Goal: Information Seeking & Learning: Learn about a topic

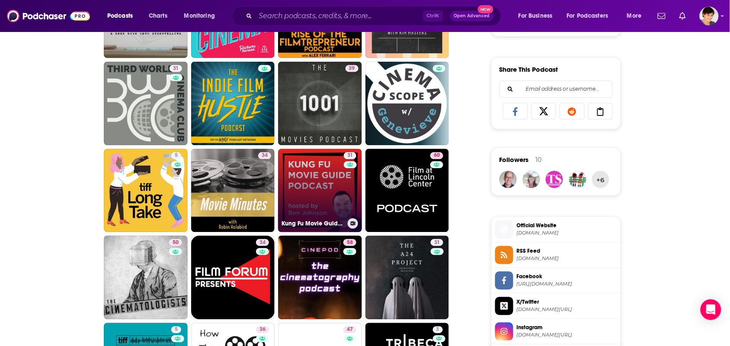
scroll to position [571, 0]
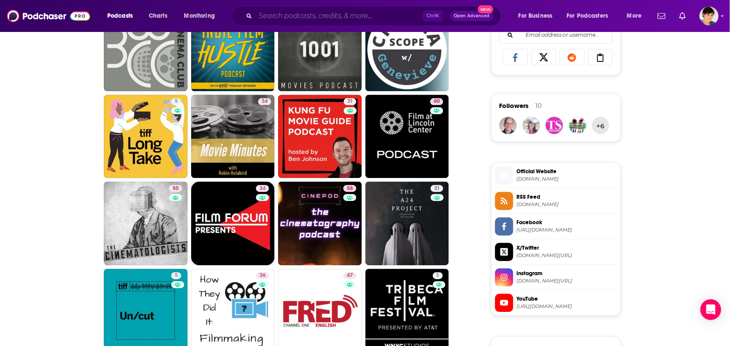
click at [328, 14] on input "Search podcasts, credits, & more..." at bounding box center [338, 16] width 167 height 14
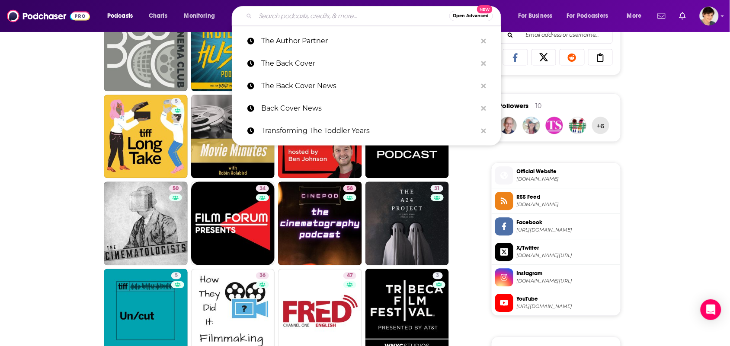
paste input "What if Growth Isn’t the Goal?"
type input "What if Growth Isn’t the Goal?"
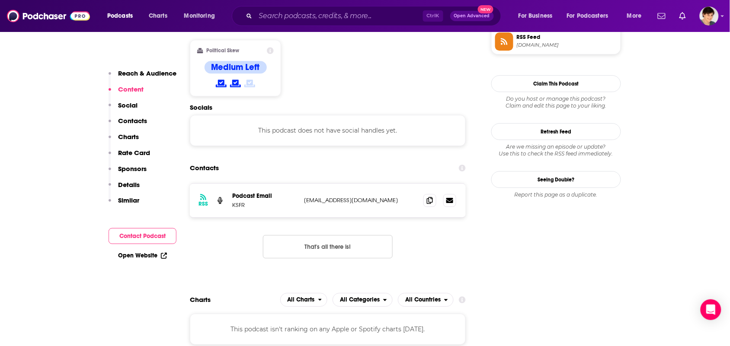
scroll to position [756, 0]
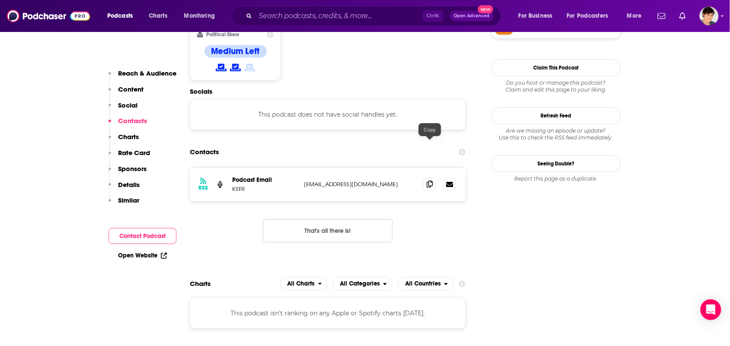
click at [434, 178] on span at bounding box center [429, 184] width 13 height 13
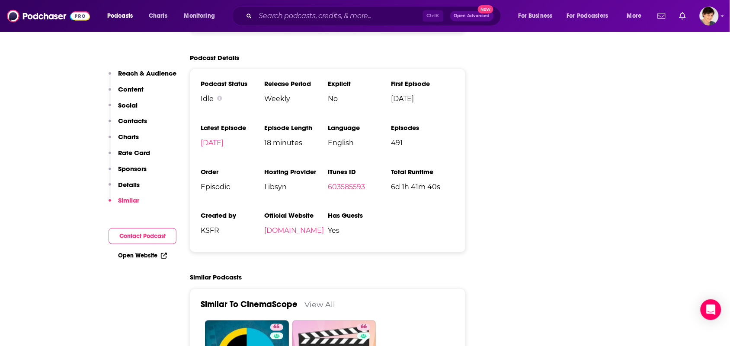
scroll to position [1135, 0]
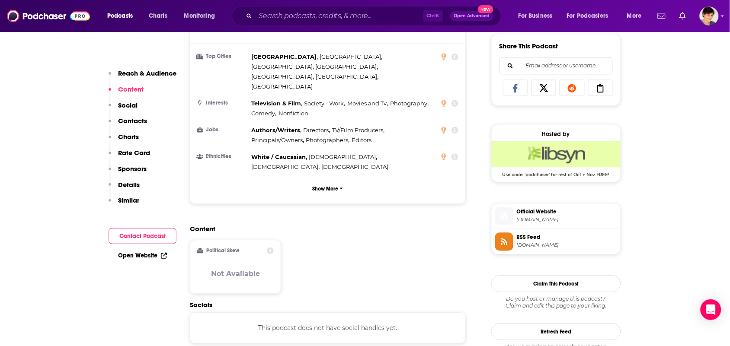
scroll to position [702, 0]
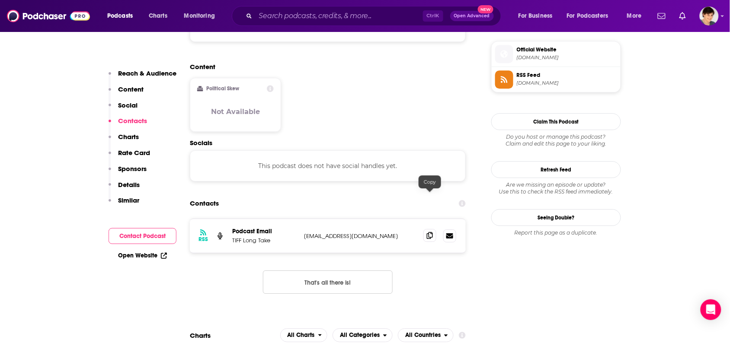
click at [431, 229] on span at bounding box center [429, 235] width 13 height 13
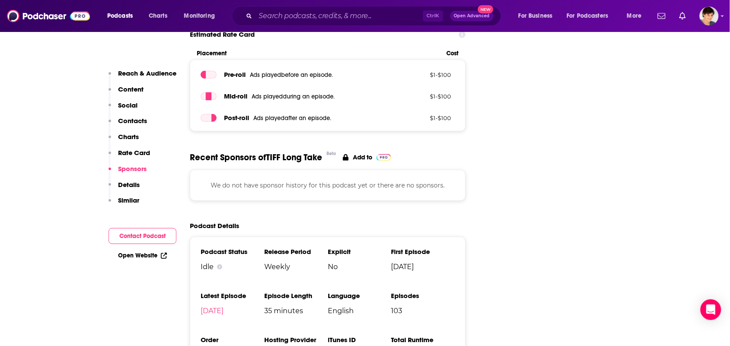
scroll to position [1135, 0]
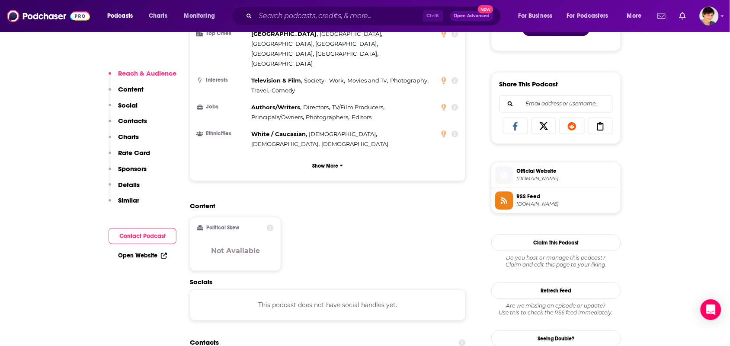
scroll to position [594, 0]
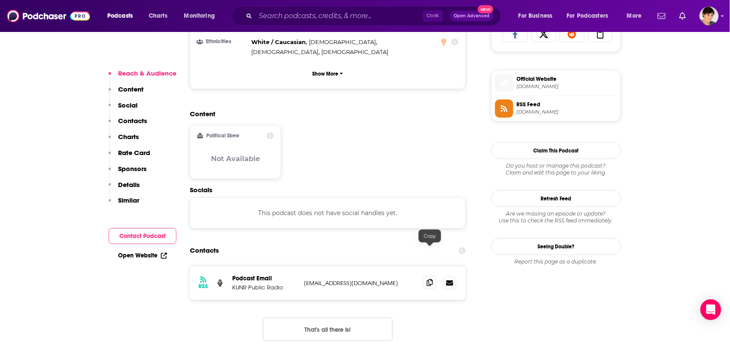
click at [429, 279] on icon at bounding box center [430, 282] width 6 height 7
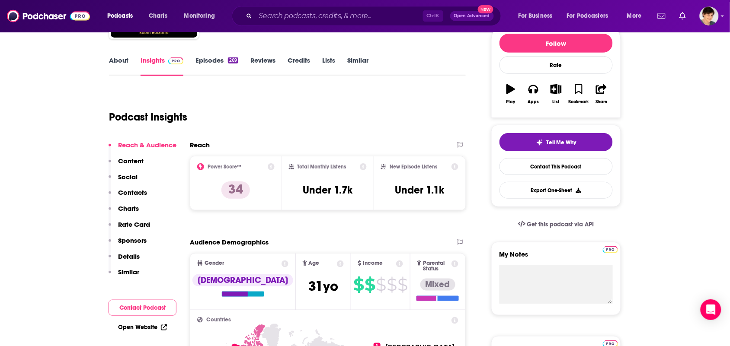
scroll to position [0, 0]
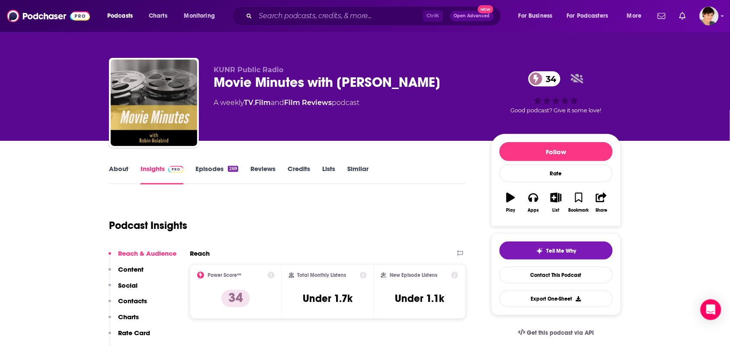
click at [112, 175] on link "About" at bounding box center [118, 175] width 19 height 20
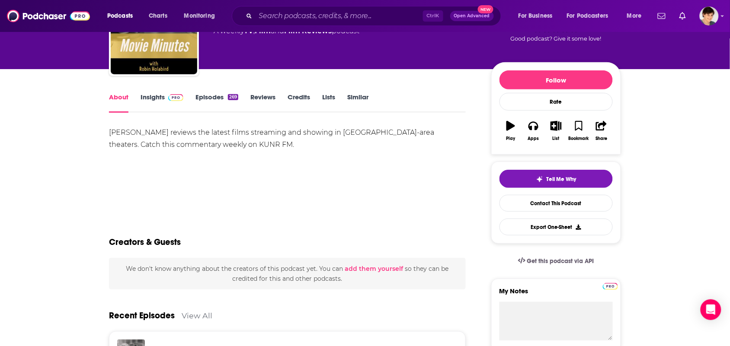
scroll to position [54, 0]
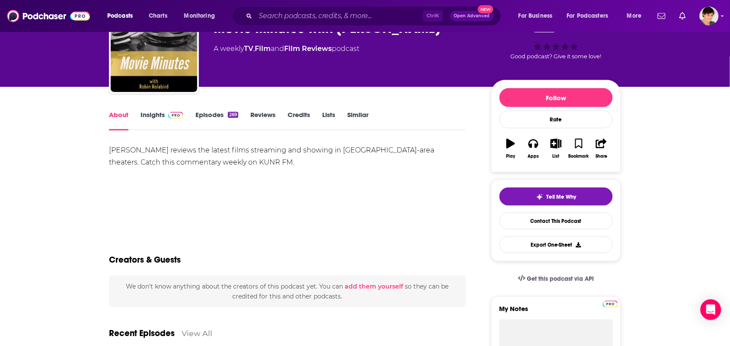
click at [141, 117] on link "Insights" at bounding box center [161, 121] width 43 height 20
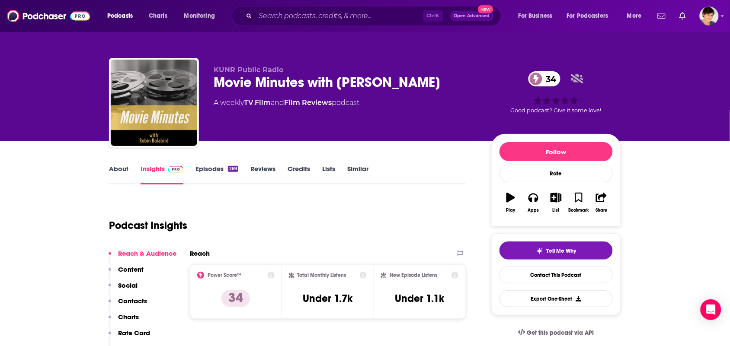
click at [206, 163] on div "About Insights Episodes 269 Reviews Credits Lists Similar" at bounding box center [287, 173] width 357 height 21
click at [207, 165] on link "Episodes 269" at bounding box center [216, 175] width 43 height 20
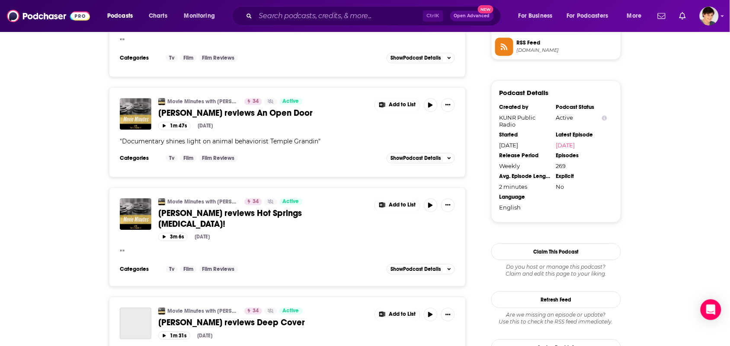
scroll to position [702, 0]
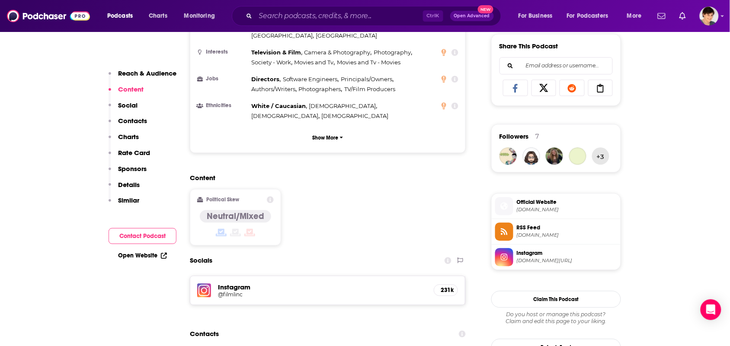
scroll to position [648, 0]
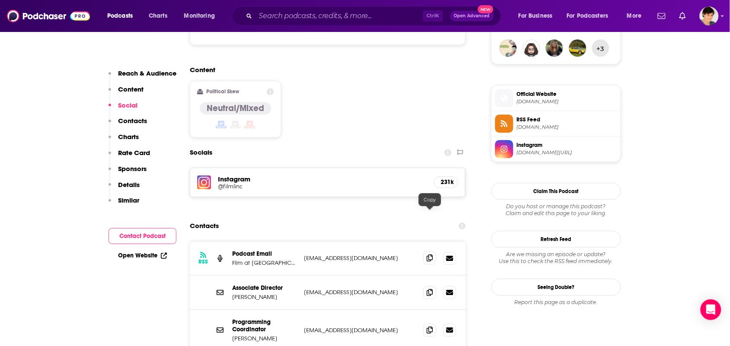
click at [431, 255] on icon at bounding box center [430, 258] width 6 height 7
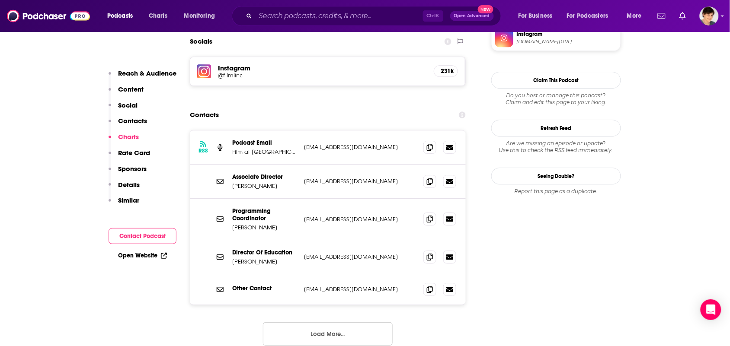
scroll to position [756, 0]
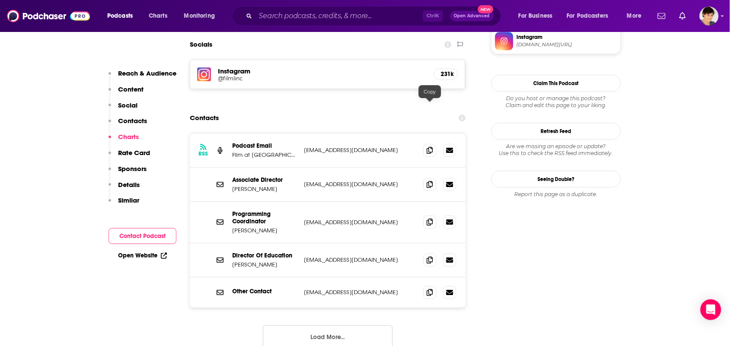
drag, startPoint x: 433, startPoint y: 108, endPoint x: 357, endPoint y: 147, distance: 84.7
click at [433, 144] on span at bounding box center [429, 150] width 13 height 13
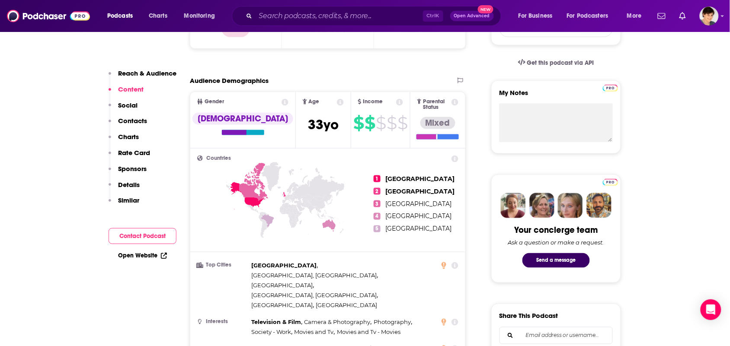
scroll to position [0, 0]
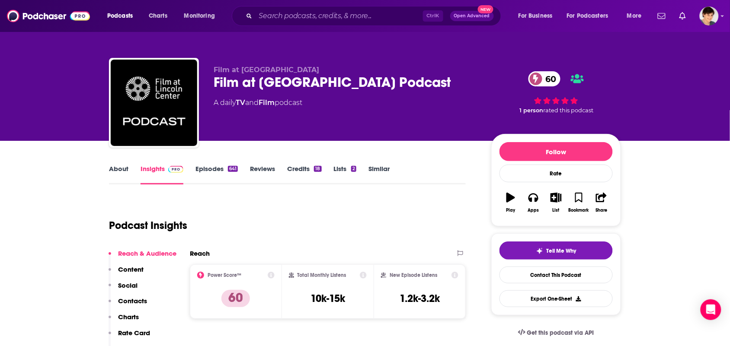
click at [127, 175] on link "About" at bounding box center [118, 175] width 19 height 20
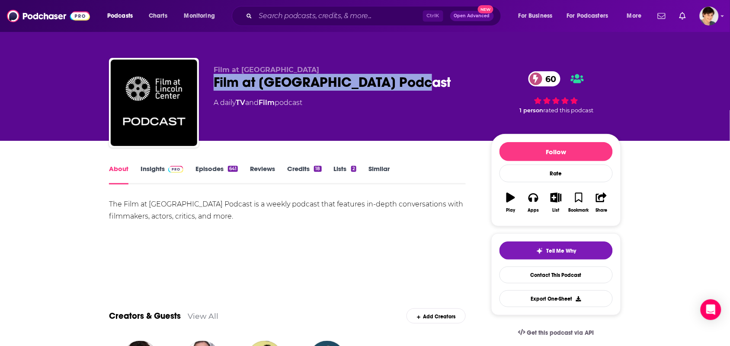
drag, startPoint x: 418, startPoint y: 79, endPoint x: 220, endPoint y: 70, distance: 197.3
click at [214, 79] on div "Film at Lincoln Center Podcast 60" at bounding box center [346, 82] width 264 height 17
copy h1 "Film at Lincoln Center Podcast"
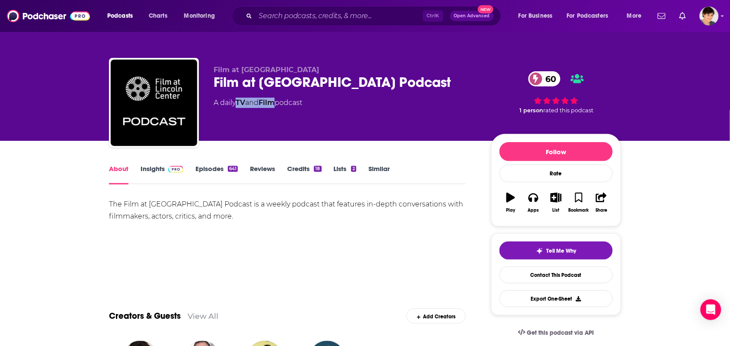
drag, startPoint x: 277, startPoint y: 111, endPoint x: 232, endPoint y: 48, distance: 78.0
click at [239, 112] on div "Film at Lincoln Center Film at Lincoln Center Podcast 60 A daily TV and Film po…" at bounding box center [346, 100] width 264 height 69
copy div "TV and Film"
drag, startPoint x: 241, startPoint y: 223, endPoint x: 187, endPoint y: 220, distance: 54.1
click at [232, 222] on div "The Film at Lincoln Center Podcast is a weekly podcast that features in-depth c…" at bounding box center [287, 228] width 357 height 61
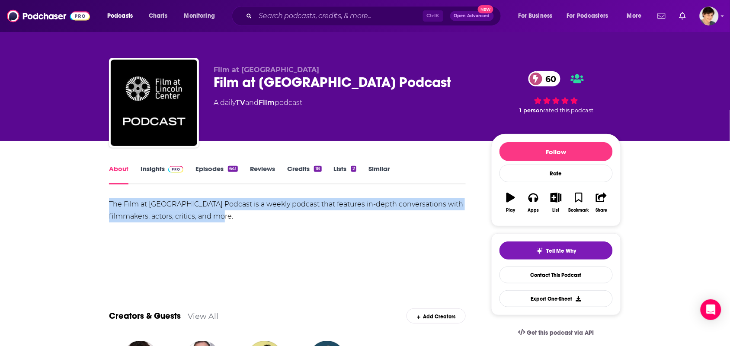
drag, startPoint x: 100, startPoint y: 196, endPoint x: 242, endPoint y: 219, distance: 144.1
copy div "The Film at Lincoln Center Podcast is a weekly podcast that features in-depth c…"
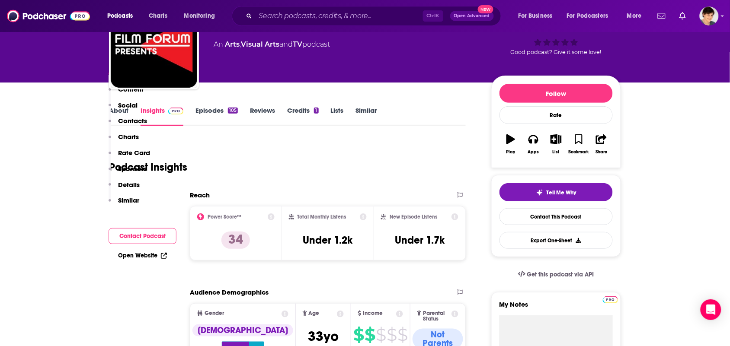
scroll to position [648, 0]
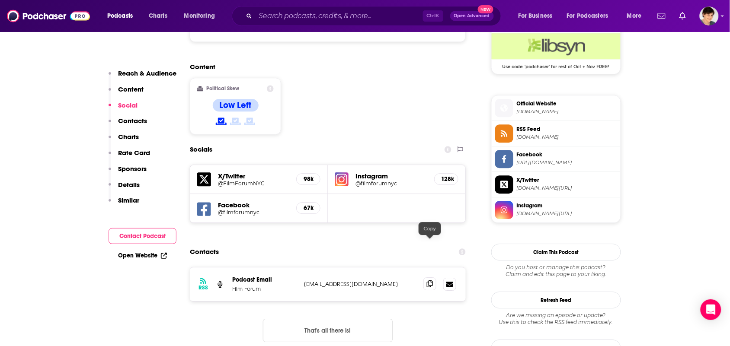
click at [430, 281] on icon at bounding box center [430, 284] width 6 height 7
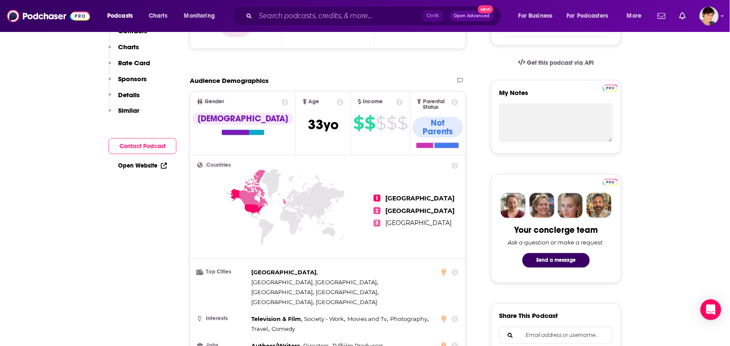
scroll to position [0, 0]
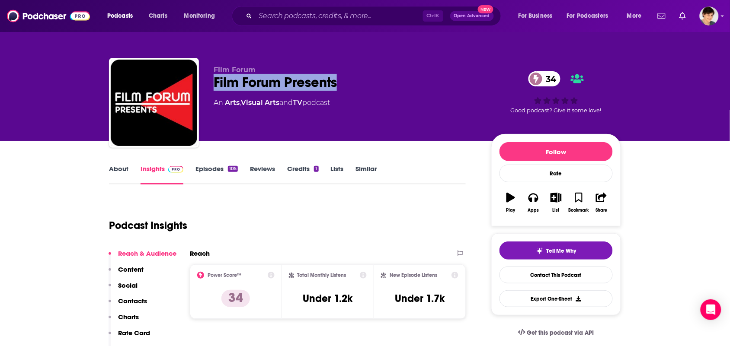
drag, startPoint x: 336, startPoint y: 76, endPoint x: 201, endPoint y: 48, distance: 137.8
click at [204, 79] on div "Film Forum Film Forum Presents 34 An Arts , Visual Arts and TV podcast 34 Good …" at bounding box center [365, 104] width 512 height 93
copy h2 "Film Forum Presents"
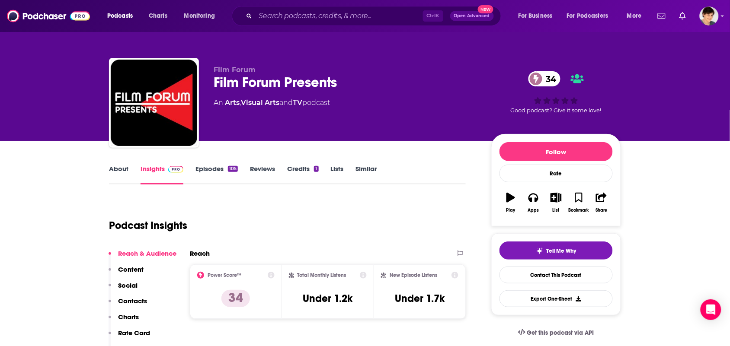
drag, startPoint x: 266, startPoint y: 64, endPoint x: 258, endPoint y: 61, distance: 8.8
click at [260, 62] on div "Film Forum Film Forum Presents 34 An Arts , Visual Arts and TV podcast 34 Good …" at bounding box center [365, 104] width 512 height 93
drag, startPoint x: 309, startPoint y: 111, endPoint x: 224, endPoint y: 108, distance: 85.2
click at [224, 108] on div "Film Forum Film Forum Presents 34 An Arts , Visual Arts and TV podcast" at bounding box center [346, 100] width 264 height 69
copy div "Arts , Visual Arts and TV"
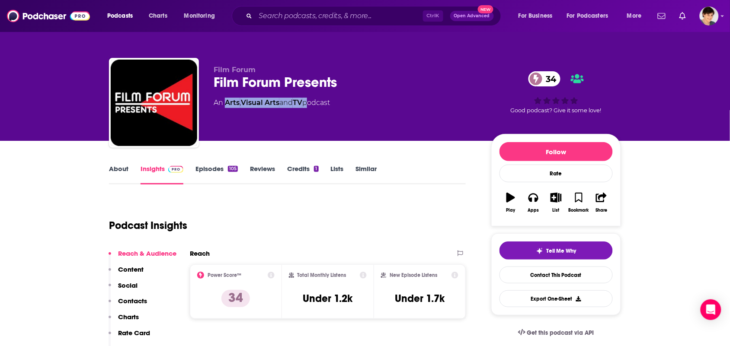
click at [122, 169] on link "About" at bounding box center [118, 175] width 19 height 20
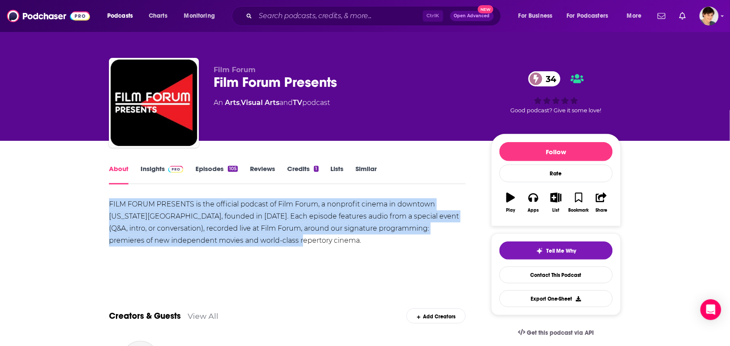
drag, startPoint x: 263, startPoint y: 239, endPoint x: 80, endPoint y: 208, distance: 185.0
copy div "FILM FORUM PRESENTS is the official podcast of Film Forum, a nonprofit cinema i…"
click at [145, 175] on link "Insights" at bounding box center [161, 175] width 43 height 20
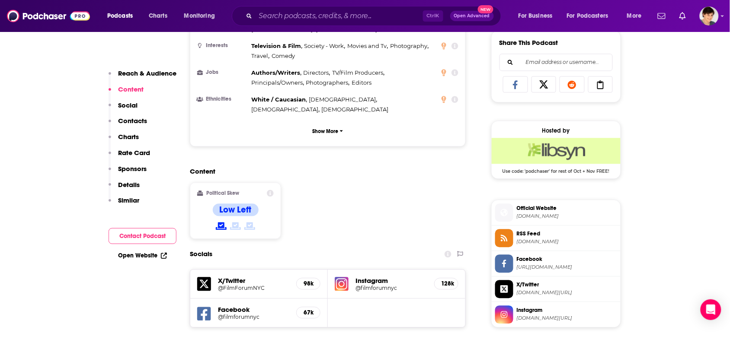
scroll to position [702, 0]
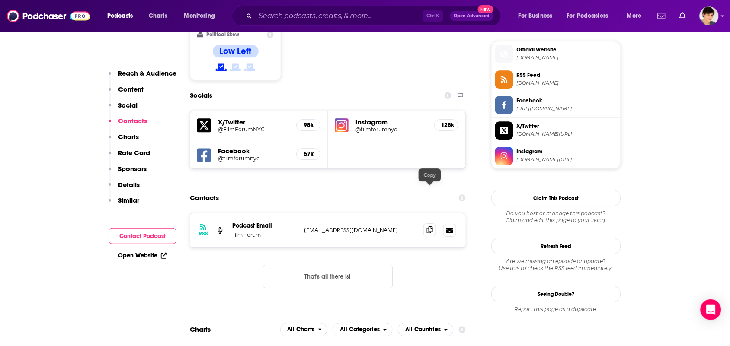
click at [426, 223] on span at bounding box center [429, 229] width 13 height 13
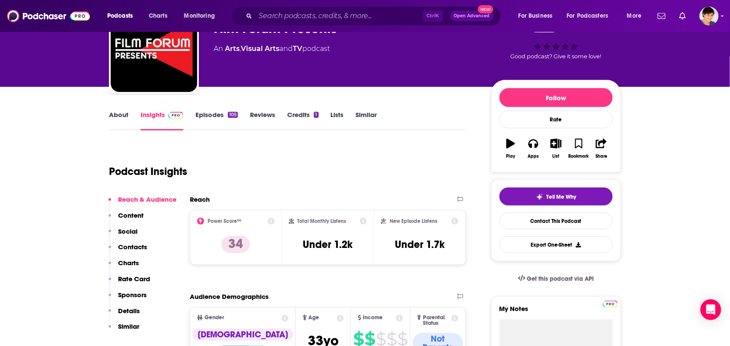
scroll to position [0, 0]
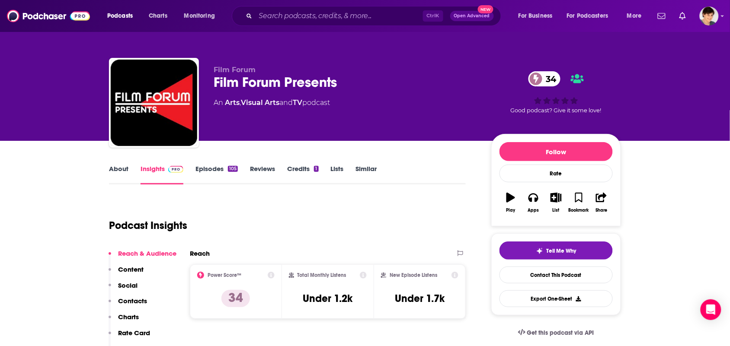
click at [113, 172] on link "About" at bounding box center [118, 175] width 19 height 20
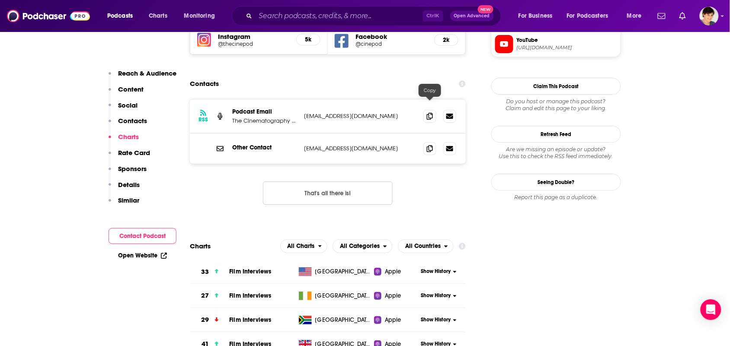
scroll to position [810, 0]
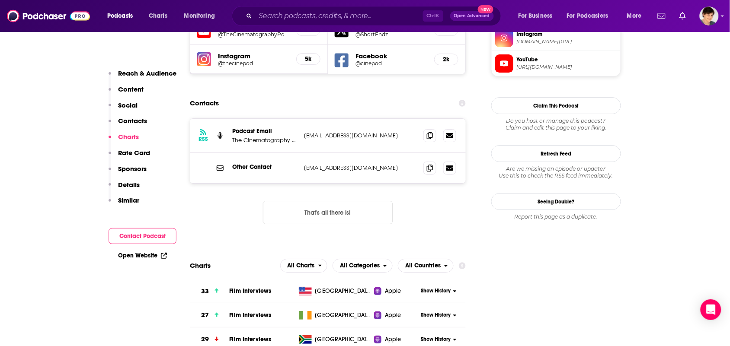
click at [422, 119] on div "RSS Podcast Email The Cinematography Podcast [EMAIL_ADDRESS][DOMAIN_NAME] [EMAI…" at bounding box center [328, 136] width 276 height 34
drag, startPoint x: 422, startPoint y: 96, endPoint x: 424, endPoint y: 87, distance: 9.2
click at [422, 119] on div "RSS Podcast Email The Cinematography Podcast [EMAIL_ADDRESS][DOMAIN_NAME] [EMAI…" at bounding box center [328, 136] width 276 height 34
click at [424, 129] on span at bounding box center [429, 135] width 13 height 13
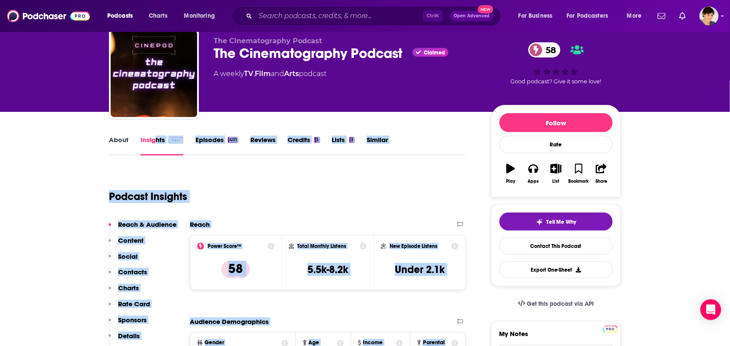
scroll to position [0, 0]
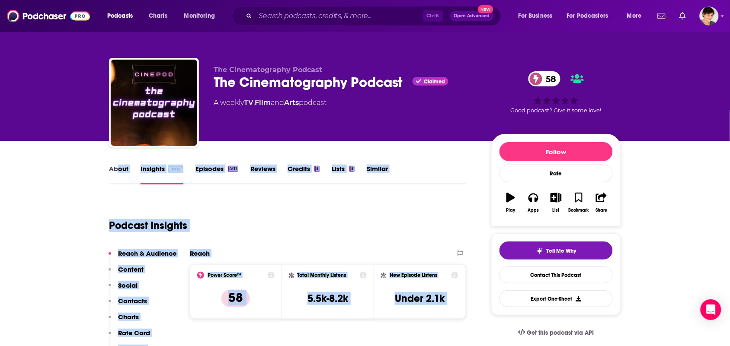
drag, startPoint x: 312, startPoint y: 181, endPoint x: 117, endPoint y: 161, distance: 196.8
click at [119, 166] on link "About" at bounding box center [118, 175] width 19 height 20
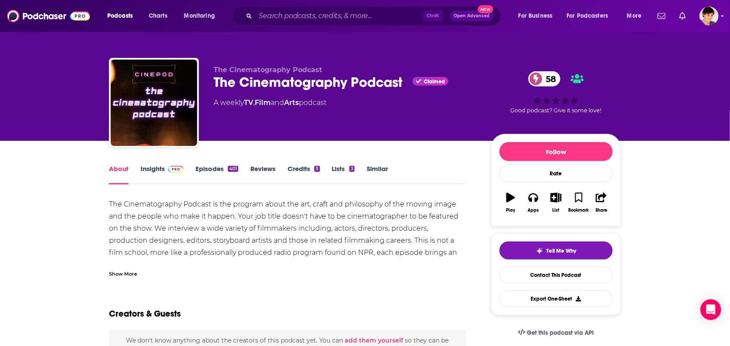
click at [118, 175] on link "About" at bounding box center [118, 175] width 19 height 20
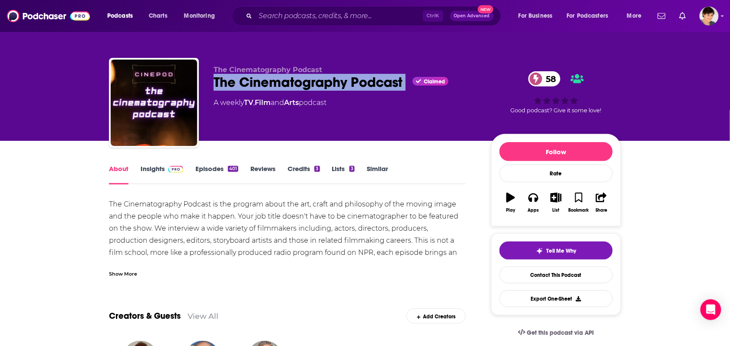
drag, startPoint x: 407, startPoint y: 81, endPoint x: 214, endPoint y: 77, distance: 192.8
click at [214, 77] on div "The Cinematography Podcast Claimed 58" at bounding box center [346, 82] width 264 height 17
copy div "The Cinematography Podcast"
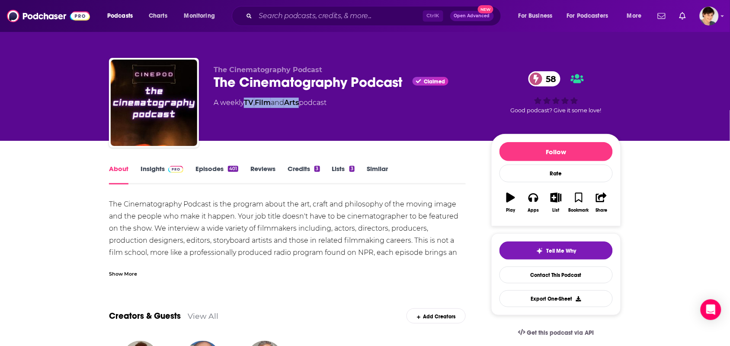
drag, startPoint x: 305, startPoint y: 107, endPoint x: 247, endPoint y: 105, distance: 58.4
click at [247, 105] on div "A weekly TV , Film and Arts podcast" at bounding box center [270, 103] width 113 height 10
copy div "TV , Film and Arts"
click at [122, 270] on div "Show More" at bounding box center [123, 273] width 28 height 8
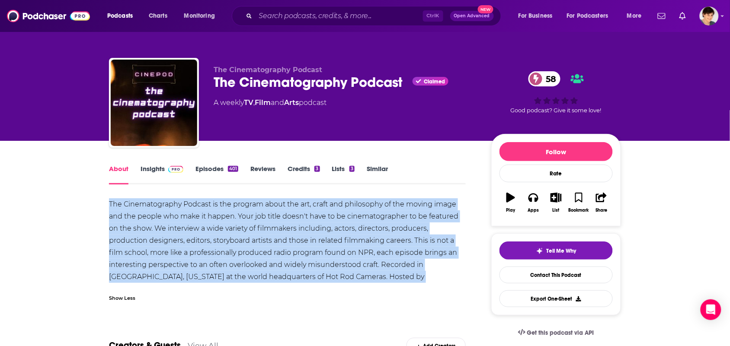
drag, startPoint x: 446, startPoint y: 275, endPoint x: 109, endPoint y: 189, distance: 348.0
copy div "About Insights Episodes 401 Reviews Credits 3 Lists 3 Similar The Cinematograph…"
click at [167, 165] on span at bounding box center [174, 169] width 19 height 8
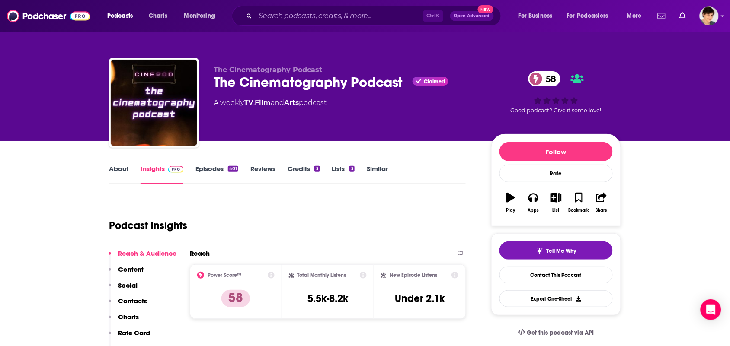
click at [122, 167] on link "About" at bounding box center [118, 175] width 19 height 20
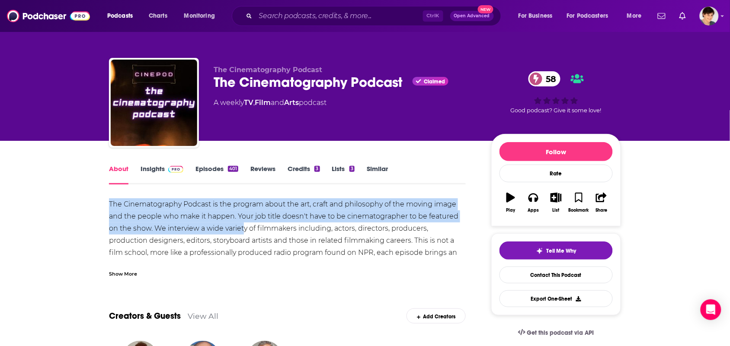
drag, startPoint x: 106, startPoint y: 198, endPoint x: 247, endPoint y: 261, distance: 154.2
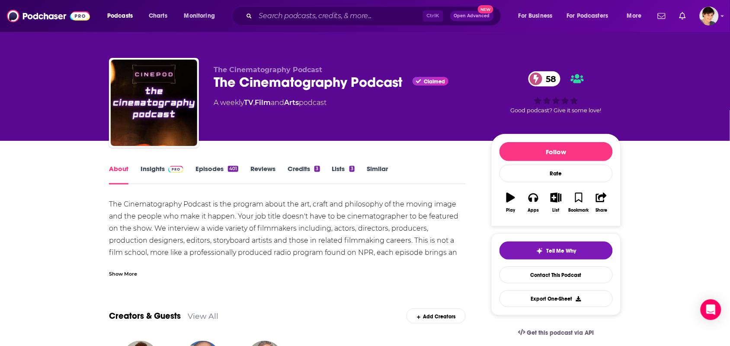
click at [175, 266] on div "Show More" at bounding box center [287, 270] width 357 height 15
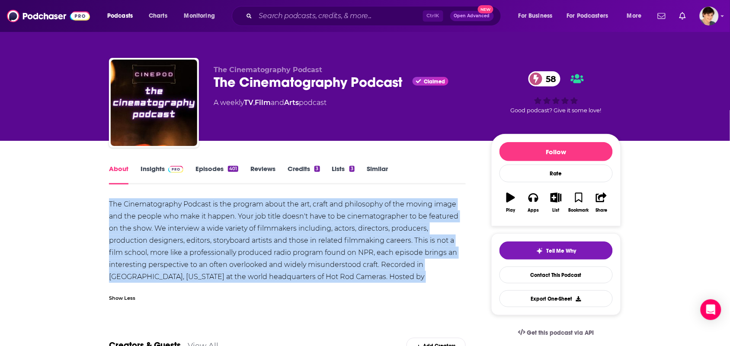
drag, startPoint x: 444, startPoint y: 277, endPoint x: 99, endPoint y: 185, distance: 357.9
copy div "The Cinematography Podcast is the program about the art, craft and philosophy o…"
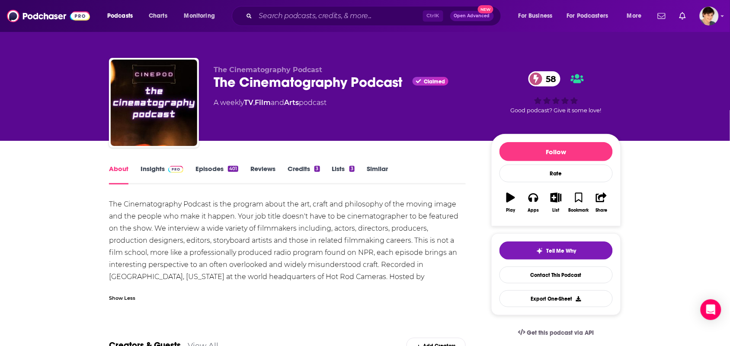
click at [332, 289] on div "Show Less" at bounding box center [287, 294] width 357 height 15
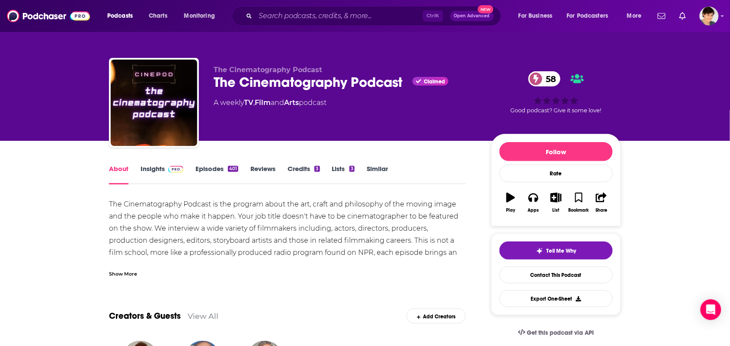
click at [271, 288] on div "Creators & Guests View All Add Creators" at bounding box center [287, 311] width 357 height 46
click at [268, 264] on div "Show More" at bounding box center [287, 270] width 357 height 15
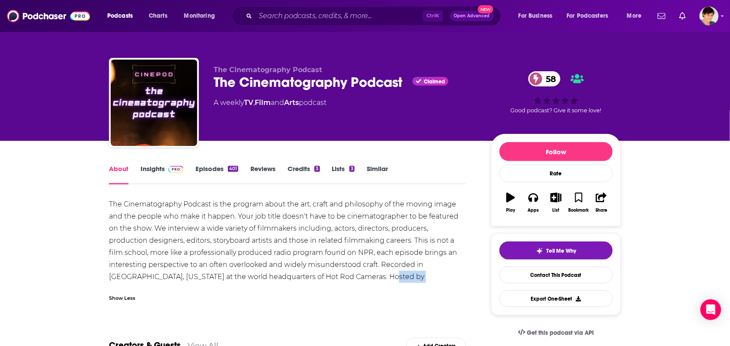
drag, startPoint x: 440, startPoint y: 277, endPoint x: 342, endPoint y: 282, distance: 97.8
click at [342, 282] on div "The Cinematography Podcast is the program about the art, craft and philosophy o…" at bounding box center [287, 246] width 357 height 97
copy div "Ben Rock and Illya Friedman"
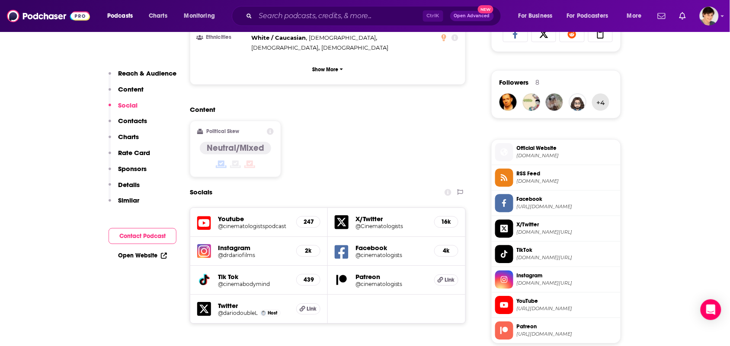
scroll to position [864, 0]
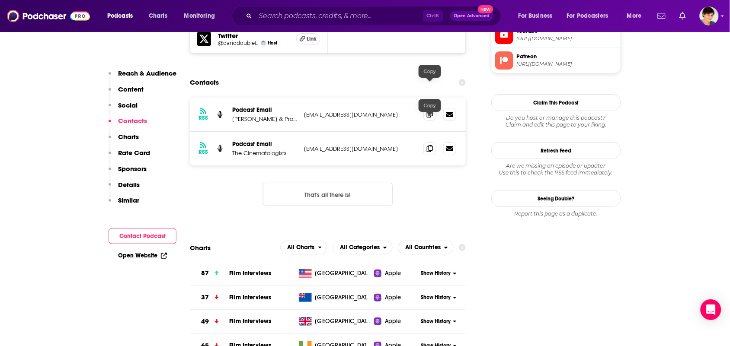
click at [433, 108] on span at bounding box center [429, 114] width 13 height 13
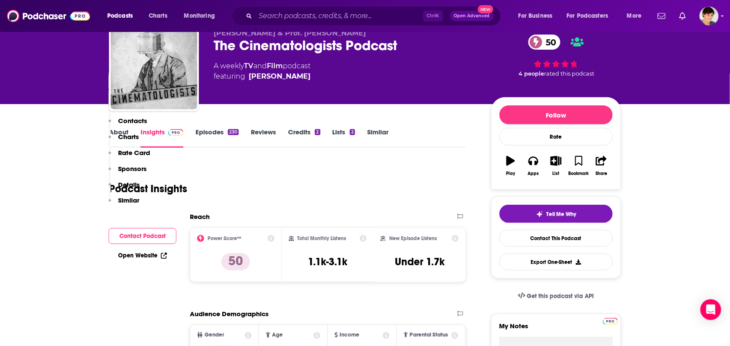
scroll to position [0, 0]
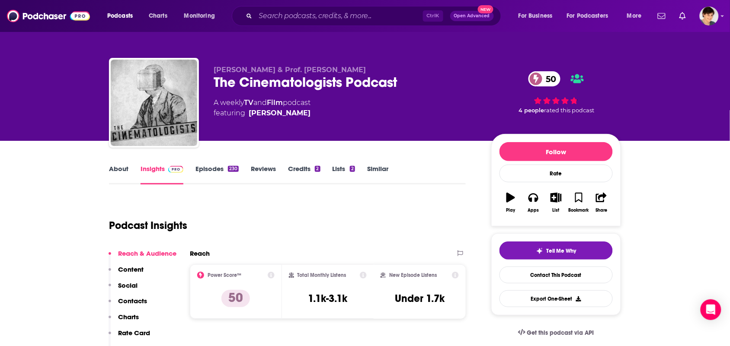
click at [122, 172] on link "About" at bounding box center [118, 175] width 19 height 20
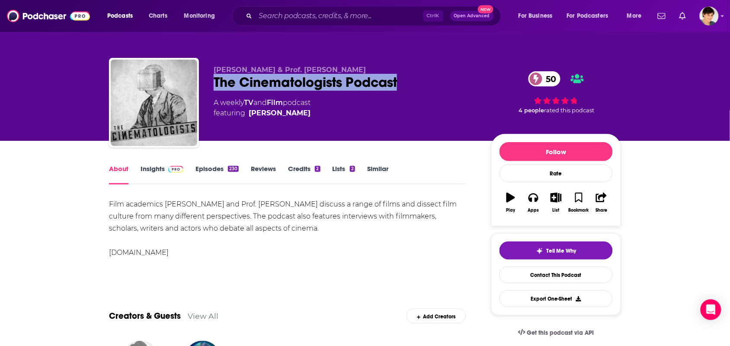
drag, startPoint x: 429, startPoint y: 85, endPoint x: 216, endPoint y: 80, distance: 213.1
click at [216, 80] on div "The Cinematologists Podcast 50" at bounding box center [346, 82] width 264 height 17
copy h1 "The Cinematologists Podcast"
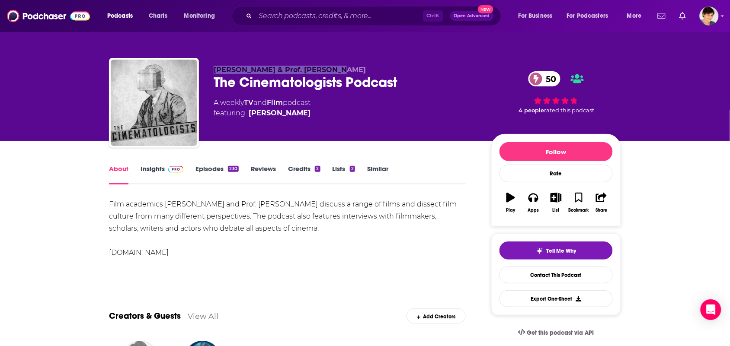
drag, startPoint x: 332, startPoint y: 67, endPoint x: 221, endPoint y: 34, distance: 116.1
click at [206, 70] on div "Dario Llinares & Prof. Neil Fox The Cinematologists Podcast 50 A weekly TV and …" at bounding box center [365, 104] width 512 height 93
copy span "Dario Llinares & Prof. Neil Fox"
drag, startPoint x: 289, startPoint y: 105, endPoint x: 246, endPoint y: 107, distance: 42.4
click at [246, 107] on div "A weekly TV and Film podcast featuring Dario Llinares" at bounding box center [262, 108] width 97 height 21
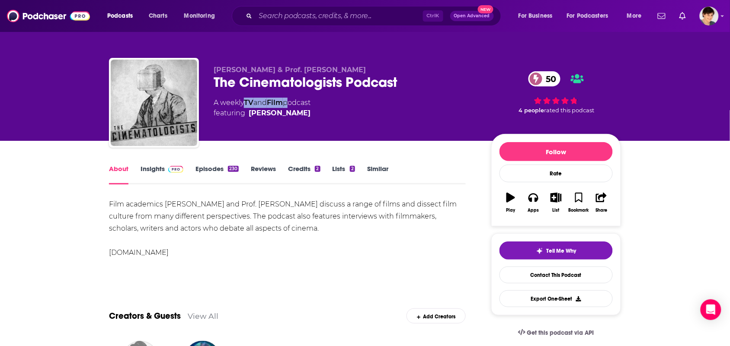
copy div "TV and Film"
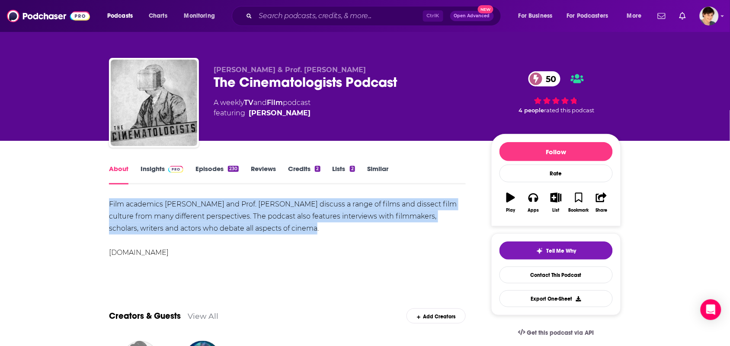
drag, startPoint x: 267, startPoint y: 229, endPoint x: 89, endPoint y: 195, distance: 181.3
copy div "Film academics Dr Dario Llinares and Prof. Neil Fox discuss a range of films an…"
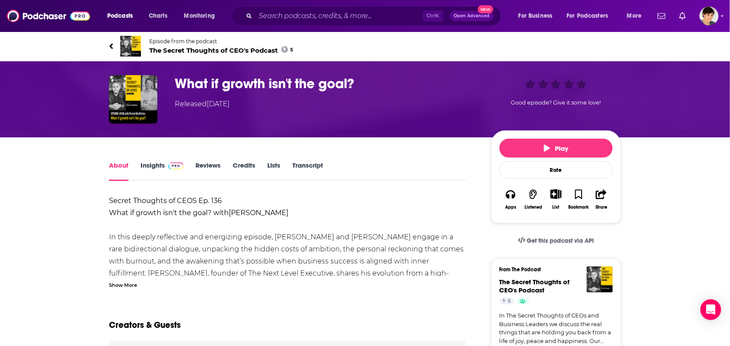
click at [137, 48] on img at bounding box center [130, 46] width 21 height 21
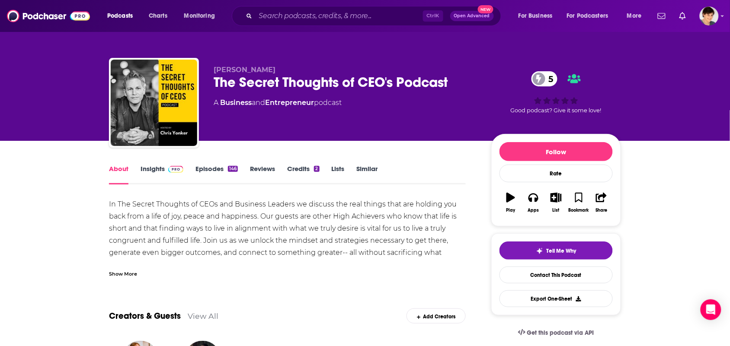
click at [135, 276] on div "Show More" at bounding box center [123, 273] width 28 height 8
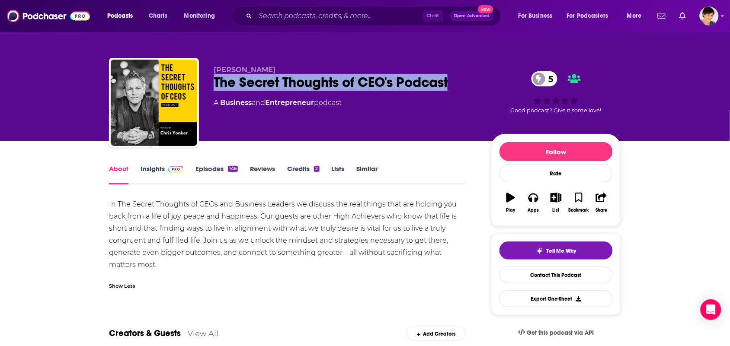
drag, startPoint x: 479, startPoint y: 68, endPoint x: 462, endPoint y: 83, distance: 22.4
click at [462, 83] on div "Chris Yonker The Secret Thoughts of CEO's Podcast 5 A Business and Entrepreneur…" at bounding box center [417, 105] width 407 height 78
copy div "The Secret Thoughts of CEO's Podcast"
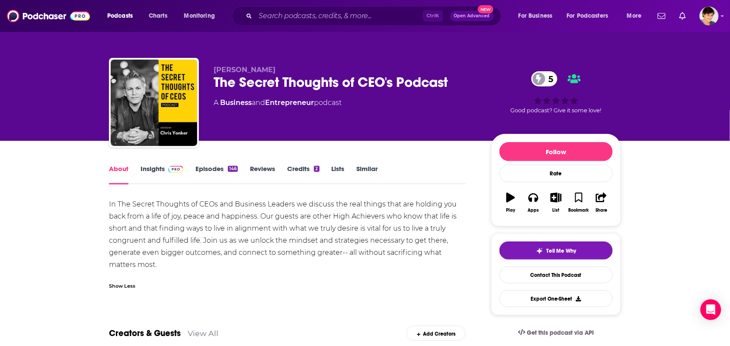
click at [226, 69] on span "Chris Yonker" at bounding box center [245, 70] width 62 height 8
copy p "Chris Yonker"
drag, startPoint x: 316, startPoint y: 109, endPoint x: 238, endPoint y: 106, distance: 77.4
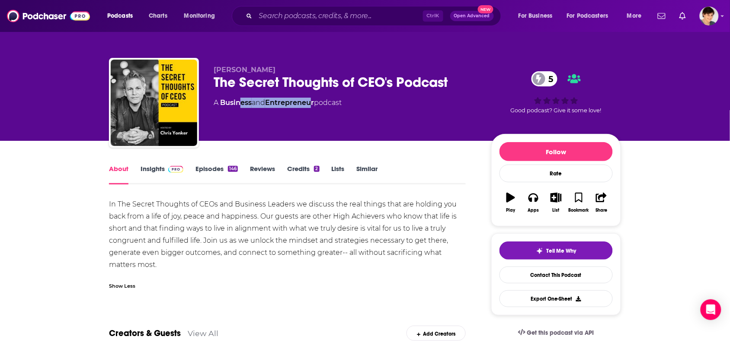
click at [238, 109] on div "Chris Yonker The Secret Thoughts of CEO's Podcast 5 A Business and Entrepreneur…" at bounding box center [346, 100] width 264 height 69
click at [314, 117] on div "Chris Yonker The Secret Thoughts of CEO's Podcast 5 A Business and Entrepreneur…" at bounding box center [346, 100] width 264 height 69
drag, startPoint x: 317, startPoint y: 112, endPoint x: 221, endPoint y: 115, distance: 96.0
click at [221, 115] on div "Chris Yonker The Secret Thoughts of CEO's Podcast 5 A Business and Entrepreneur…" at bounding box center [346, 100] width 264 height 69
copy div "Business and Entrepreneur"
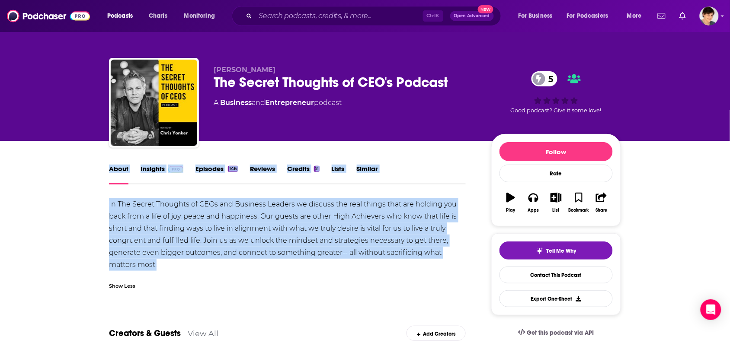
drag, startPoint x: 169, startPoint y: 266, endPoint x: 85, endPoint y: 185, distance: 116.8
copy div "About Insights Episodes 146 Reviews Credits 2 Lists Similar In The Secret Thoug…"
click at [174, 179] on link "Insights" at bounding box center [161, 175] width 43 height 20
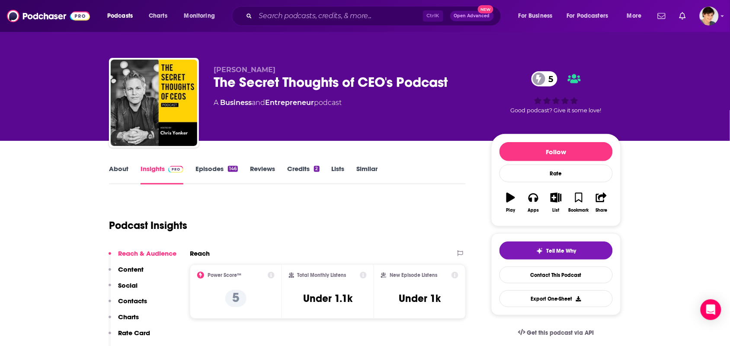
click at [126, 178] on link "About" at bounding box center [118, 175] width 19 height 20
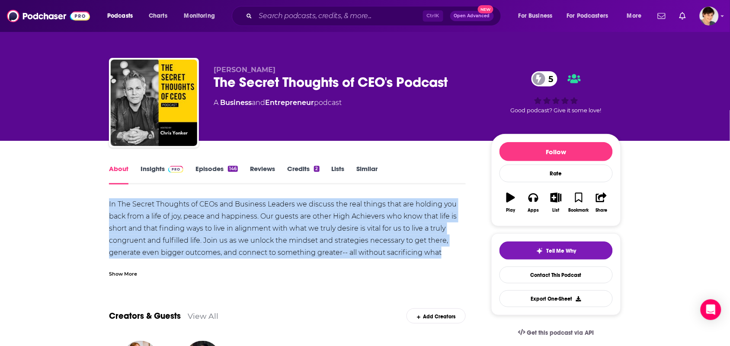
drag, startPoint x: 104, startPoint y: 203, endPoint x: 189, endPoint y: 253, distance: 98.6
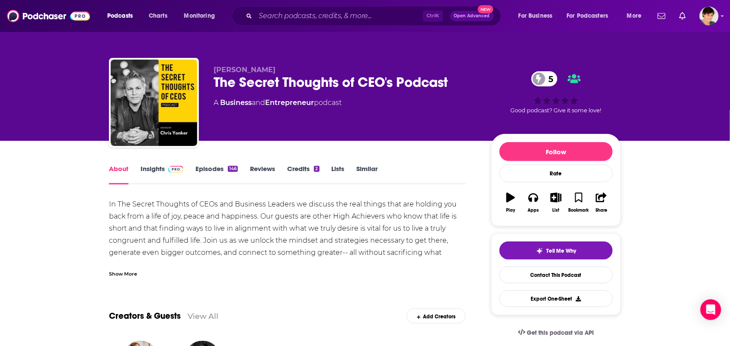
click at [150, 275] on div "Show More" at bounding box center [287, 270] width 357 height 15
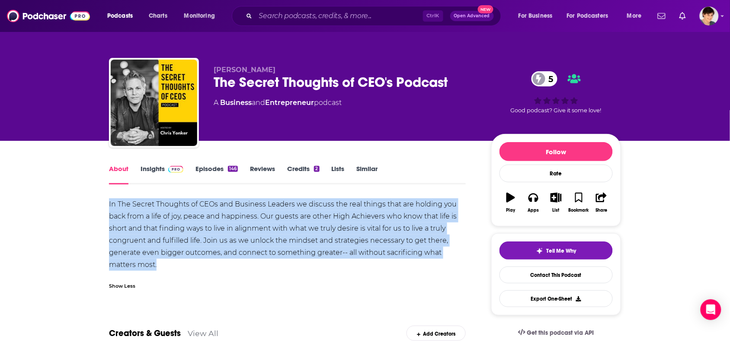
drag, startPoint x: 157, startPoint y: 266, endPoint x: 87, endPoint y: 200, distance: 96.0
copy div "In The Secret Thoughts of CEOs and Business Leaders we discuss the real things …"
click at [151, 171] on link "Insights" at bounding box center [161, 175] width 43 height 20
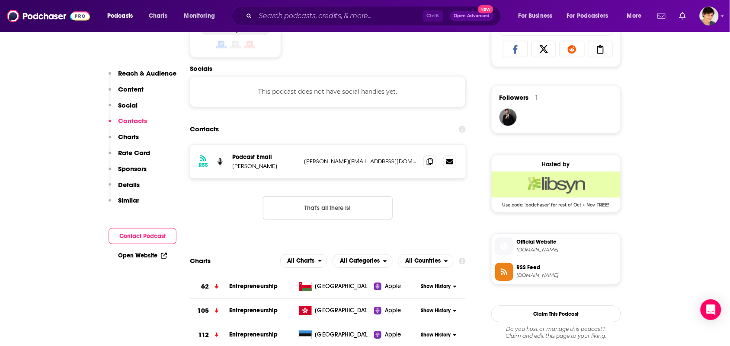
scroll to position [594, 0]
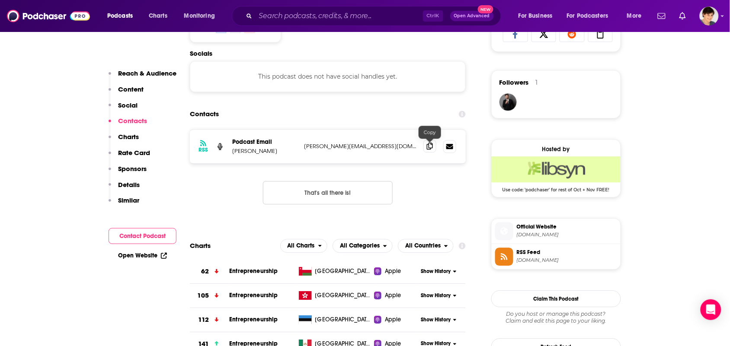
click at [427, 143] on span at bounding box center [429, 146] width 13 height 13
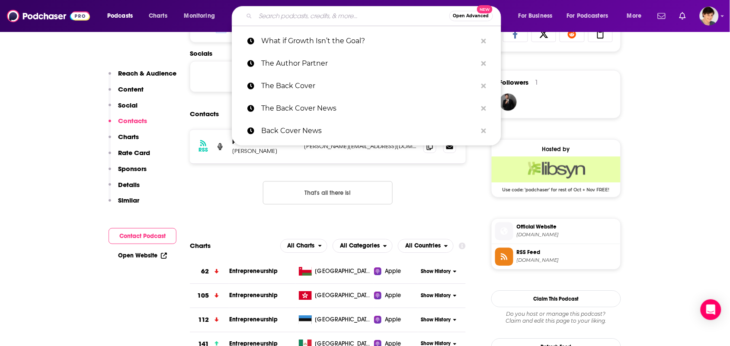
click at [312, 13] on input "Search podcasts, credits, & more..." at bounding box center [352, 16] width 194 height 14
paste input "The CMO Podcast"
type input "The CMO Podcast"
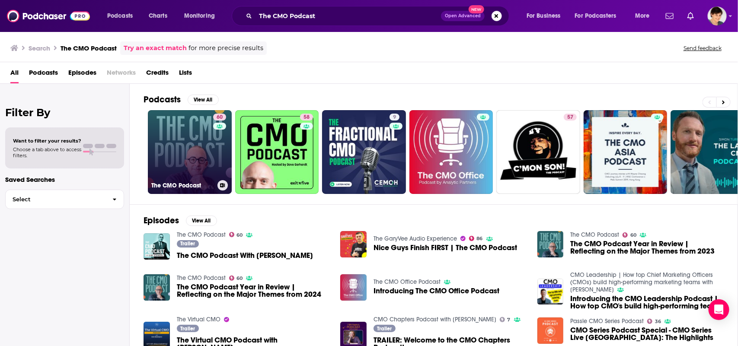
click at [193, 151] on link "60 The CMO Podcast" at bounding box center [190, 152] width 84 height 84
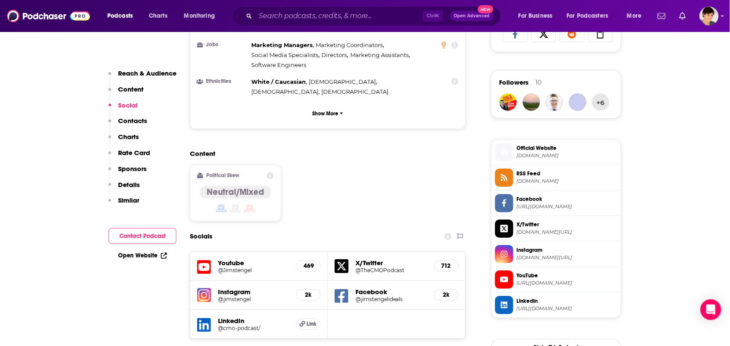
scroll to position [756, 0]
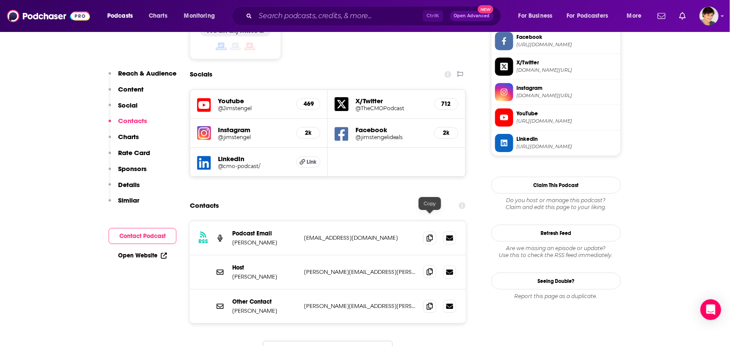
click at [427, 265] on span at bounding box center [429, 271] width 13 height 13
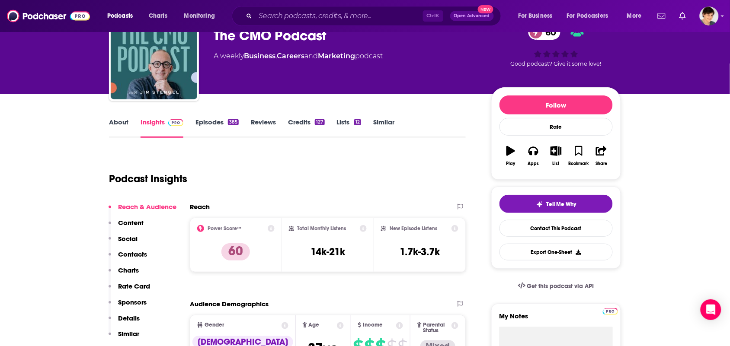
scroll to position [0, 0]
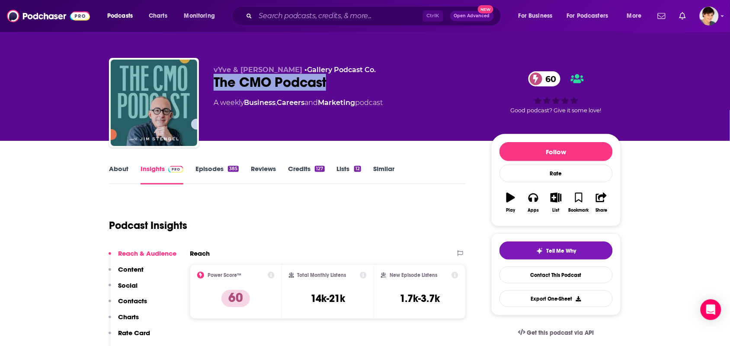
drag, startPoint x: 340, startPoint y: 83, endPoint x: 211, endPoint y: 86, distance: 129.3
click at [211, 86] on div "vYve & Jim Stengel • Gallery Podcast Co. The CMO Podcast 60 A weekly Business ,…" at bounding box center [365, 104] width 512 height 93
copy h2 "The CMO Podcast"
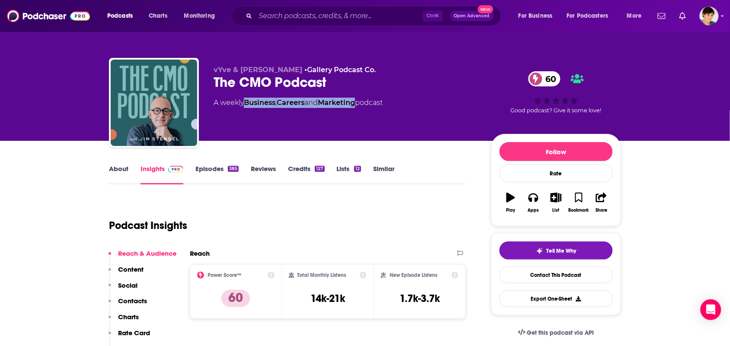
drag, startPoint x: 359, startPoint y: 109, endPoint x: 247, endPoint y: 108, distance: 112.4
click at [247, 108] on div "vYve & Jim Stengel • Gallery Podcast Co. The CMO Podcast 60 A weekly Business ,…" at bounding box center [346, 100] width 264 height 69
copy div "Business , Careers and Marketing"
click at [117, 174] on link "About" at bounding box center [118, 175] width 19 height 20
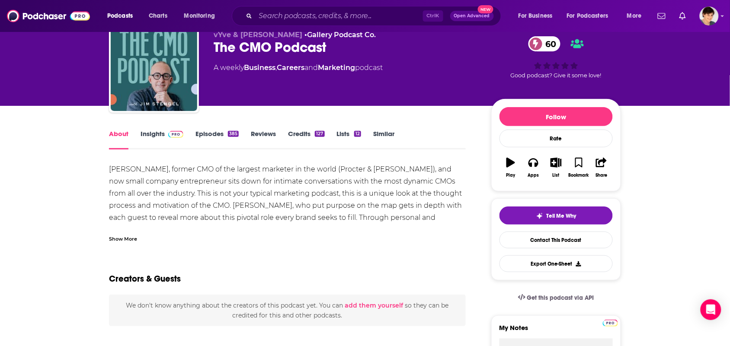
scroll to position [54, 0]
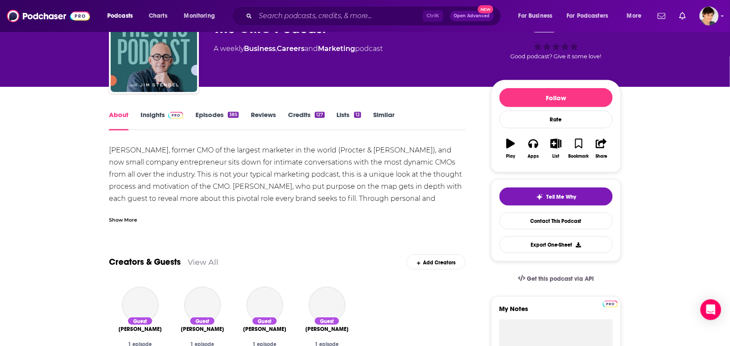
click at [114, 219] on div "Show More" at bounding box center [123, 219] width 28 height 8
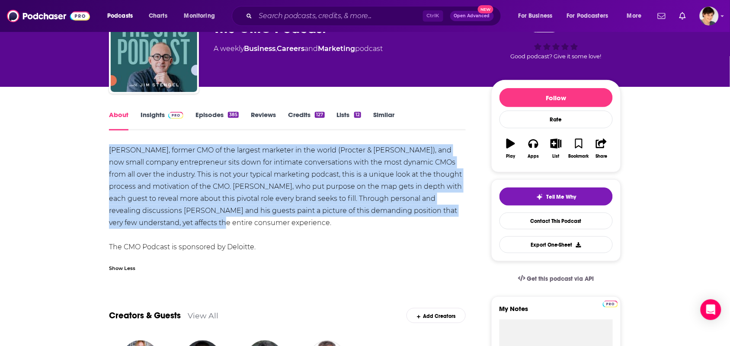
drag, startPoint x: 198, startPoint y: 225, endPoint x: 99, endPoint y: 150, distance: 123.4
copy div "Jim Stengel, former CMO of the largest marketer in the world (Procter & Gamble)…"
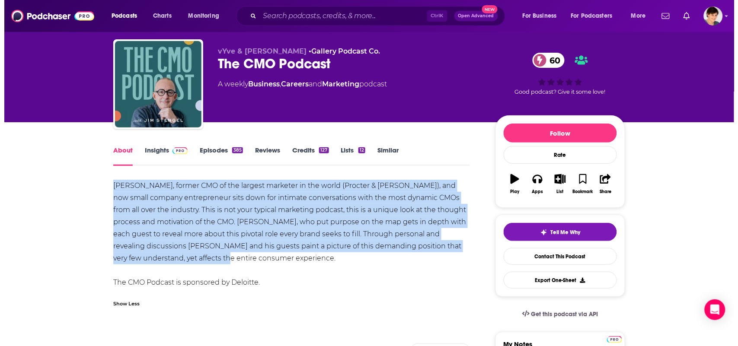
scroll to position [0, 0]
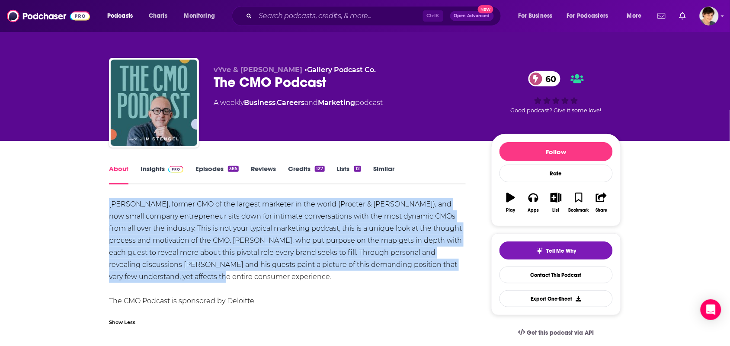
drag, startPoint x: 213, startPoint y: 280, endPoint x: 169, endPoint y: 247, distance: 55.6
click at [212, 280] on div "Jim Stengel, former CMO of the largest marketer in the world (Procter & Gamble)…" at bounding box center [287, 252] width 357 height 109
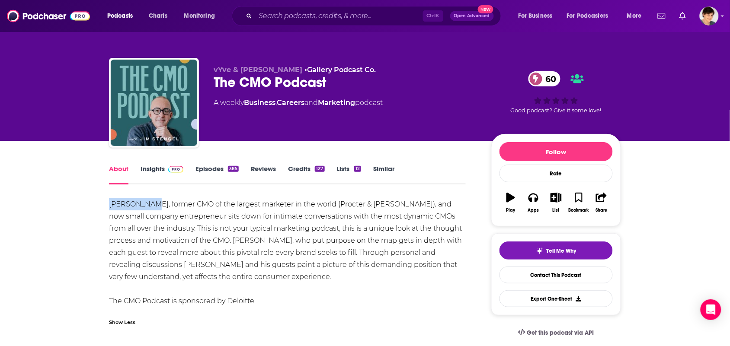
drag, startPoint x: 124, startPoint y: 205, endPoint x: 150, endPoint y: 206, distance: 25.9
copy div "Jim Stengel"
drag, startPoint x: 109, startPoint y: 199, endPoint x: 150, endPoint y: 206, distance: 41.2
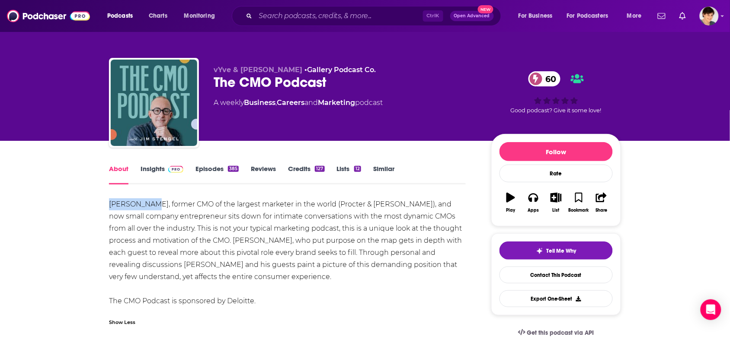
click at [297, 12] on input "Search podcasts, credits, & more..." at bounding box center [338, 16] width 167 height 14
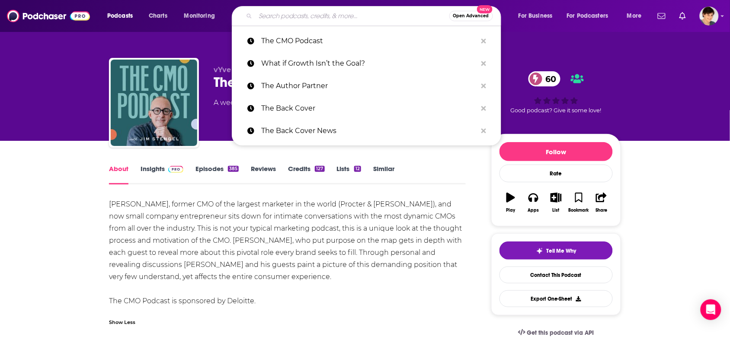
paste input "Online Marketing Made Easy"
type input "Online Marketing Made Easy"
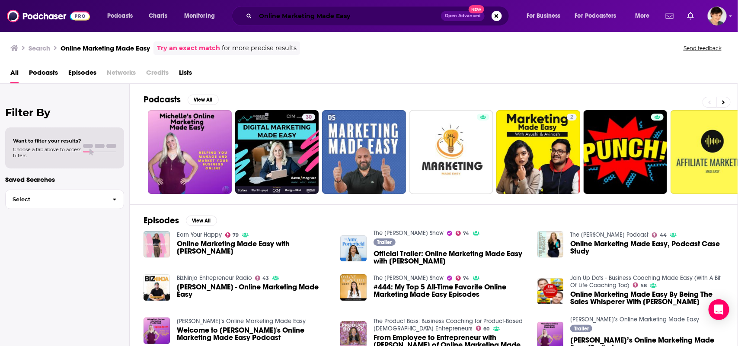
click at [341, 13] on input "Online Marketing Made Easy" at bounding box center [347, 16] width 185 height 14
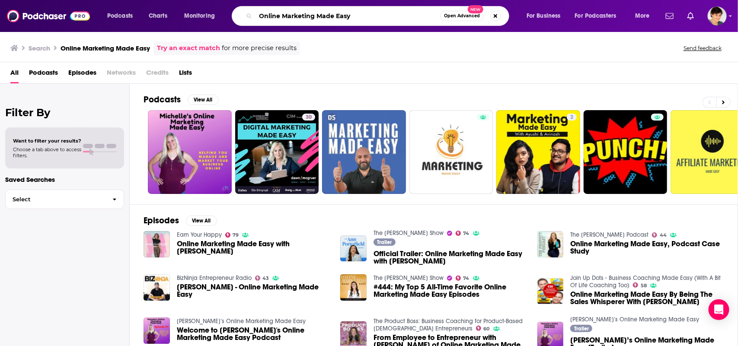
click at [341, 13] on input "Online Marketing Made Easy" at bounding box center [347, 16] width 185 height 14
paste input "Marketing School"
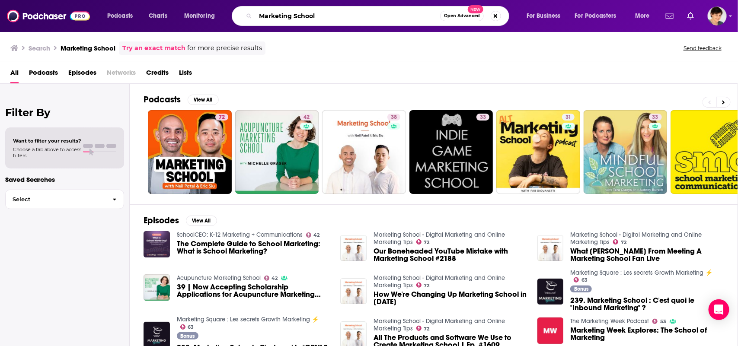
click at [294, 19] on input "Marketing School" at bounding box center [347, 16] width 185 height 14
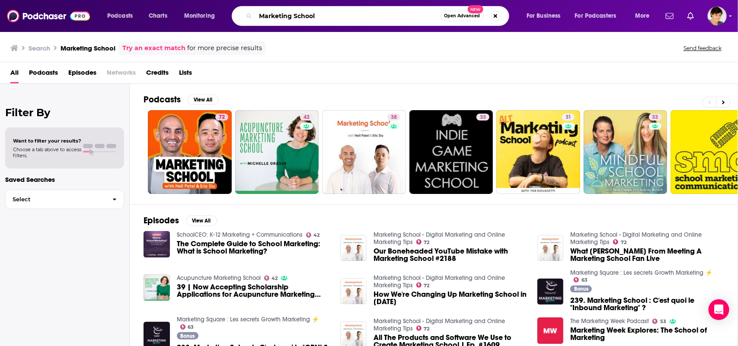
paste input "The Marketing Architects"
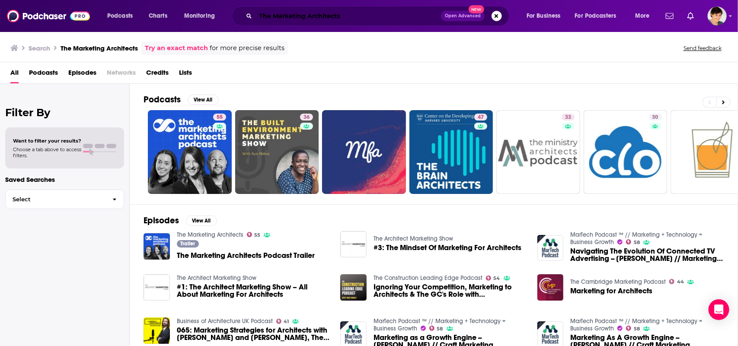
click at [271, 14] on input "The Marketing Architects" at bounding box center [347, 16] width 185 height 14
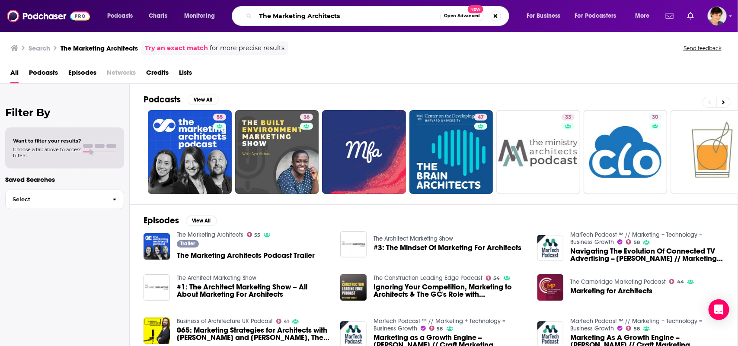
click at [271, 14] on input "The Marketing Architects" at bounding box center [347, 16] width 185 height 14
paste input "Digital Marketing Podcast"
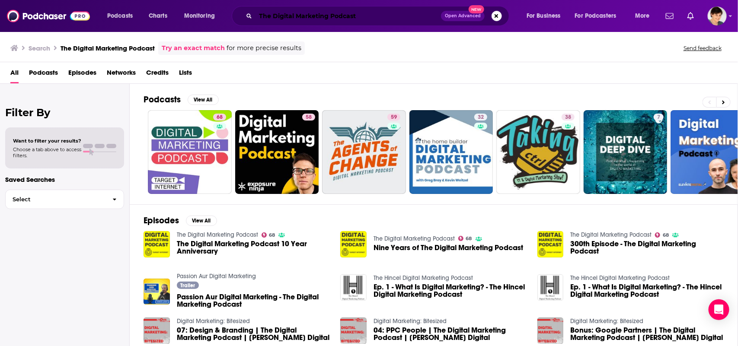
click at [281, 19] on input "The Digital Marketing Podcast" at bounding box center [347, 16] width 185 height 14
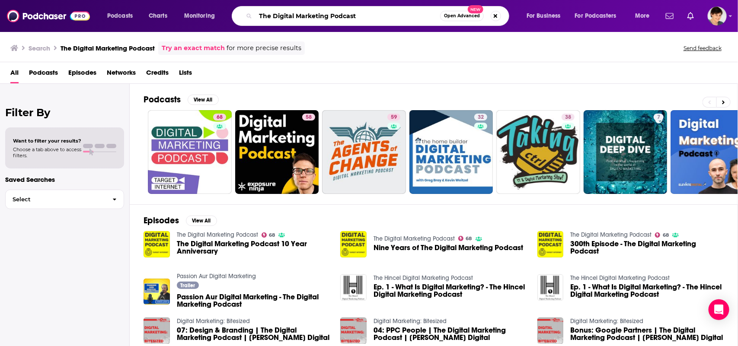
click at [281, 19] on input "The Digital Marketing Podcast" at bounding box center [347, 16] width 185 height 14
paste input "Marketing Over Coffee"
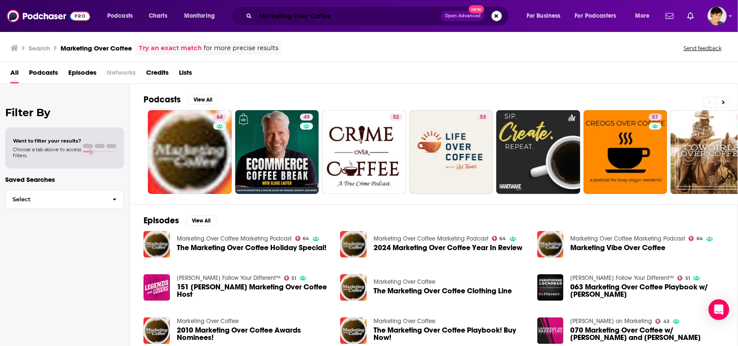
click at [296, 15] on input "Marketing Over Coffee" at bounding box center [347, 16] width 185 height 14
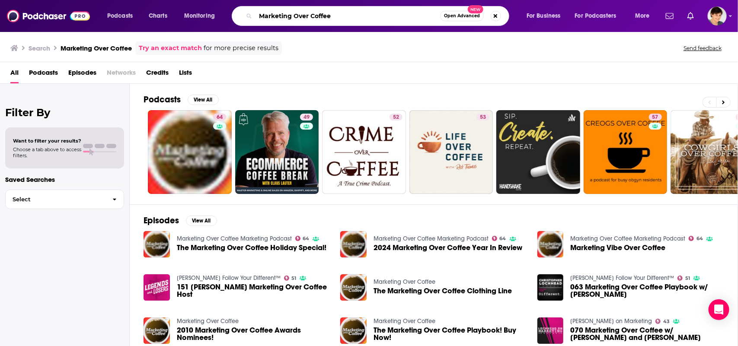
click at [296, 15] on input "Marketing Over Coffee" at bounding box center [347, 16] width 185 height 14
paste input "Everyone Hates Marketers"
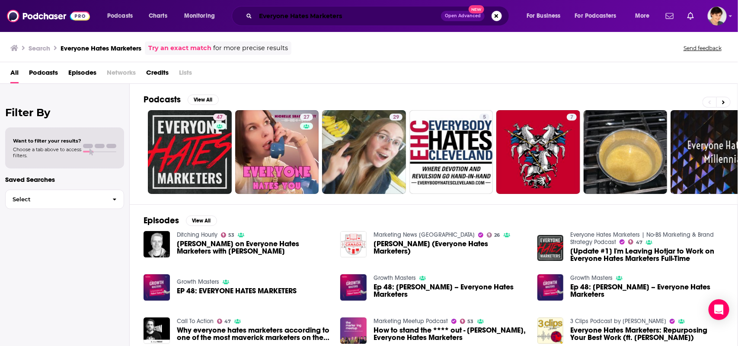
click at [292, 16] on input "Everyone Hates Marketers" at bounding box center [347, 16] width 185 height 14
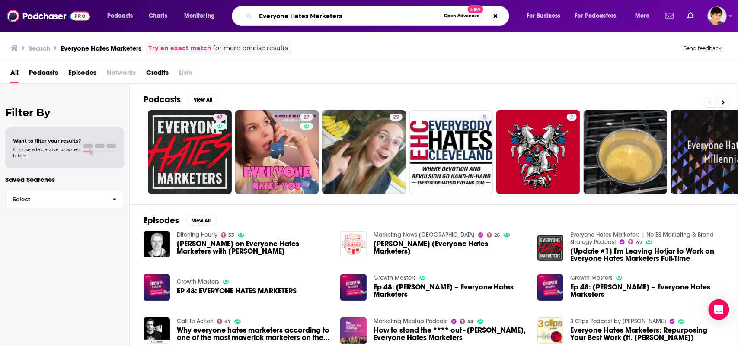
click at [292, 16] on input "Everyone Hates Marketers" at bounding box center [347, 16] width 185 height 14
paste input "The Diary of a CEO"
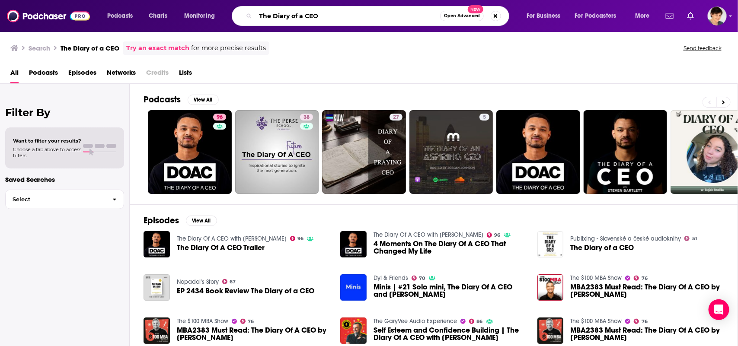
click at [292, 16] on input "The Diary of a CEO" at bounding box center [347, 16] width 185 height 14
paste input "How I Built Thi"
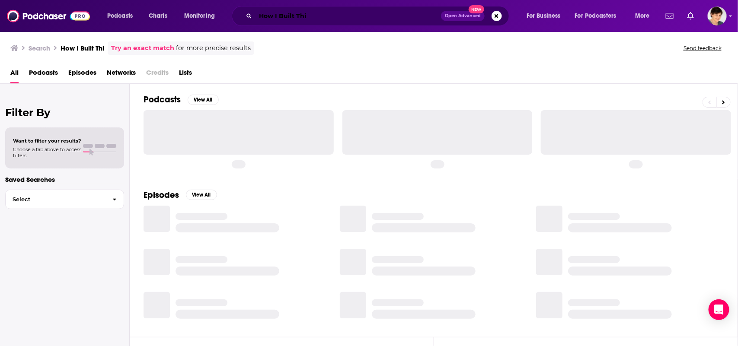
click at [341, 15] on input "How I Built Thi" at bounding box center [347, 16] width 185 height 14
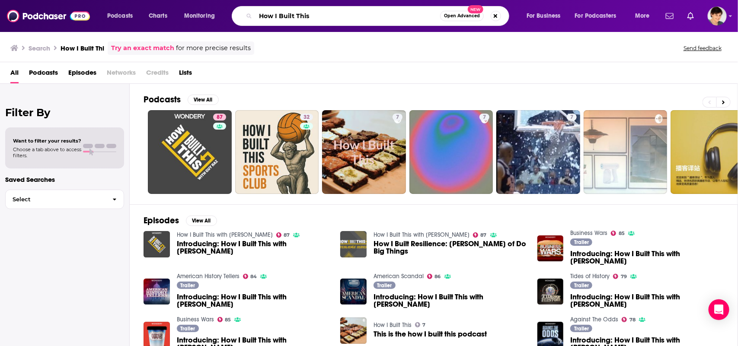
click at [297, 21] on input "How I Built This" at bounding box center [347, 16] width 185 height 14
paste input "The [PERSON_NAME] Show"
type input "The [PERSON_NAME] Show"
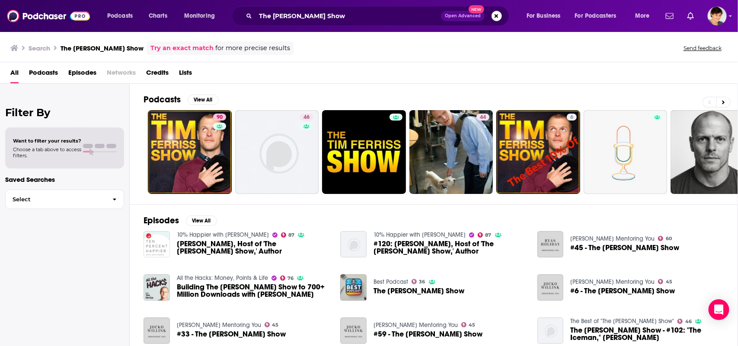
click at [308, 23] on div "The Tim Ferriss Show Open Advanced New" at bounding box center [370, 16] width 277 height 20
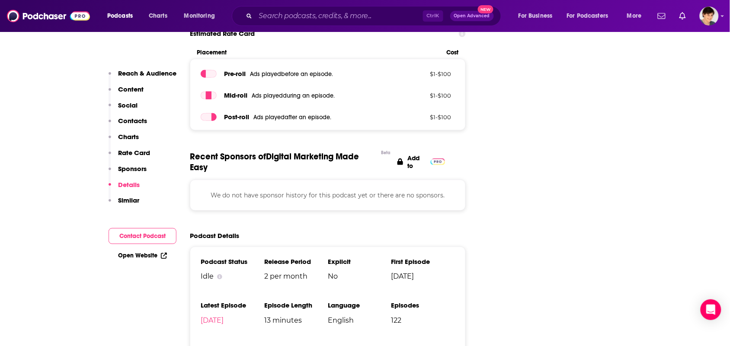
scroll to position [1243, 0]
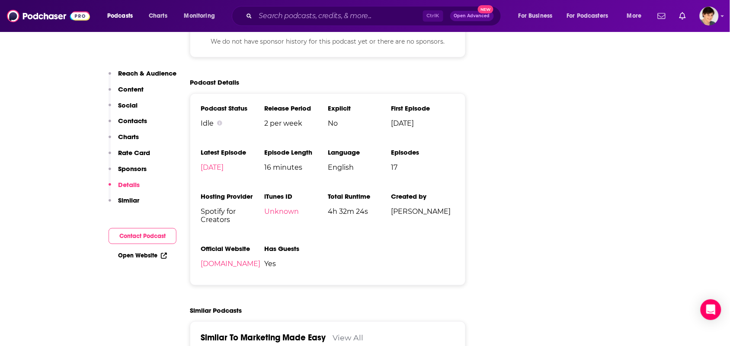
scroll to position [1081, 0]
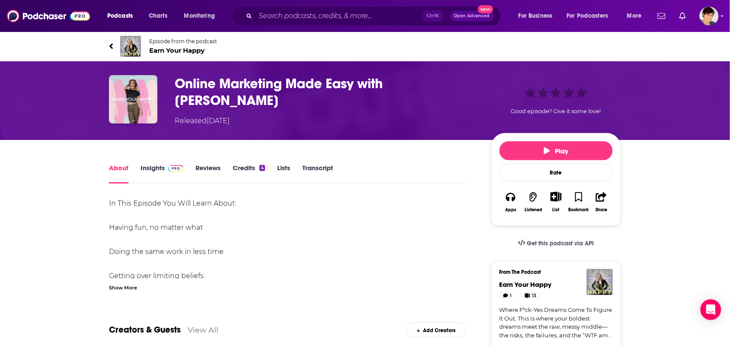
click at [145, 164] on link "Insights" at bounding box center [161, 174] width 43 height 20
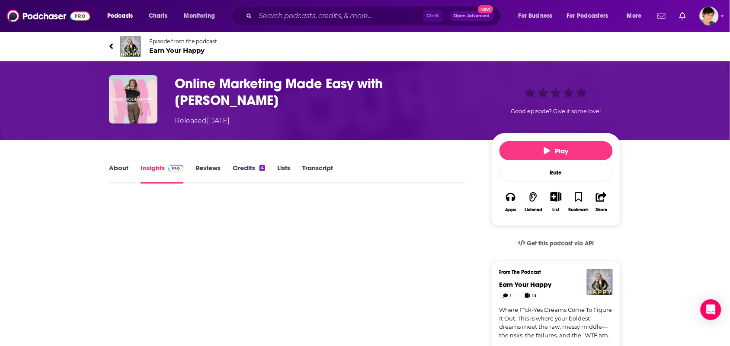
click at [130, 49] on img at bounding box center [130, 46] width 21 height 21
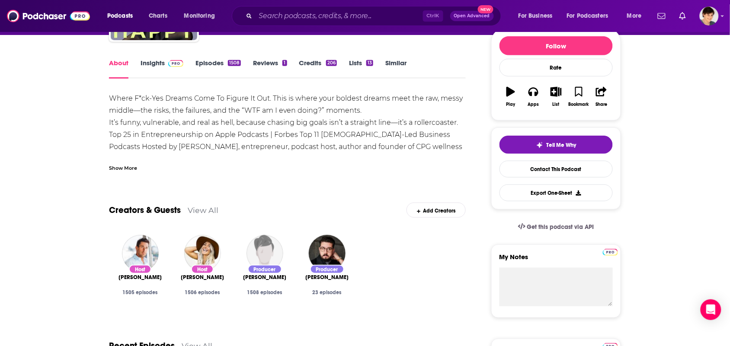
scroll to position [54, 0]
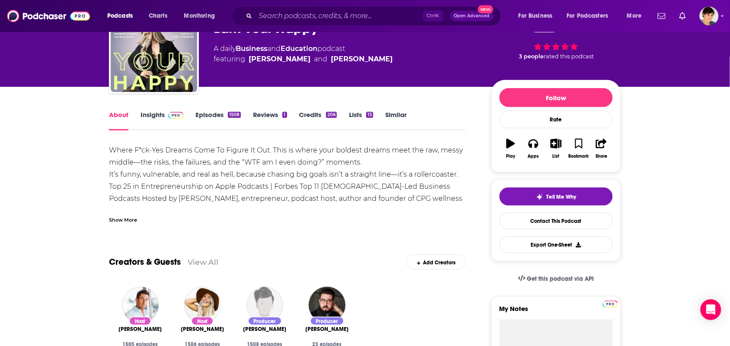
click at [149, 121] on link "Insights" at bounding box center [161, 121] width 43 height 20
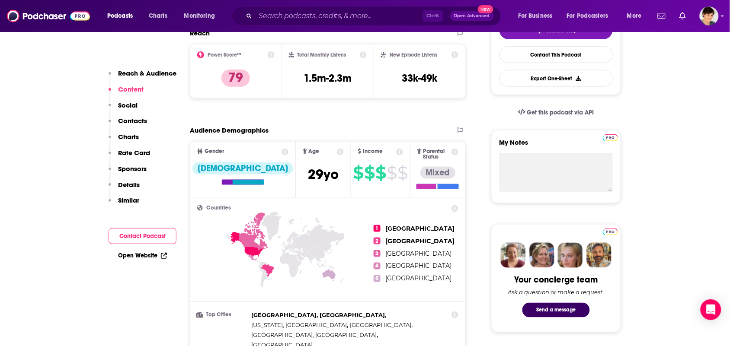
scroll to position [108, 0]
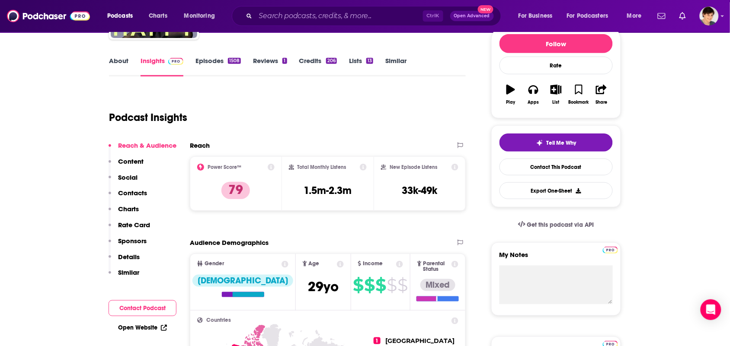
click at [120, 72] on link "About" at bounding box center [118, 67] width 19 height 20
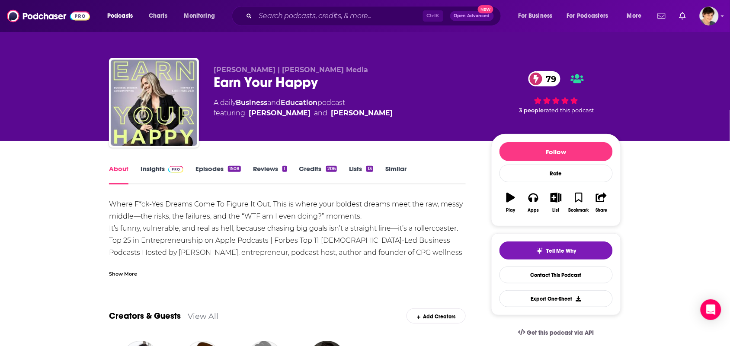
click at [146, 168] on link "Insights" at bounding box center [161, 175] width 43 height 20
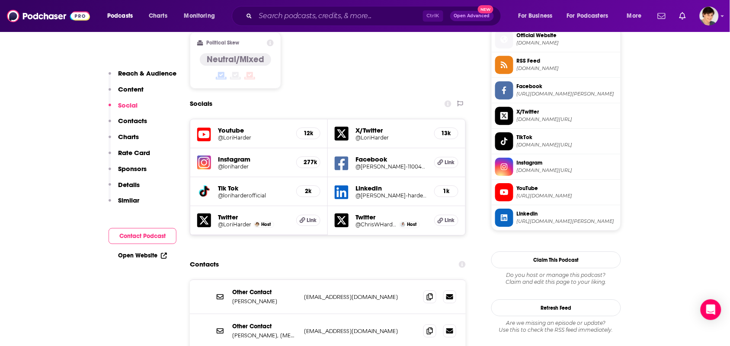
scroll to position [810, 0]
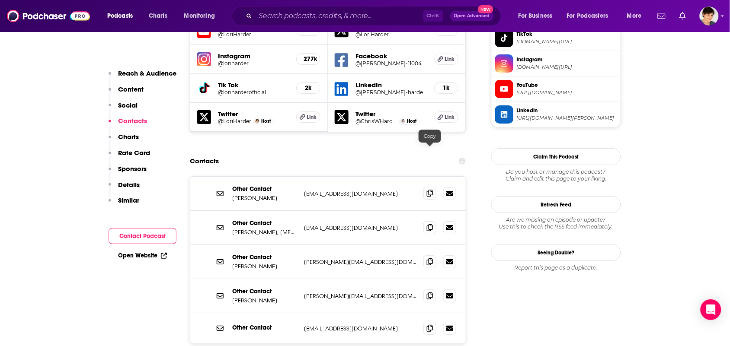
click at [429, 187] on span at bounding box center [429, 193] width 13 height 13
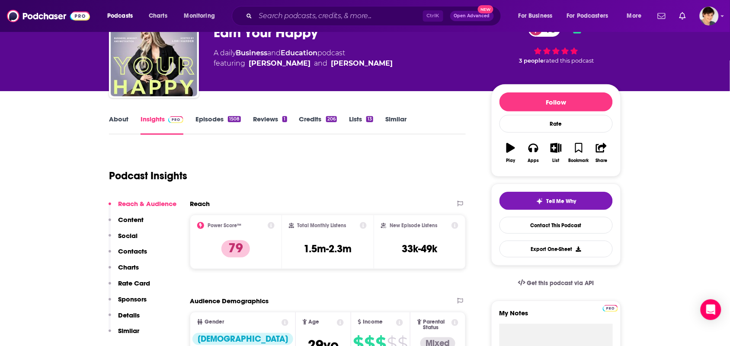
scroll to position [0, 0]
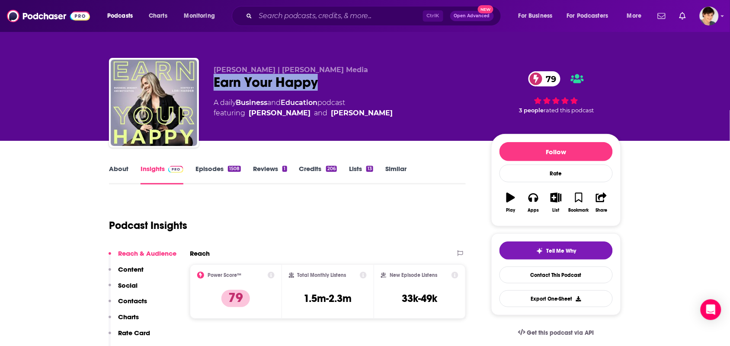
drag, startPoint x: 294, startPoint y: 83, endPoint x: 219, endPoint y: 88, distance: 75.4
click at [214, 89] on div "Earn Your Happy 79" at bounding box center [346, 82] width 264 height 17
copy h2 "Earn Your Happy"
drag, startPoint x: 254, startPoint y: 71, endPoint x: 213, endPoint y: 71, distance: 41.1
click at [213, 71] on div "Lori Harder | YAP Media Earn Your Happy 79 A daily Business and Education podca…" at bounding box center [365, 104] width 512 height 93
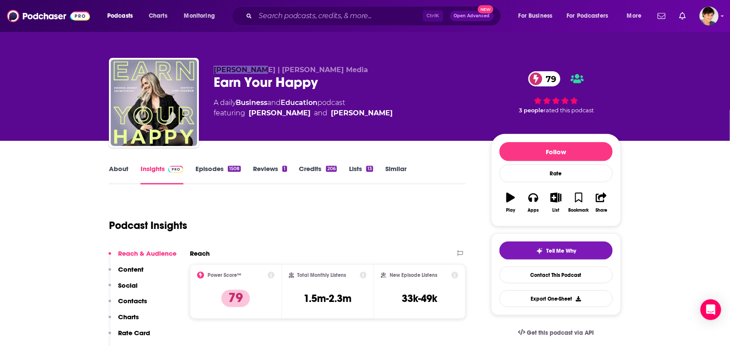
copy span "Lori Harder"
drag, startPoint x: 323, startPoint y: 105, endPoint x: 240, endPoint y: 105, distance: 83.4
click at [240, 105] on div "A daily Business and Education podcast featuring Chris Harder and Lori Harder" at bounding box center [303, 108] width 179 height 21
copy div "Business and Education"
click at [120, 176] on link "About" at bounding box center [118, 175] width 19 height 20
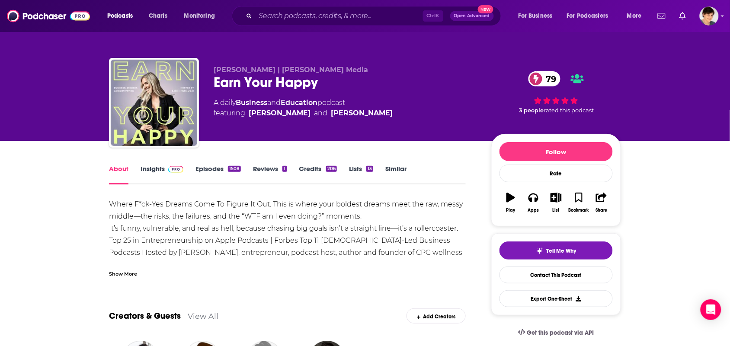
scroll to position [54, 0]
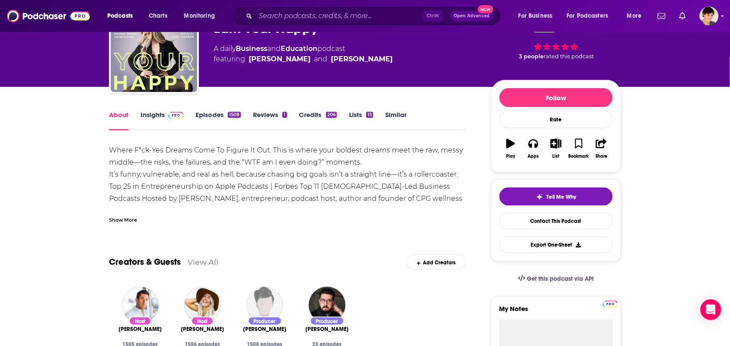
click at [121, 217] on div "Show More" at bounding box center [123, 219] width 28 height 8
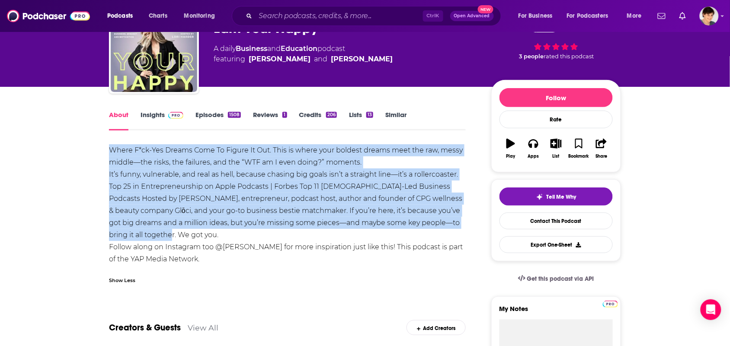
drag, startPoint x: 150, startPoint y: 239, endPoint x: 89, endPoint y: 141, distance: 114.8
copy div "Where F*ck-Yes Dreams Come To Figure It Out. This is where your boldest dreams …"
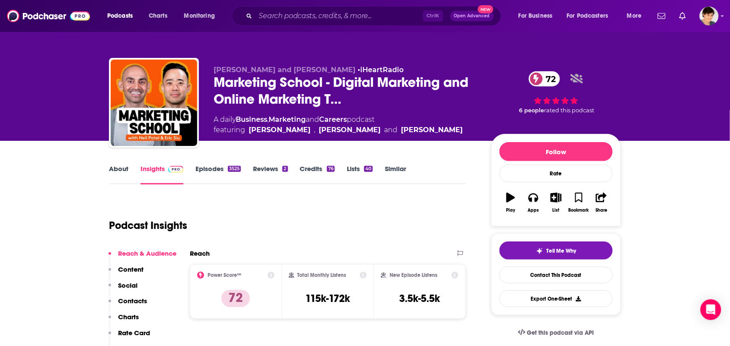
click at [112, 180] on link "About" at bounding box center [118, 175] width 19 height 20
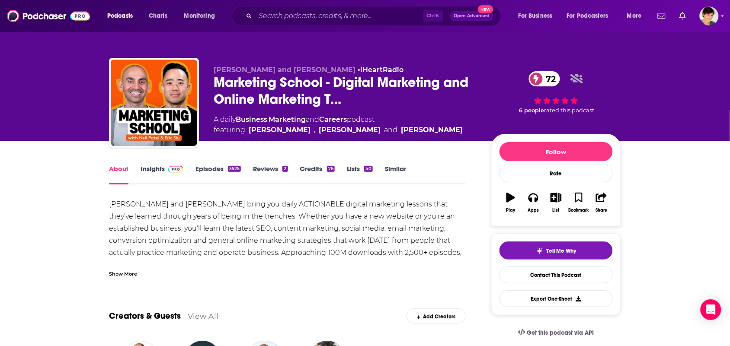
click at [122, 271] on div "Show More" at bounding box center [123, 273] width 28 height 8
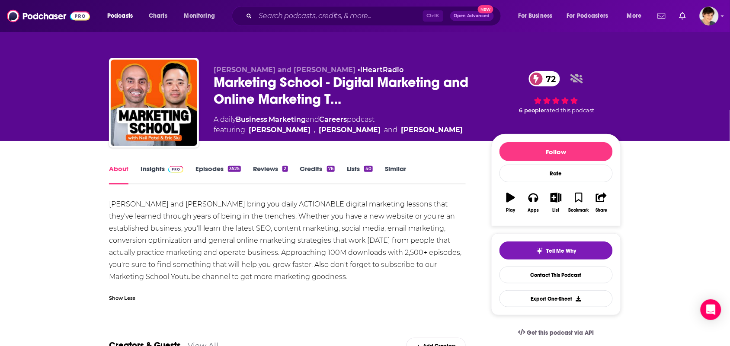
click at [215, 168] on link "Episodes 3525" at bounding box center [217, 175] width 45 height 20
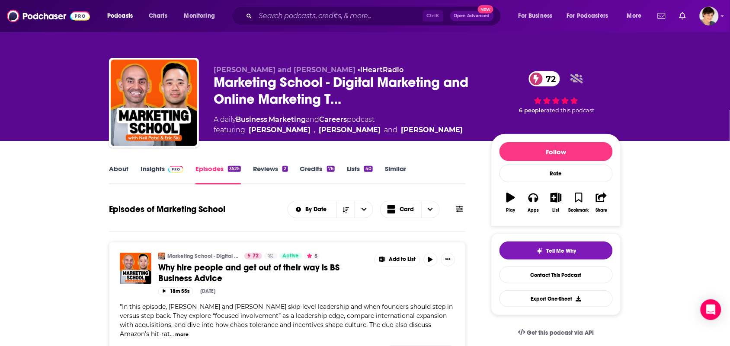
click at [118, 169] on link "About" at bounding box center [118, 175] width 19 height 20
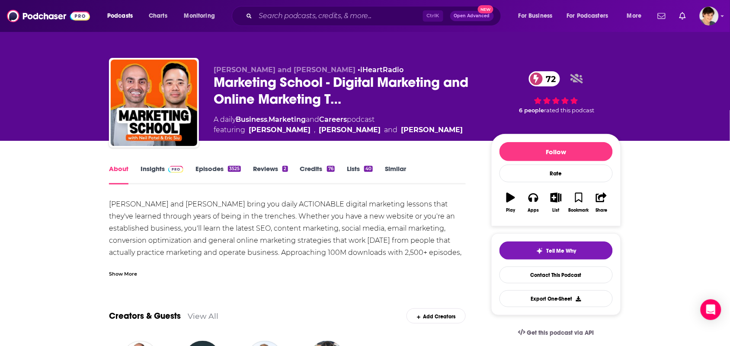
click at [154, 271] on div "Show More" at bounding box center [287, 270] width 357 height 15
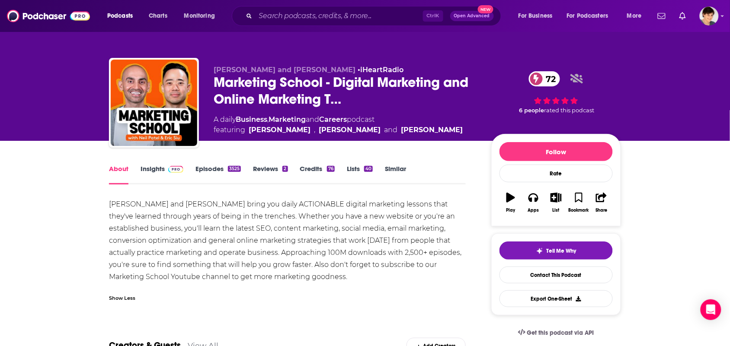
click at [152, 172] on link "Insights" at bounding box center [161, 175] width 43 height 20
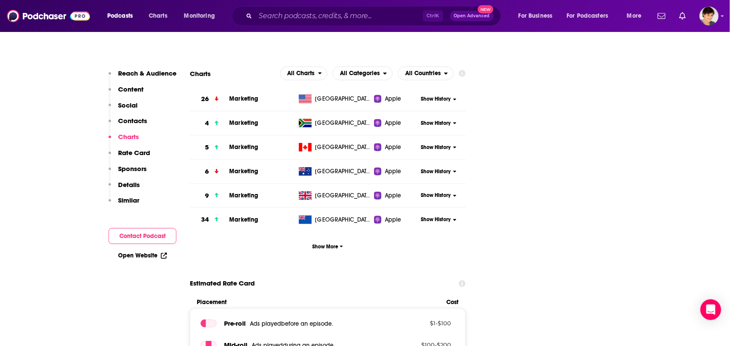
scroll to position [864, 0]
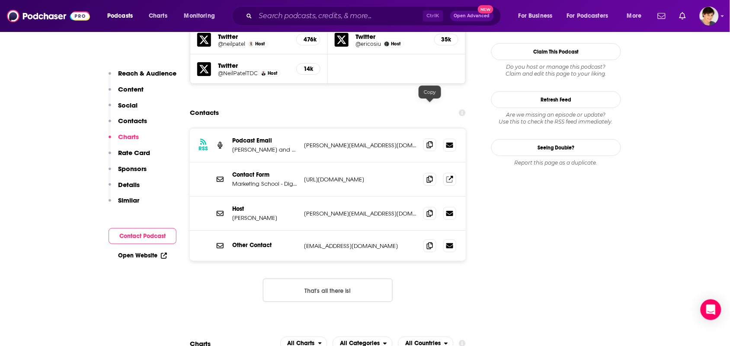
click at [427, 141] on icon at bounding box center [430, 144] width 6 height 7
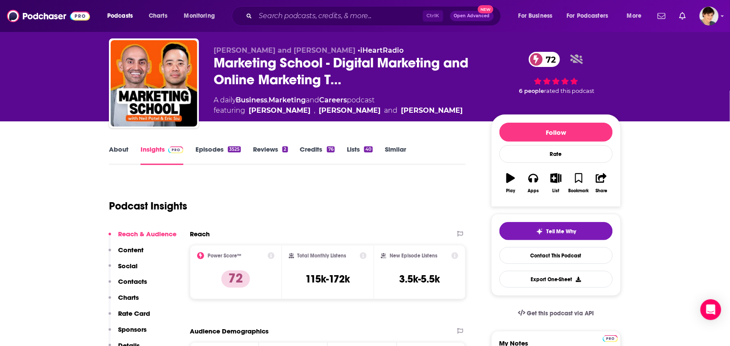
scroll to position [0, 0]
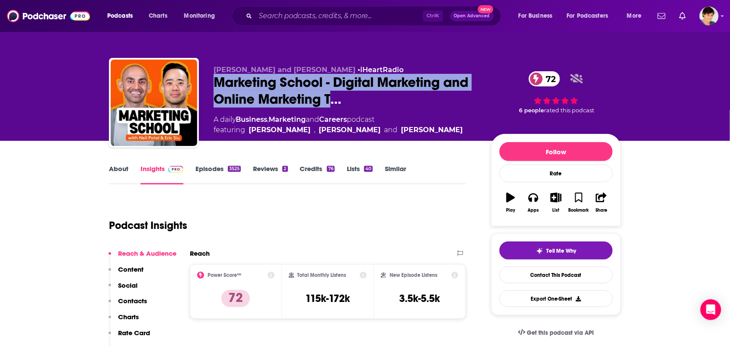
drag, startPoint x: 331, startPoint y: 104, endPoint x: 228, endPoint y: 10, distance: 138.9
click at [208, 83] on div "Eric Siu and Neil Patel • iHeartRadio Marketing School - Digital Marketing and …" at bounding box center [365, 104] width 512 height 93
copy h2 "Marketing School - Digital Marketing and Online Marketing T"
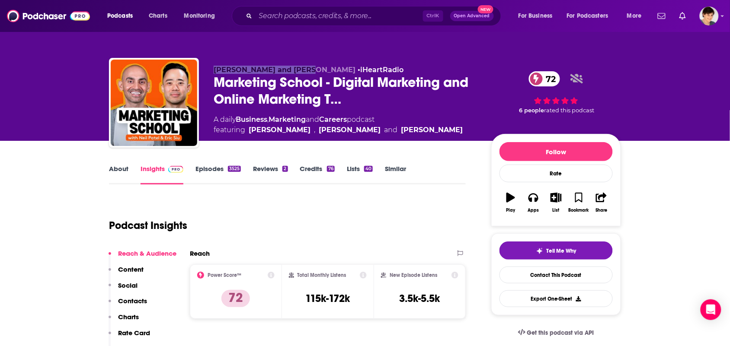
drag, startPoint x: 292, startPoint y: 72, endPoint x: 320, endPoint y: 5, distance: 72.5
click at [214, 68] on span "Eric Siu and Neil Patel" at bounding box center [285, 70] width 142 height 8
copy span "Eric Siu and Neil Patel"
drag, startPoint x: 354, startPoint y: 122, endPoint x: 239, endPoint y: 124, distance: 114.5
click at [239, 124] on div "A daily Business , Marketing and Careers podcast featuring Eric Siu , Neil Pate…" at bounding box center [338, 125] width 249 height 21
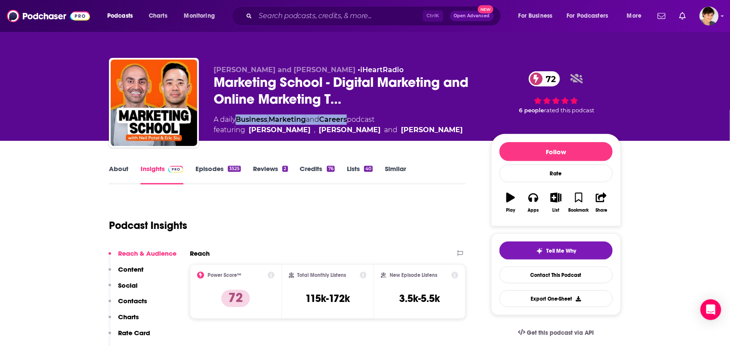
copy div "Business , Marketing and Careers"
click at [132, 173] on div "About" at bounding box center [125, 175] width 32 height 20
click at [112, 170] on link "About" at bounding box center [118, 175] width 19 height 20
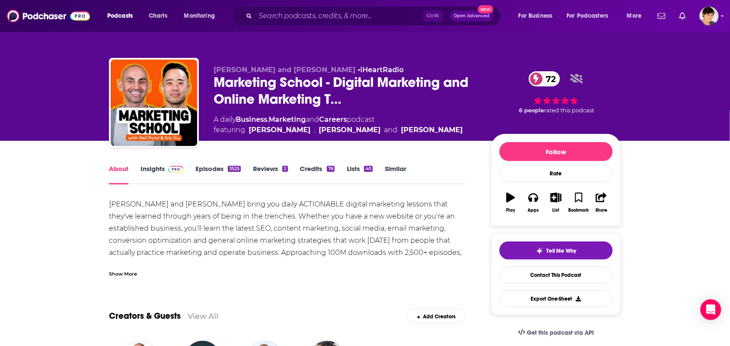
click at [143, 264] on div "Show More" at bounding box center [287, 270] width 357 height 15
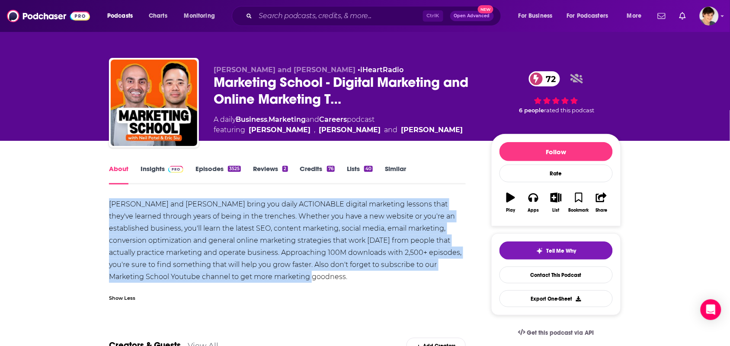
drag, startPoint x: 319, startPoint y: 280, endPoint x: 207, endPoint y: 44, distance: 260.4
copy div "Neil Patel and Eric Siu bring you daily ACTIONABLE digital marketing lessons th…"
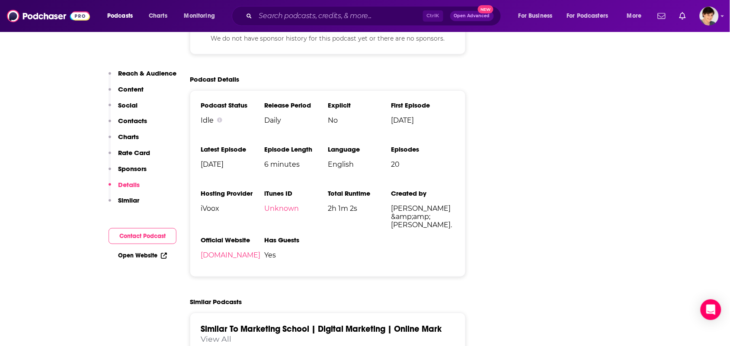
scroll to position [918, 0]
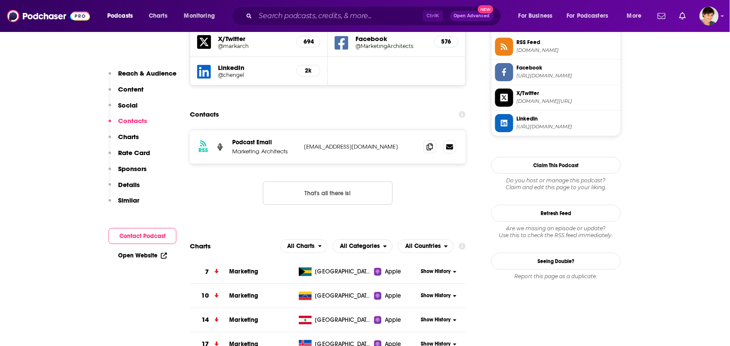
scroll to position [810, 0]
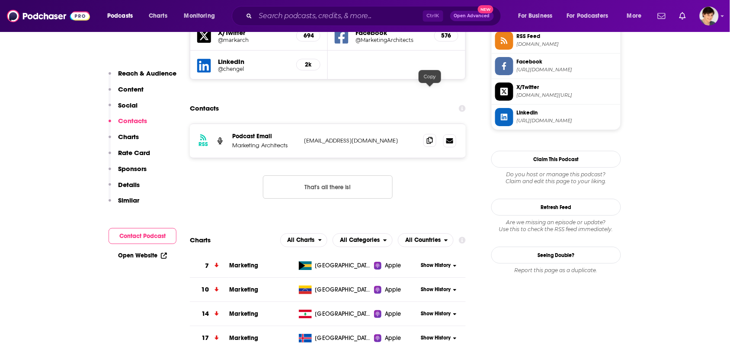
click at [424, 134] on div at bounding box center [439, 140] width 33 height 13
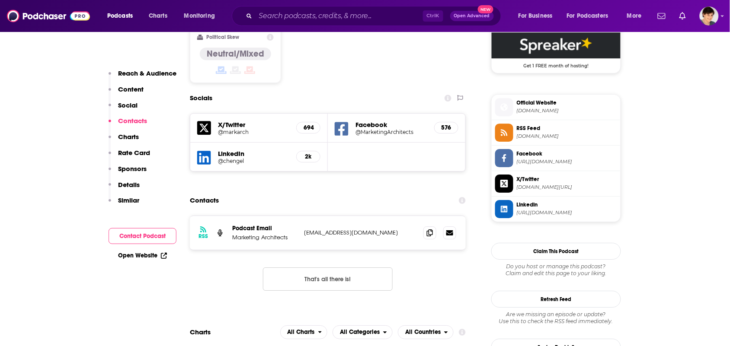
scroll to position [702, 0]
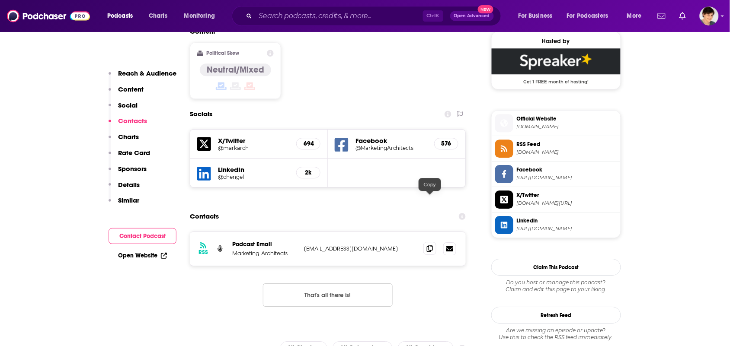
click at [428, 245] on icon at bounding box center [430, 248] width 6 height 7
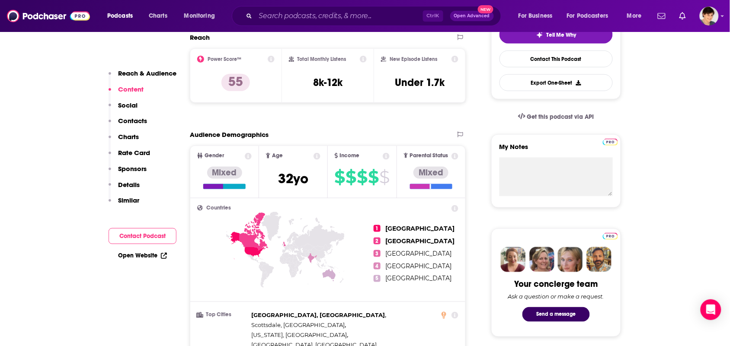
scroll to position [0, 0]
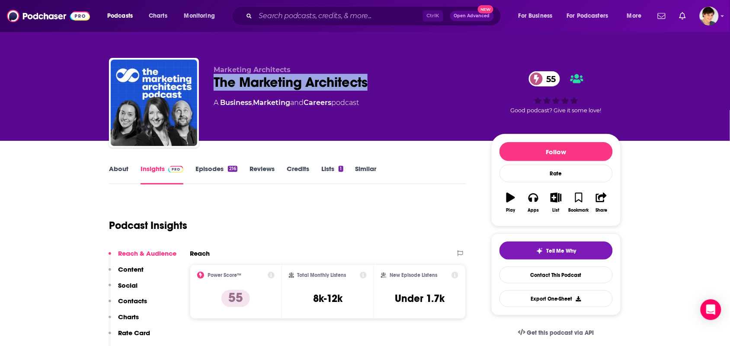
drag, startPoint x: 359, startPoint y: 83, endPoint x: 227, endPoint y: 3, distance: 154.8
click at [206, 81] on div "Marketing Architects The Marketing Architects 55 A Business , Marketing and Car…" at bounding box center [365, 104] width 512 height 93
copy h2 "The Marketing Architects"
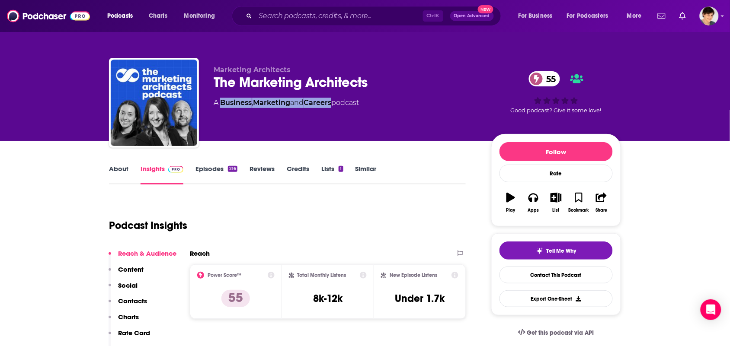
drag, startPoint x: 335, startPoint y: 109, endPoint x: 261, endPoint y: 81, distance: 79.9
click at [225, 113] on div "Marketing Architects The Marketing Architects 55 A Business , Marketing and Car…" at bounding box center [346, 100] width 264 height 69
copy div "usiness , Marketing and Careers"
click at [111, 171] on link "About" at bounding box center [118, 175] width 19 height 20
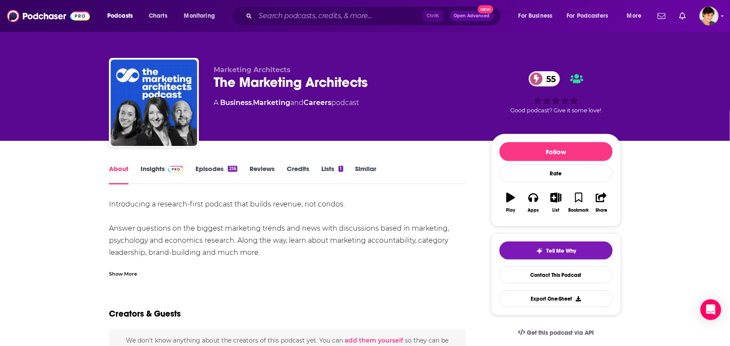
click at [149, 269] on div "Show More" at bounding box center [287, 270] width 357 height 15
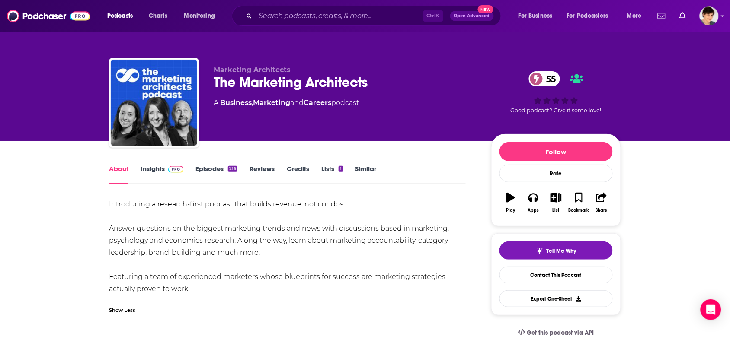
drag, startPoint x: 214, startPoint y: 287, endPoint x: 93, endPoint y: 205, distance: 145.4
copy div "Introducing a research-first podcast that builds revenue, not condos. Answer qu…"
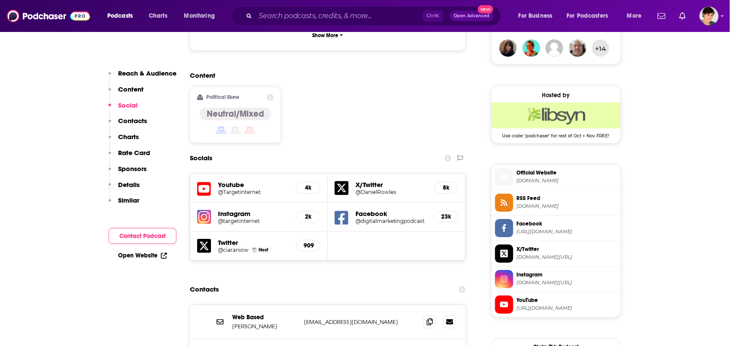
scroll to position [810, 0]
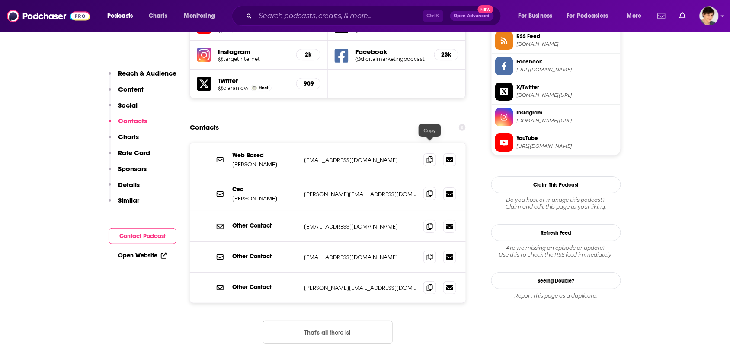
click at [429, 187] on span at bounding box center [429, 193] width 13 height 13
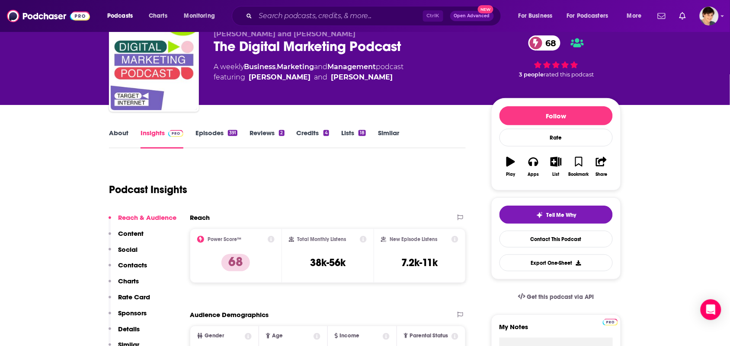
scroll to position [0, 0]
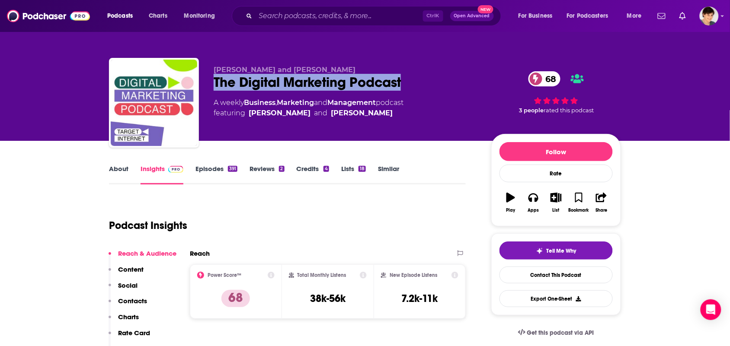
drag, startPoint x: 414, startPoint y: 78, endPoint x: 202, endPoint y: 91, distance: 212.2
click at [202, 90] on div "Daniel Rowles and Ciaran Rogers The Digital Marketing Podcast 68 A weekly Busin…" at bounding box center [365, 104] width 512 height 93
copy h2 "The Digital Marketing Podcast"
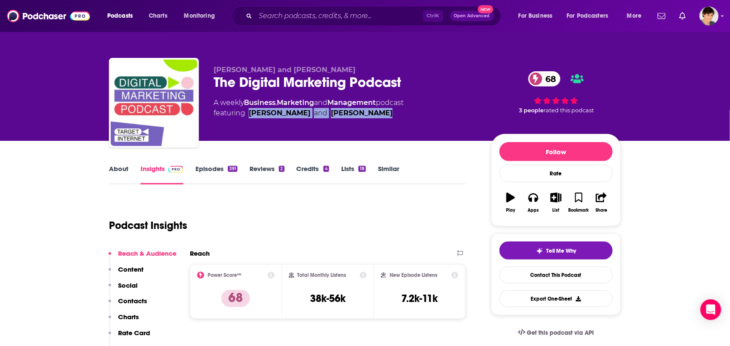
drag, startPoint x: 383, startPoint y: 115, endPoint x: 261, endPoint y: 117, distance: 121.9
click at [249, 118] on span "featuring Ciaran Rogers and Daniel Rowles" at bounding box center [309, 113] width 190 height 10
copy span "Ciaran Rogers and Daniel Rowles"
click at [110, 170] on link "About" at bounding box center [118, 175] width 19 height 20
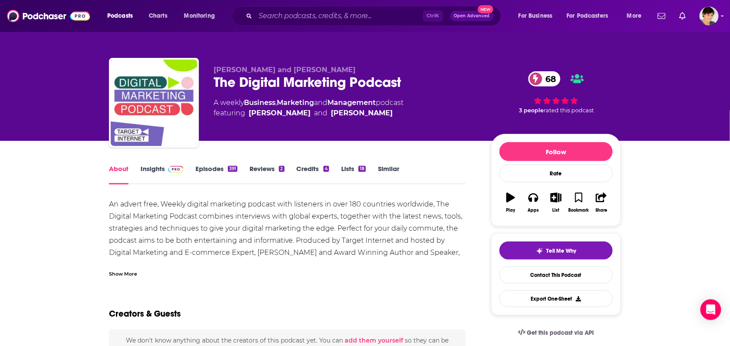
click at [144, 276] on div "Show More" at bounding box center [287, 270] width 357 height 15
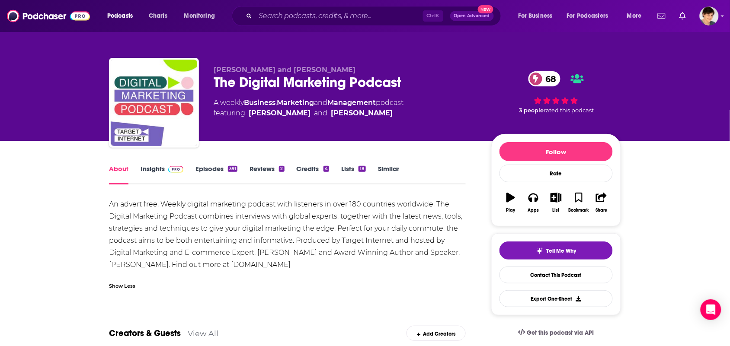
drag, startPoint x: 308, startPoint y: 262, endPoint x: 95, endPoint y: 198, distance: 222.2
copy div "An advert free, Weekly digital marketing podcast with listeners in over 180 cou…"
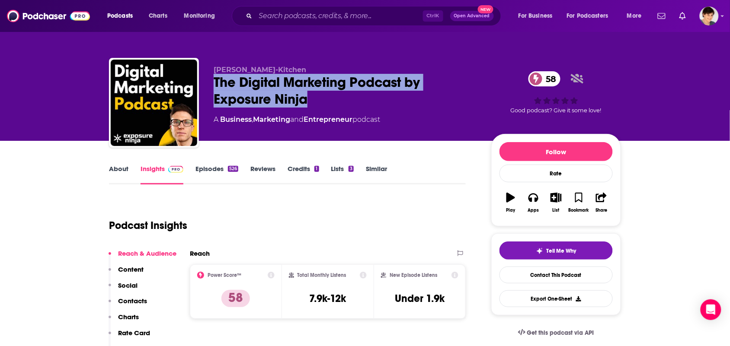
drag, startPoint x: 310, startPoint y: 100, endPoint x: 206, endPoint y: 89, distance: 104.3
click at [206, 89] on div "[PERSON_NAME]-Kitchen The Digital Marketing Podcast by Exposure Ninja 58 A Busi…" at bounding box center [365, 104] width 512 height 93
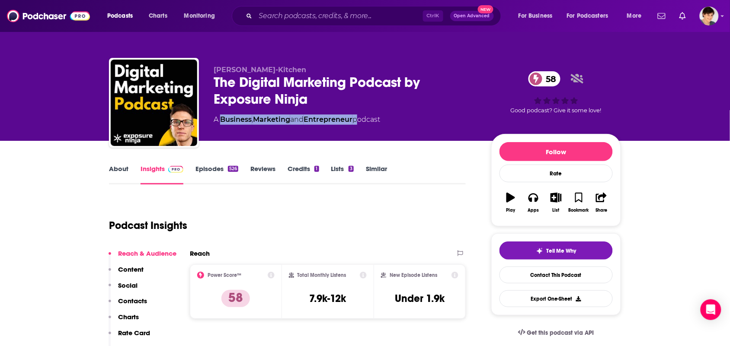
drag, startPoint x: 359, startPoint y: 126, endPoint x: 220, endPoint y: 116, distance: 138.7
click at [221, 122] on div "[PERSON_NAME]-Kitchen The Digital Marketing Podcast by Exposure Ninja 58 A Busi…" at bounding box center [346, 100] width 264 height 69
copy div "Business , Marketing and Entrepreneur"
click at [113, 170] on link "About" at bounding box center [118, 175] width 19 height 20
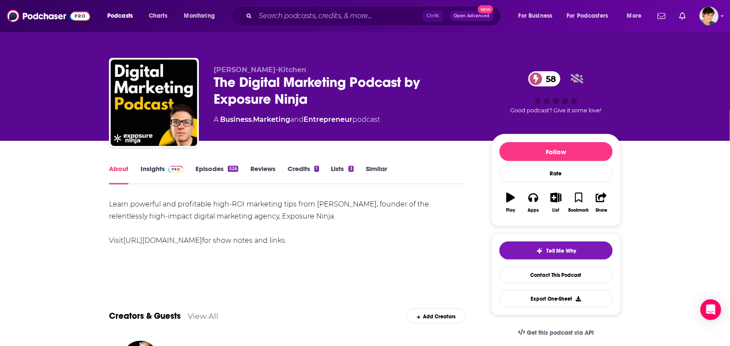
click at [145, 166] on link "Insights" at bounding box center [161, 175] width 43 height 20
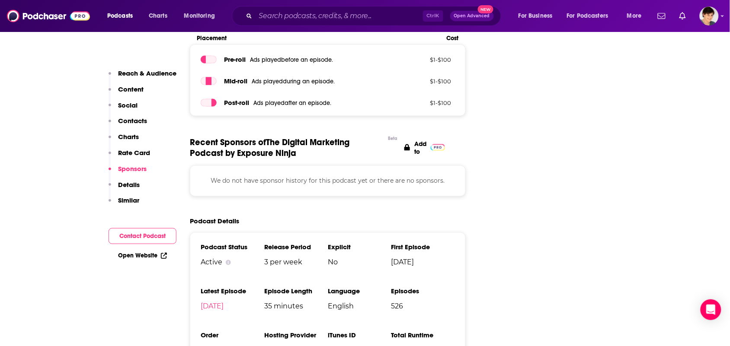
scroll to position [1351, 0]
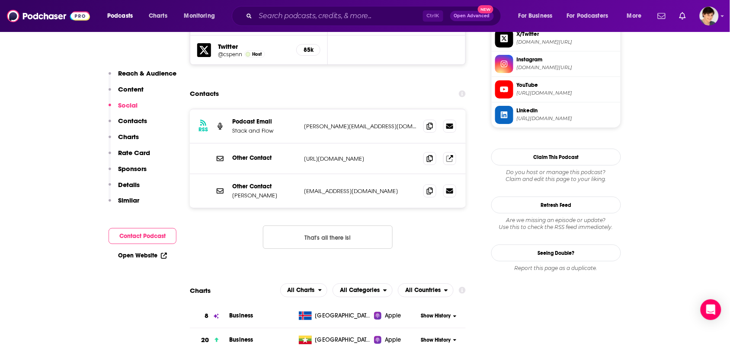
scroll to position [864, 0]
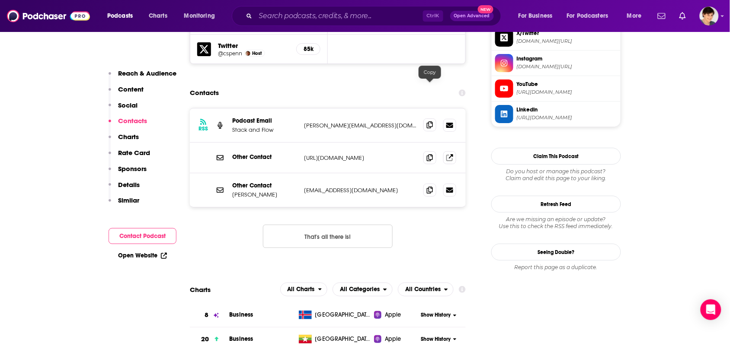
click at [425, 118] on span at bounding box center [429, 124] width 13 height 13
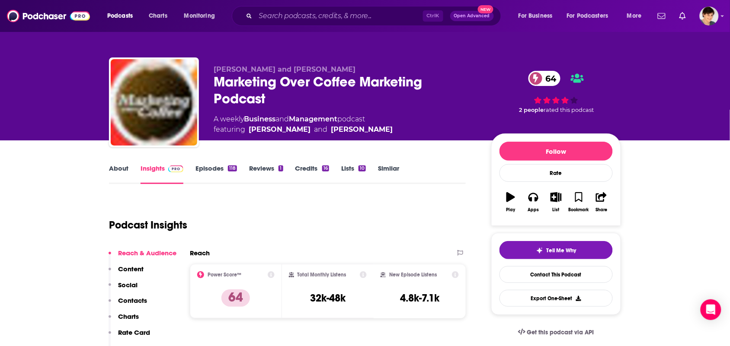
scroll to position [0, 0]
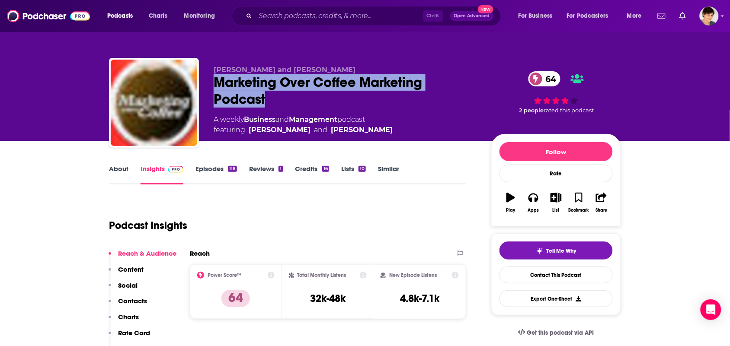
drag, startPoint x: 267, startPoint y: 91, endPoint x: 215, endPoint y: 83, distance: 52.5
click at [215, 83] on div "Marketing Over Coffee Marketing Podcast 64" at bounding box center [346, 91] width 264 height 34
copy h2 "Marketing Over Coffee Marketing Podcast"
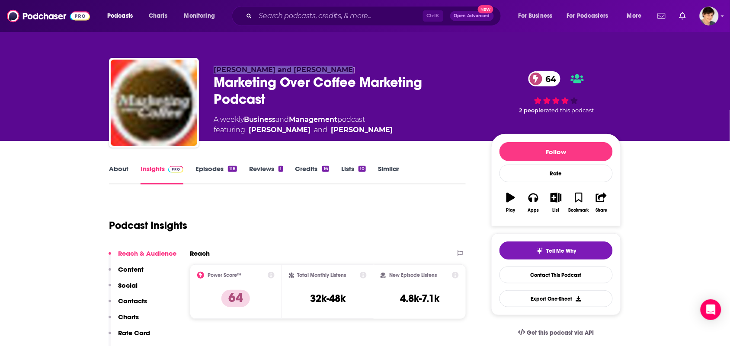
drag, startPoint x: 346, startPoint y: 62, endPoint x: 399, endPoint y: 14, distance: 71.3
click at [197, 67] on div "John Wall and Christopher Penn Marketing Over Coffee Marketing Podcast 64 A wee…" at bounding box center [365, 104] width 512 height 93
copy div "John Wall and Christopher Penn"
drag, startPoint x: 345, startPoint y: 121, endPoint x: 246, endPoint y: 123, distance: 99.4
click at [246, 123] on div "A weekly Business and Management podcast featuring John J. Wall and Christopher…" at bounding box center [303, 125] width 179 height 21
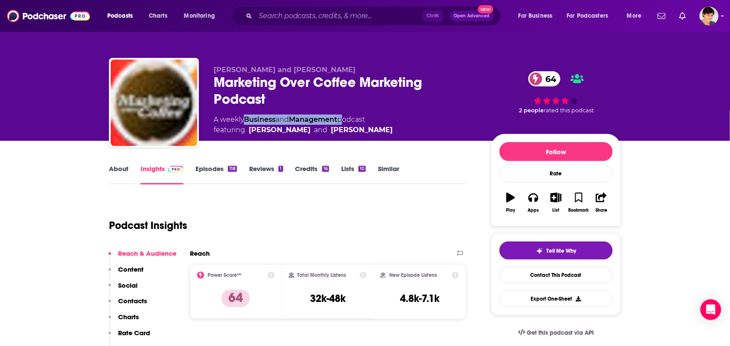
copy div "Business and Management"
click at [119, 173] on link "About" at bounding box center [118, 175] width 19 height 20
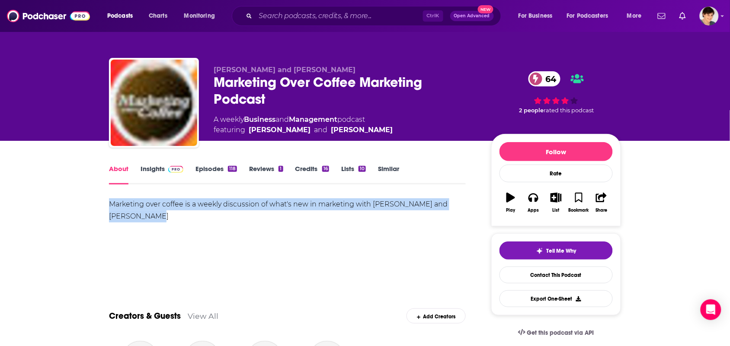
drag, startPoint x: 156, startPoint y: 213, endPoint x: 90, endPoint y: 198, distance: 67.5
copy div "Marketing over coffee is a weekly discussion of what's new in marketing with Jo…"
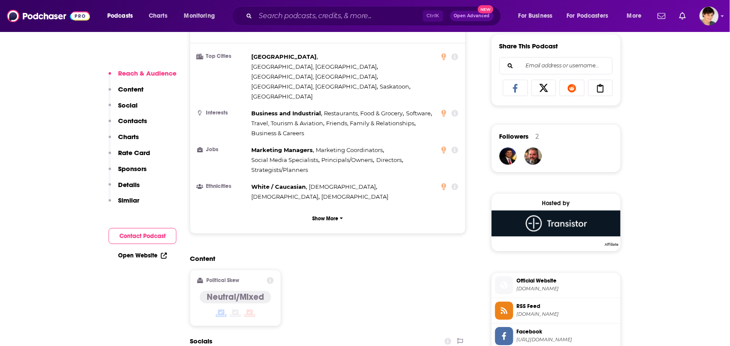
scroll to position [756, 0]
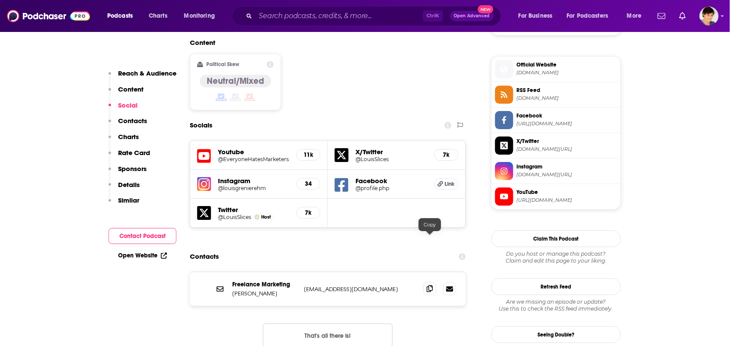
click at [430, 282] on span at bounding box center [429, 288] width 13 height 13
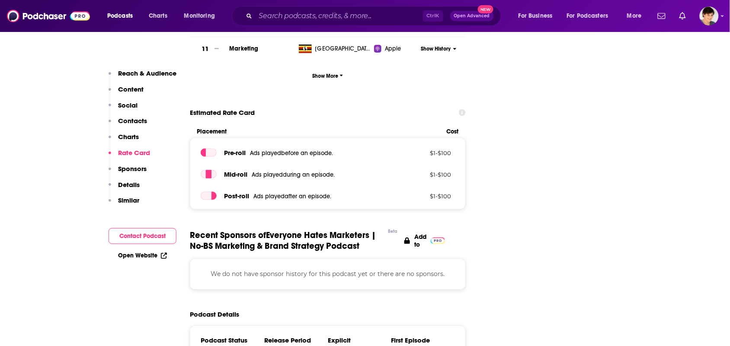
scroll to position [1351, 0]
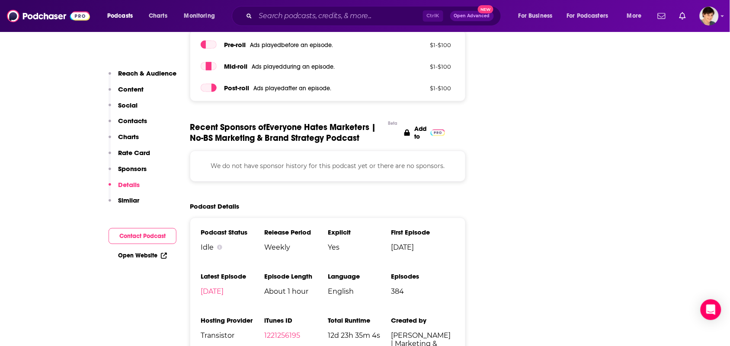
click at [353, 7] on div "Ctrl K Open Advanced New" at bounding box center [366, 16] width 269 height 20
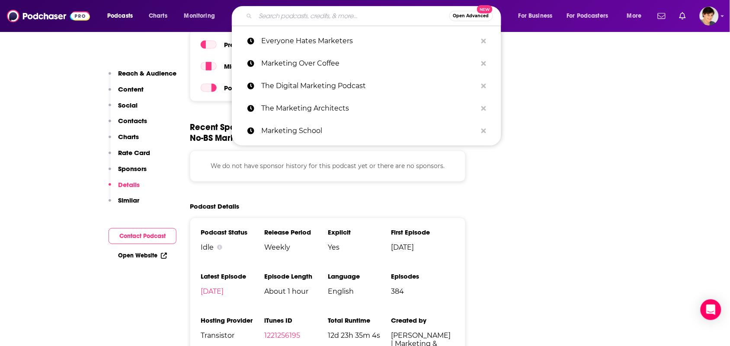
click at [348, 15] on input "Search podcasts, credits, & more..." at bounding box center [352, 16] width 194 height 14
paste input "Make Each Click Count"
type input "Make Each Click Count"
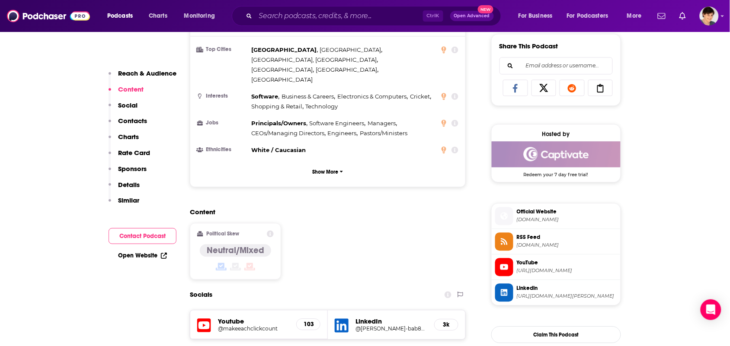
scroll to position [702, 0]
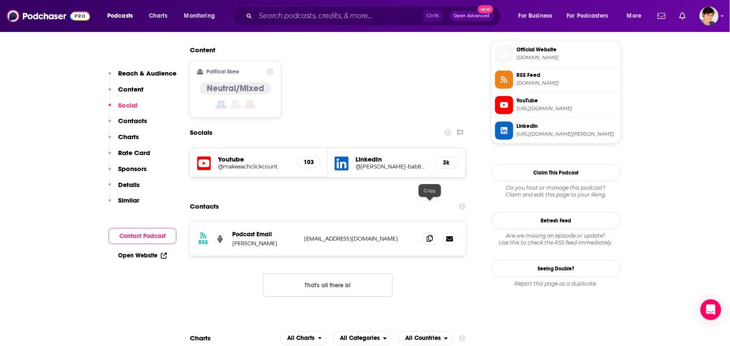
click at [428, 235] on icon at bounding box center [430, 238] width 6 height 7
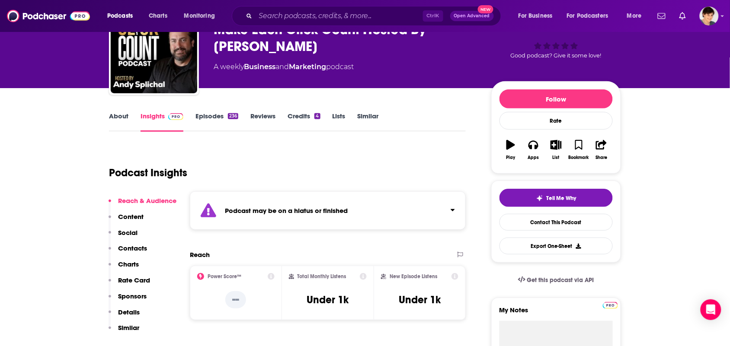
scroll to position [0, 0]
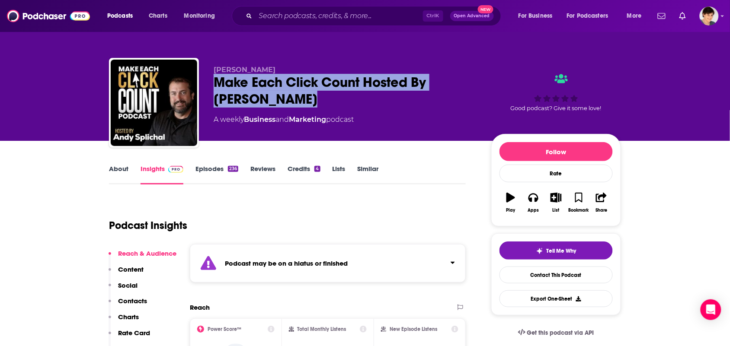
drag, startPoint x: 280, startPoint y: 95, endPoint x: 208, endPoint y: 81, distance: 72.6
click at [208, 81] on div "Andy Splichal Make Each Click Count Hosted By Andy Splichal A weekly Business a…" at bounding box center [365, 104] width 512 height 93
copy h2 "Make Each Click Count Hosted By Andy Splichal"
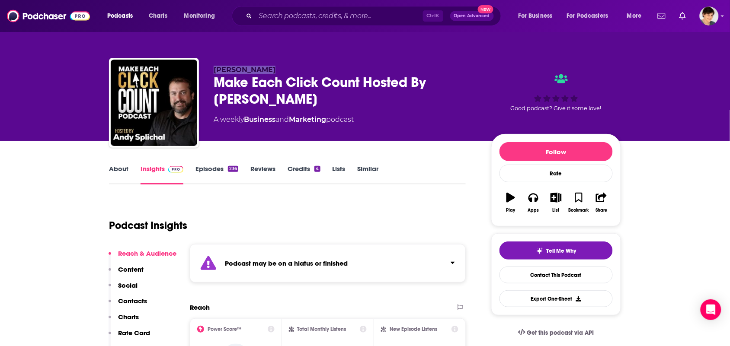
drag, startPoint x: 262, startPoint y: 68, endPoint x: 212, endPoint y: 65, distance: 50.7
click at [212, 65] on div "Andy Splichal Make Each Click Count Hosted By Andy Splichal A weekly Business a…" at bounding box center [365, 104] width 512 height 93
copy span "Andy Splichal"
drag, startPoint x: 330, startPoint y: 127, endPoint x: 258, endPoint y: 115, distance: 72.2
click at [247, 119] on div "Andy Splichal Make Each Click Count Hosted By Andy Splichal A weekly Business a…" at bounding box center [346, 100] width 264 height 69
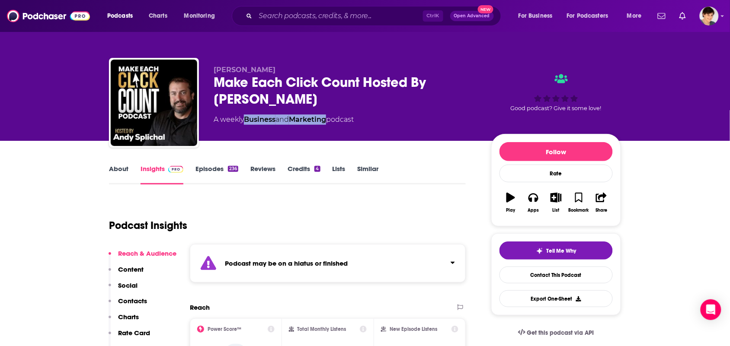
copy div "Business and Marketing"
click at [118, 173] on link "About" at bounding box center [118, 175] width 19 height 20
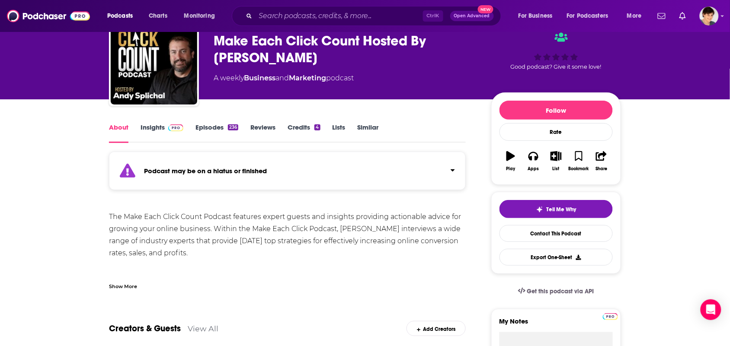
scroll to position [54, 0]
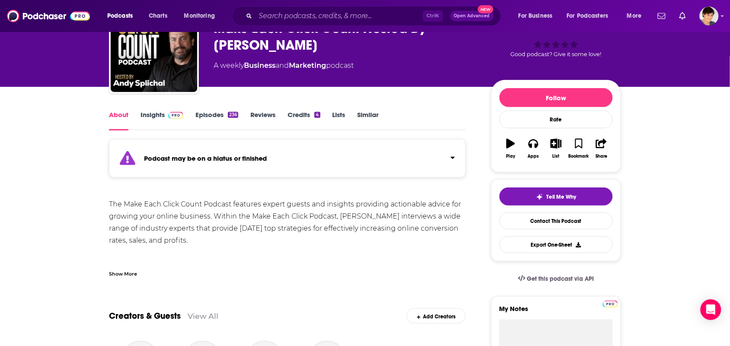
click at [132, 274] on div "Show More" at bounding box center [123, 273] width 28 height 8
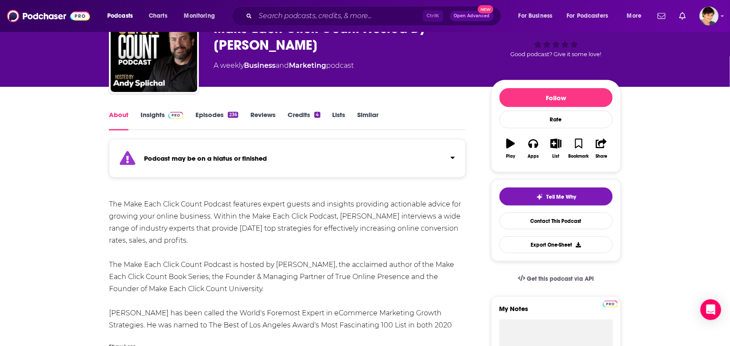
scroll to position [216, 0]
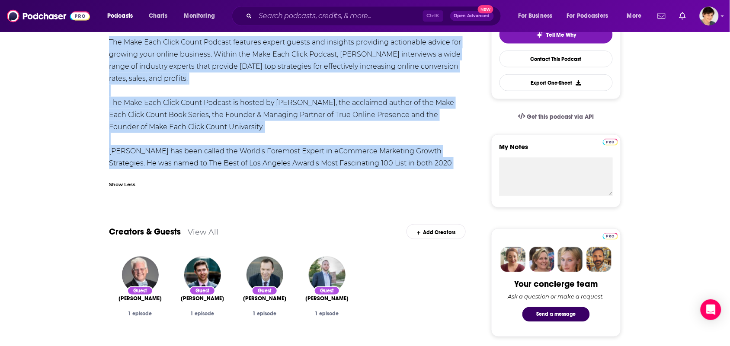
drag, startPoint x: 422, startPoint y: 162, endPoint x: 108, endPoint y: 43, distance: 336.0
copy div "The Make Each Click Count Podcast features expert guests and insights providing…"
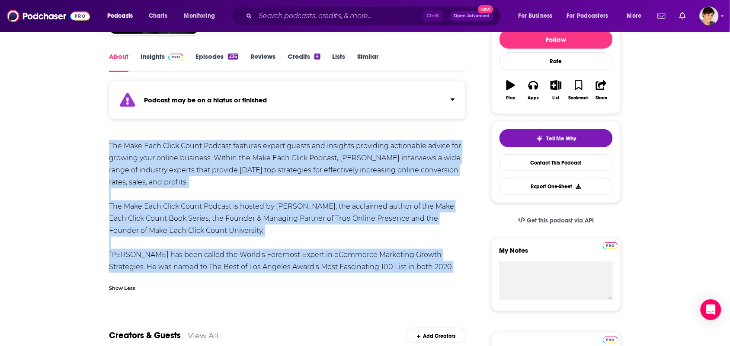
scroll to position [108, 0]
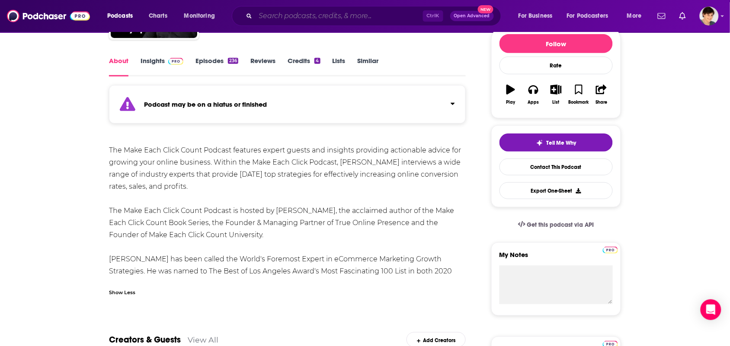
click at [292, 13] on input "Search podcasts, credits, & more..." at bounding box center [338, 16] width 167 height 14
paste input "The A-List Podcast"
type input "The A-List Podcast"
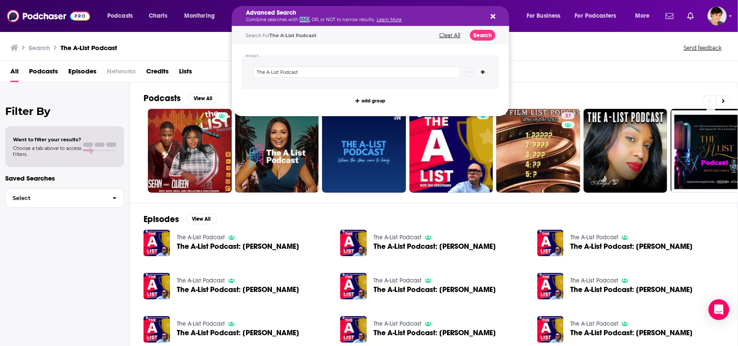
click at [300, 20] on p "Combine searches with AND, OR, or NOT to narrow results. Learn More" at bounding box center [363, 20] width 235 height 4
click at [300, 19] on p "Combine searches with AND, OR, or NOT to narrow results. Learn More" at bounding box center [363, 20] width 235 height 4
click at [560, 44] on div "Search The A-List Podcast Send feedback" at bounding box center [367, 47] width 714 height 12
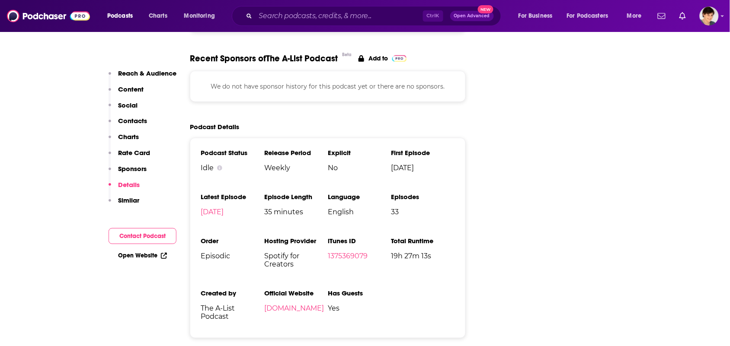
scroll to position [972, 0]
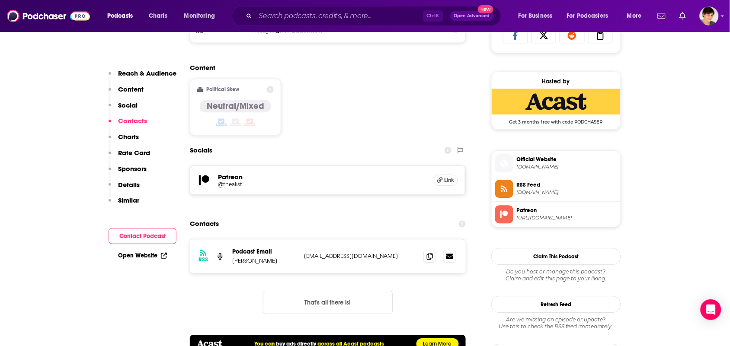
scroll to position [810, 0]
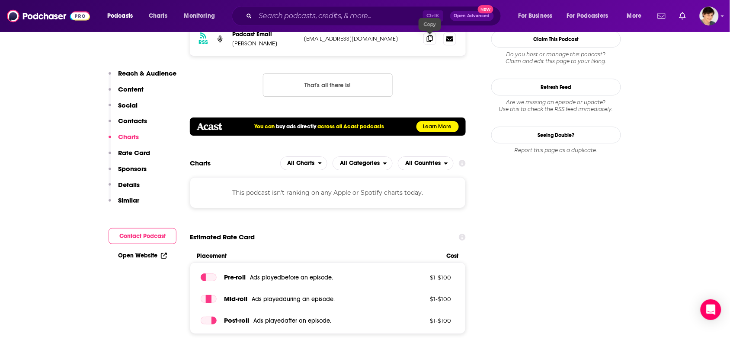
click at [434, 41] on span at bounding box center [429, 38] width 13 height 13
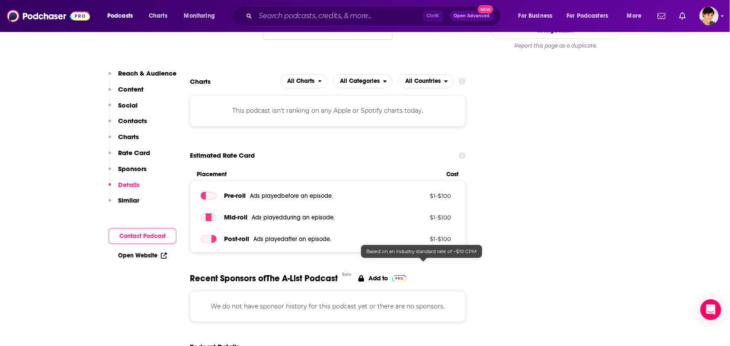
scroll to position [1135, 0]
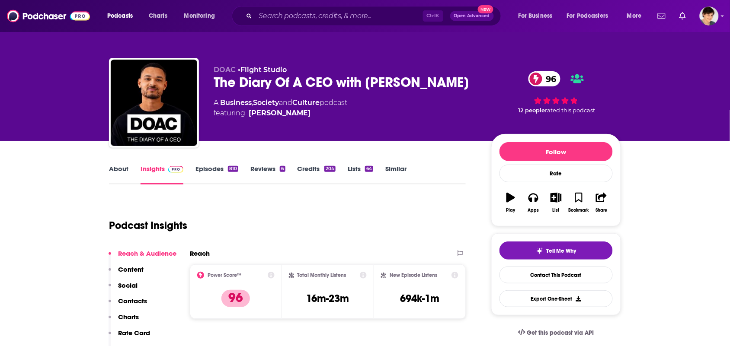
click at [112, 173] on link "About" at bounding box center [118, 175] width 19 height 20
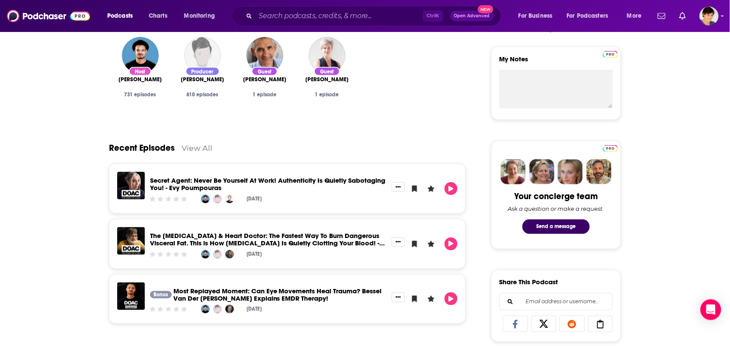
scroll to position [162, 0]
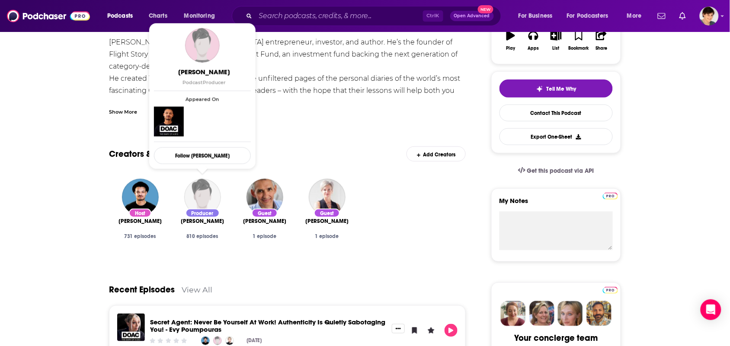
click at [133, 109] on div "Show More" at bounding box center [123, 111] width 28 height 8
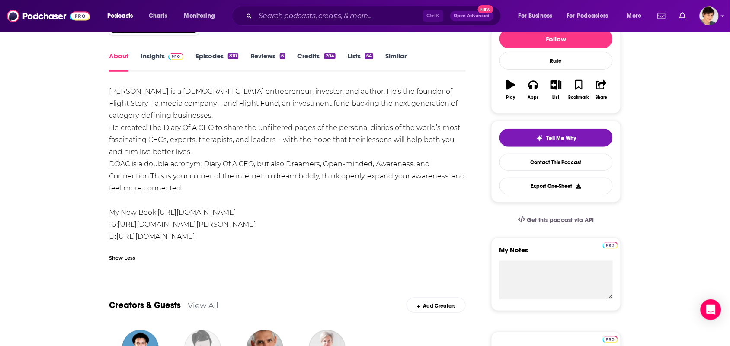
scroll to position [54, 0]
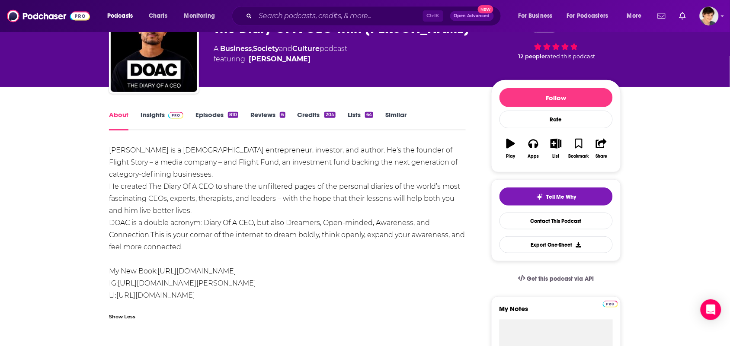
click at [156, 115] on link "Insights" at bounding box center [161, 121] width 43 height 20
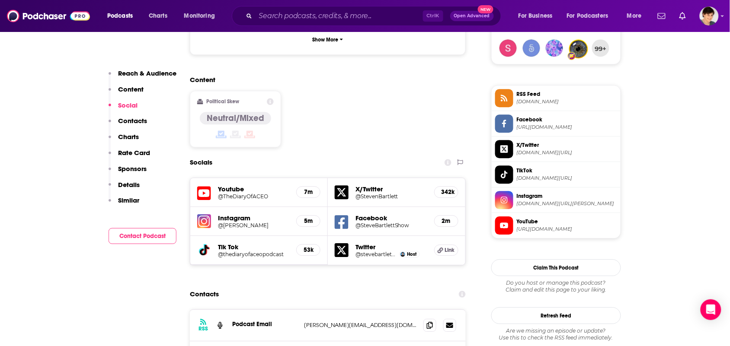
scroll to position [864, 0]
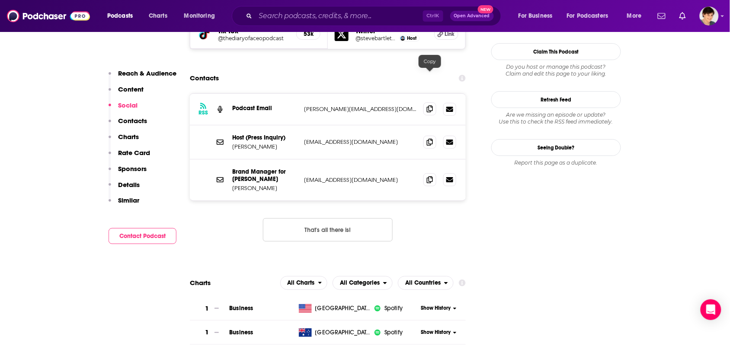
click at [436, 102] on span at bounding box center [429, 108] width 13 height 13
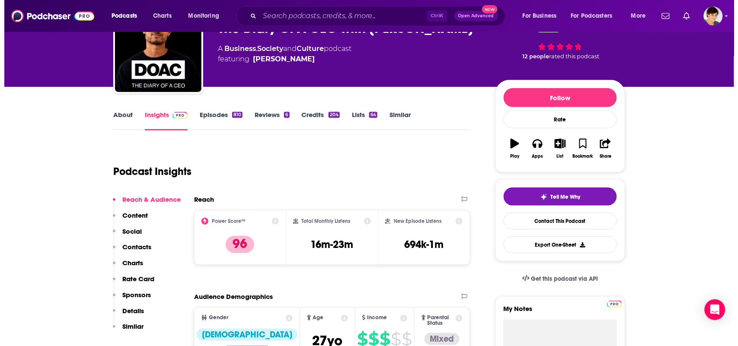
scroll to position [0, 0]
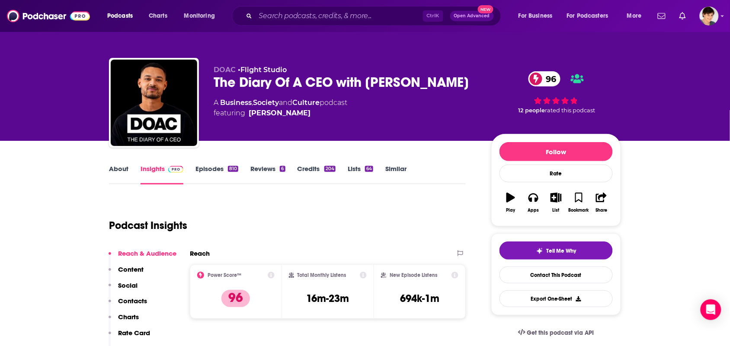
drag, startPoint x: 465, startPoint y: 86, endPoint x: 230, endPoint y: 83, distance: 234.7
click at [212, 86] on div "DOAC • Flight Studio The Diary Of A CEO with Steven Bartlett 96 A Business , So…" at bounding box center [365, 104] width 512 height 93
copy h2 "The Diary Of A CEO with Steven Bartlett"
drag, startPoint x: 326, startPoint y: 107, endPoint x: 220, endPoint y: 108, distance: 105.9
click at [214, 110] on div "A Business , Society and Culture podcast featuring Steven Bartlett" at bounding box center [281, 108] width 134 height 21
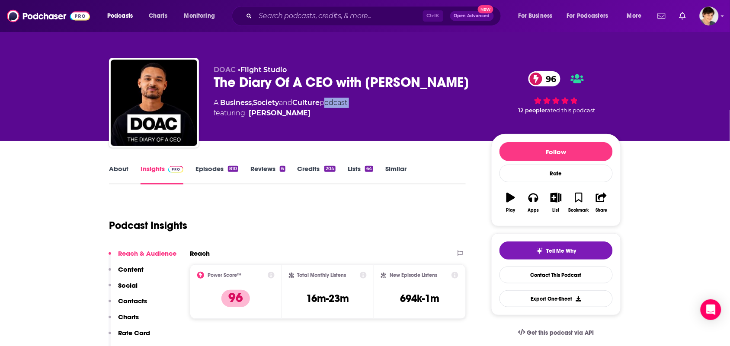
copy div "podcast"
click at [323, 108] on span "featuring Steven Bartlett" at bounding box center [281, 113] width 134 height 10
drag, startPoint x: 325, startPoint y: 105, endPoint x: 227, endPoint y: 114, distance: 98.1
click at [217, 112] on div "A Business , Society and Culture podcast featuring Steven Bartlett" at bounding box center [281, 108] width 134 height 21
drag, startPoint x: 218, startPoint y: 102, endPoint x: 321, endPoint y: 112, distance: 103.4
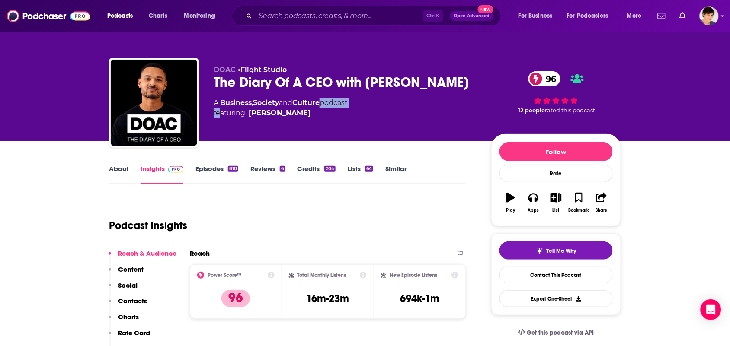
click at [321, 112] on div "A Business , Society and Culture podcast featuring Steven Bartlett" at bounding box center [281, 108] width 134 height 21
click at [329, 113] on span "featuring Steven Bartlett" at bounding box center [281, 113] width 134 height 10
click at [267, 135] on div "DOAC • Flight Studio The Diary Of A CEO with Steven Bartlett 96 A Business , So…" at bounding box center [417, 105] width 407 height 78
click at [305, 115] on span "featuring Steven Bartlett" at bounding box center [281, 113] width 134 height 10
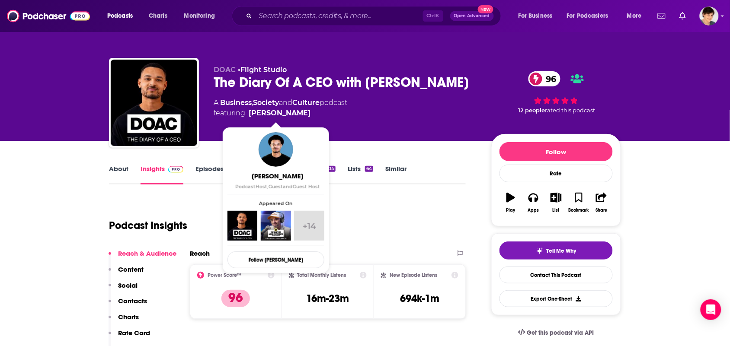
click at [303, 115] on span "featuring Steven Bartlett" at bounding box center [281, 113] width 134 height 10
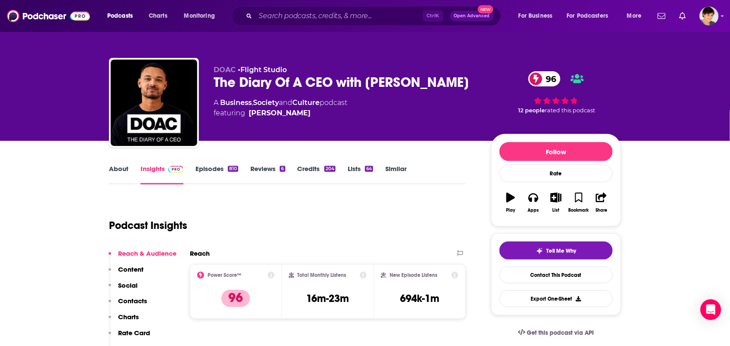
copy span "Steven Bartlett"
drag, startPoint x: 325, startPoint y: 105, endPoint x: 219, endPoint y: 103, distance: 106.8
click at [219, 103] on div "A Business , Society and Culture podcast featuring Steven Bartlett" at bounding box center [281, 108] width 134 height 21
copy div "Business , Society and Culture"
click at [115, 175] on link "About" at bounding box center [118, 175] width 19 height 20
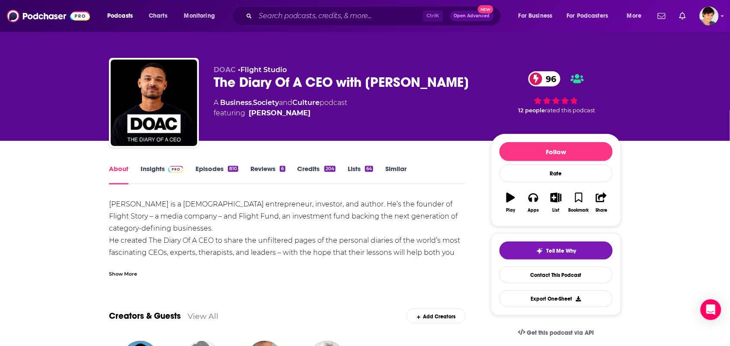
click at [130, 268] on div "Show More" at bounding box center [287, 270] width 357 height 15
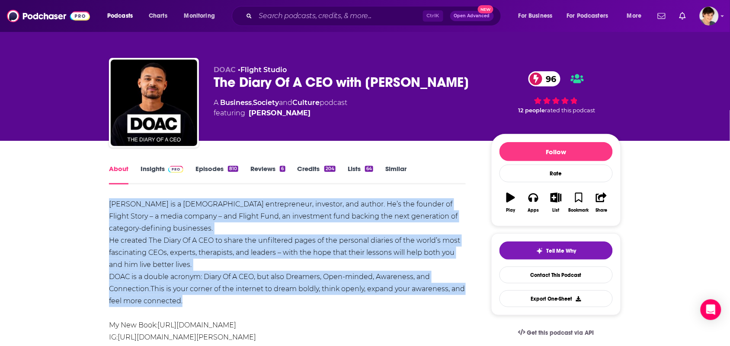
drag, startPoint x: 189, startPoint y: 300, endPoint x: 99, endPoint y: 203, distance: 131.8
copy div "Steven Bartlett is a British entrepreneur, investor, and author. He’s the found…"
click at [268, 11] on input "Search podcasts, credits, & more..." at bounding box center [338, 16] width 167 height 14
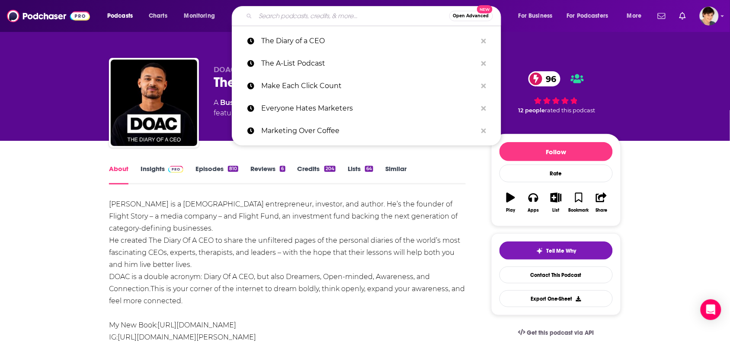
paste input "The Bestseller Experiment"
type input "The Bestseller Experiment"
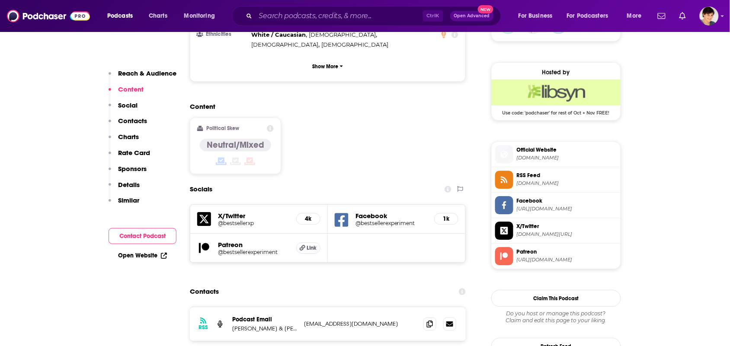
scroll to position [810, 0]
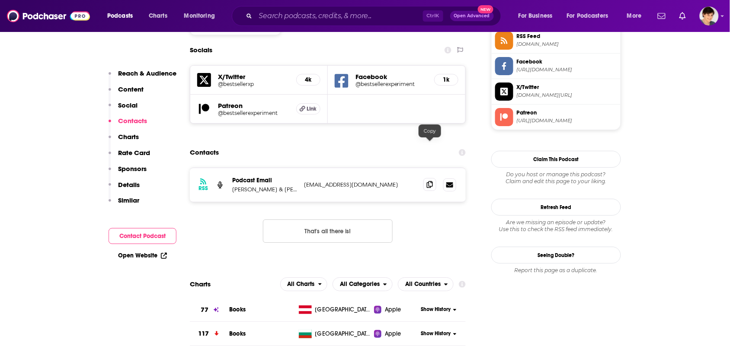
click at [434, 178] on span at bounding box center [429, 184] width 13 height 13
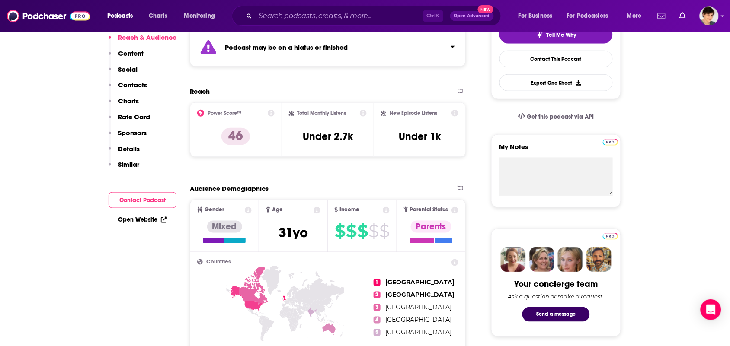
scroll to position [0, 0]
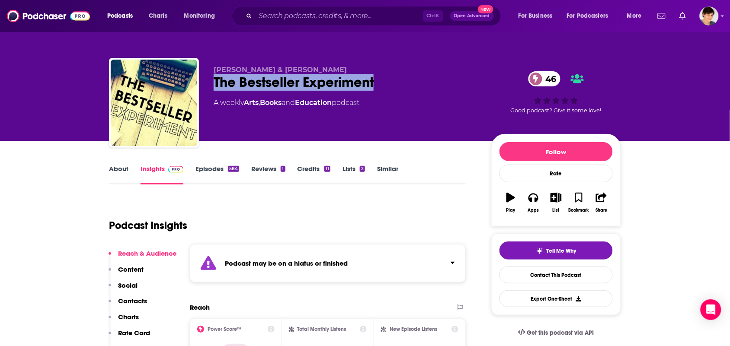
drag, startPoint x: 379, startPoint y: 85, endPoint x: 258, endPoint y: 73, distance: 120.8
click at [217, 86] on div "The Bestseller Experiment 46" at bounding box center [346, 82] width 264 height 17
copy h2 "he Bestseller Experiment"
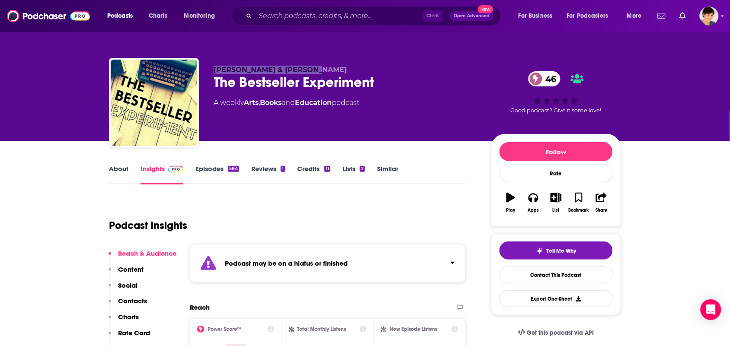
drag, startPoint x: 314, startPoint y: 68, endPoint x: 252, endPoint y: 59, distance: 63.3
click at [216, 68] on p "[PERSON_NAME] & [PERSON_NAME]" at bounding box center [346, 70] width 264 height 8
copy span "[PERSON_NAME] & [PERSON_NAME]"
drag, startPoint x: 336, startPoint y: 110, endPoint x: 248, endPoint y: 117, distance: 88.4
click at [248, 117] on div "Mark Stay & [PERSON_NAME] The Bestseller Experiment 46 A weekly Arts , Books an…" at bounding box center [346, 100] width 264 height 69
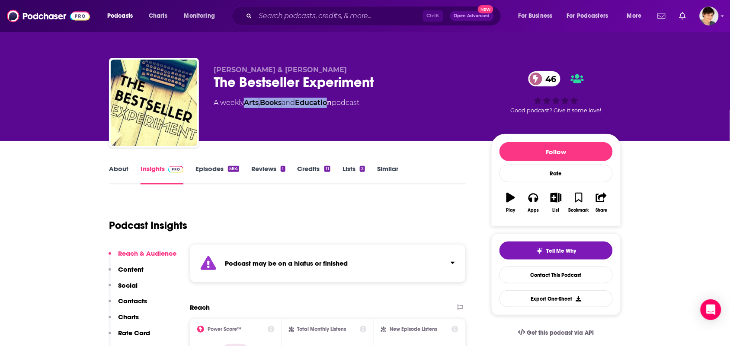
copy div "Arts , Books and Educatio"
click at [117, 176] on link "About" at bounding box center [118, 175] width 19 height 20
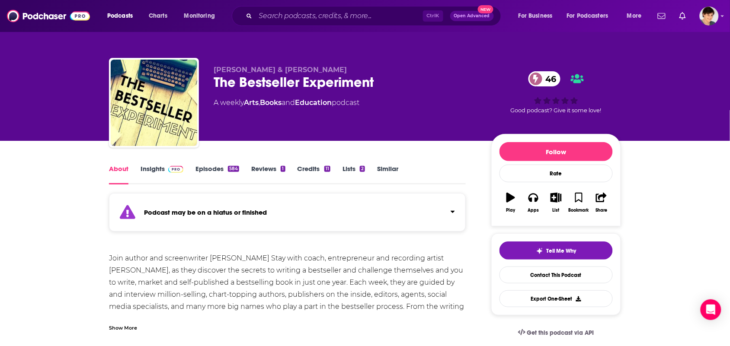
click at [131, 328] on div "Show More" at bounding box center [123, 327] width 28 height 8
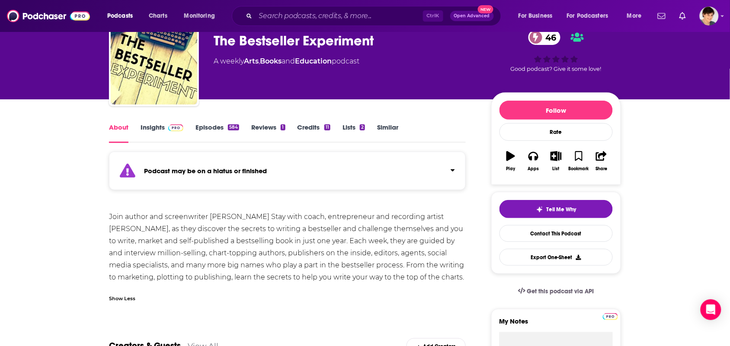
scroll to position [54, 0]
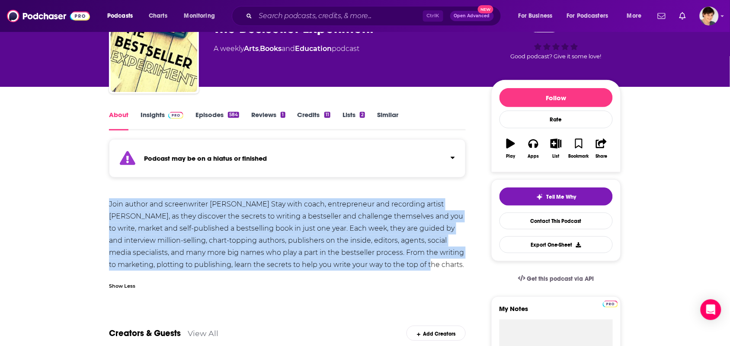
drag, startPoint x: 392, startPoint y: 266, endPoint x: 94, endPoint y: 201, distance: 304.4
copy div "Join author and screenwriter Mark Stay with coach, entrepreneur and recording a…"
click at [335, 13] on input "Search podcasts, credits, & more..." at bounding box center [338, 16] width 167 height 14
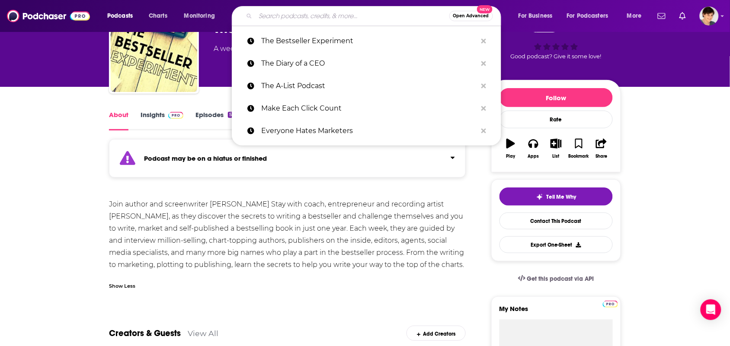
paste input "The Bestseller Experiment"
type input "The Bestseller Experiment"
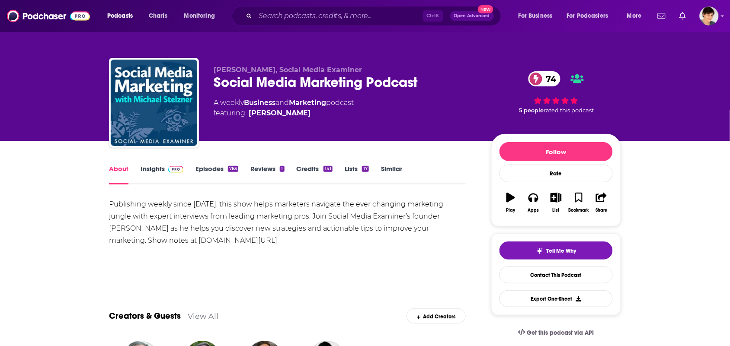
click at [156, 171] on link "Insights" at bounding box center [161, 175] width 43 height 20
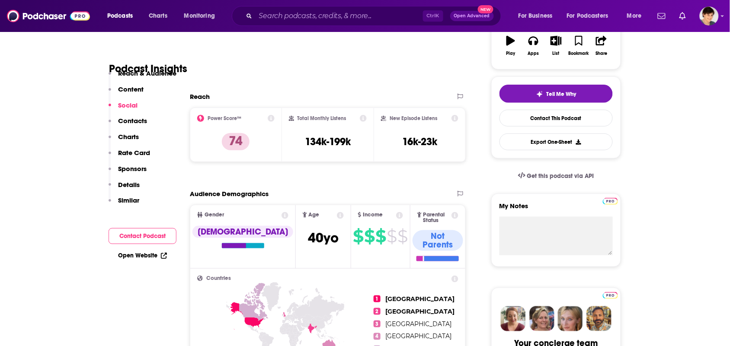
scroll to position [810, 0]
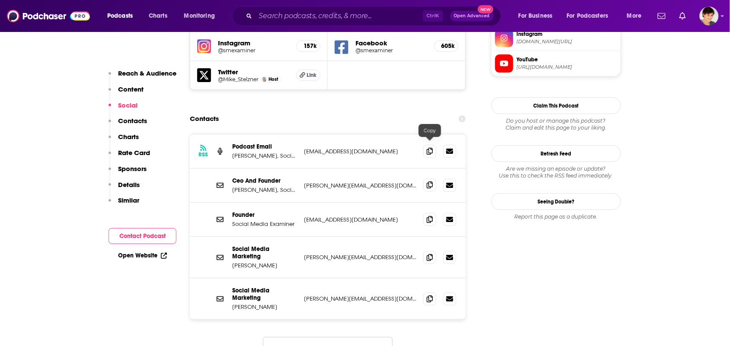
click at [427, 182] on icon at bounding box center [430, 185] width 6 height 7
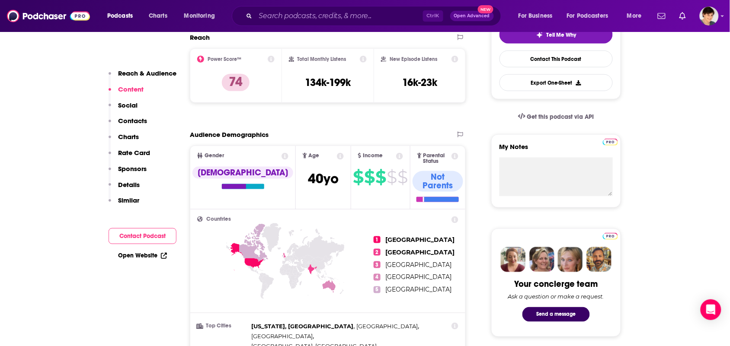
scroll to position [0, 0]
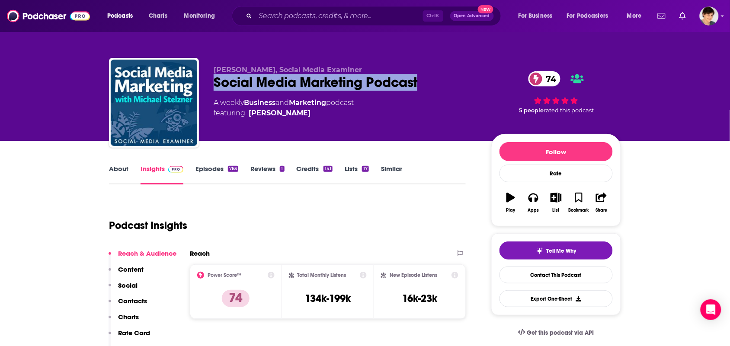
drag, startPoint x: 426, startPoint y: 77, endPoint x: 230, endPoint y: 70, distance: 195.9
click at [217, 79] on div "Social Media Marketing Podcast 74" at bounding box center [346, 82] width 264 height 17
copy h2 "ocial Media Marketing Podcast"
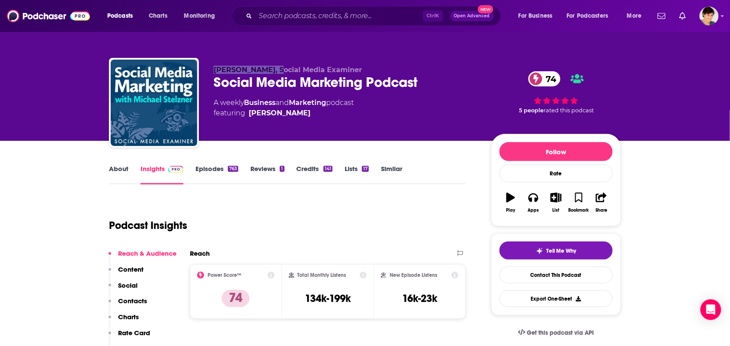
drag, startPoint x: 273, startPoint y: 70, endPoint x: 210, endPoint y: 69, distance: 62.2
click at [210, 69] on div "[PERSON_NAME], Social Media Examiner Social Media Marketing Podcast 74 A weekly…" at bounding box center [365, 104] width 512 height 93
copy span "[PERSON_NAME]"
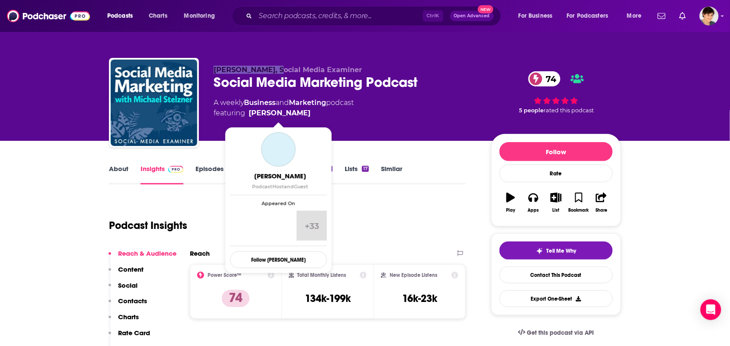
drag, startPoint x: 329, startPoint y: 110, endPoint x: 265, endPoint y: 114, distance: 64.9
click at [264, 113] on span "featuring [PERSON_NAME]" at bounding box center [284, 113] width 140 height 10
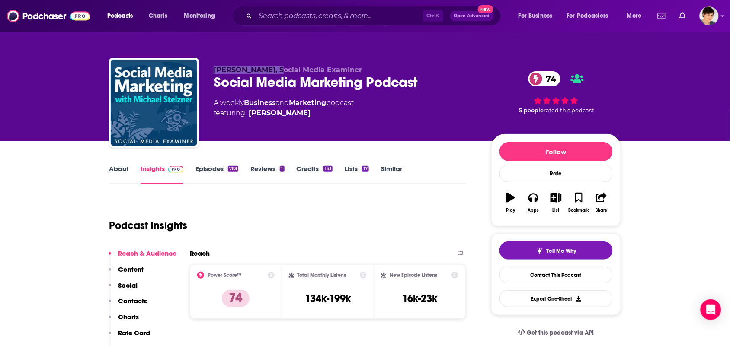
click at [409, 111] on div "A weekly Business and Marketing podcast featuring [PERSON_NAME]" at bounding box center [346, 108] width 264 height 21
drag, startPoint x: 332, startPoint y: 105, endPoint x: 247, endPoint y: 102, distance: 84.8
click at [247, 102] on div "A weekly Business and Marketing podcast featuring [PERSON_NAME]" at bounding box center [284, 108] width 140 height 21
copy div "Business and Marketing"
click at [115, 169] on link "About" at bounding box center [118, 175] width 19 height 20
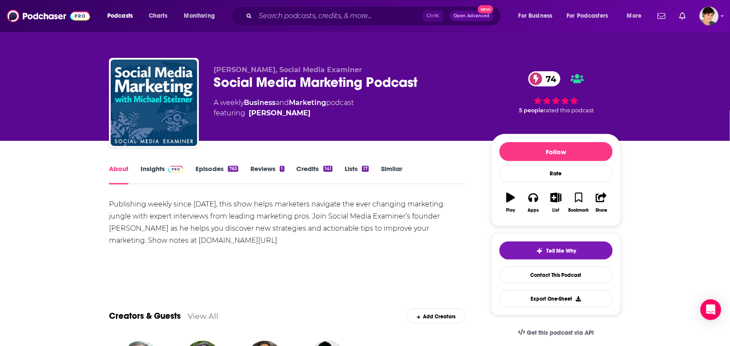
drag, startPoint x: 258, startPoint y: 239, endPoint x: 114, endPoint y: 195, distance: 150.7
copy div "Publishing weekly since [DATE], this show helps marketers navigate the ever cha…"
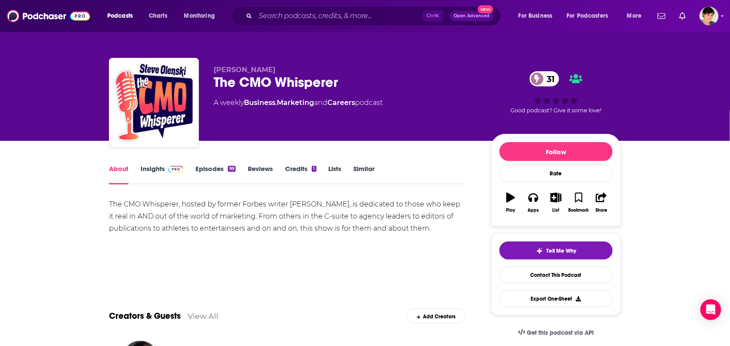
click at [153, 166] on link "Insights" at bounding box center [161, 175] width 43 height 20
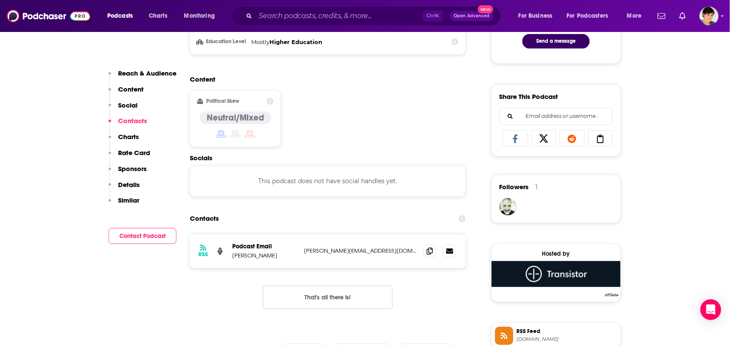
scroll to position [594, 0]
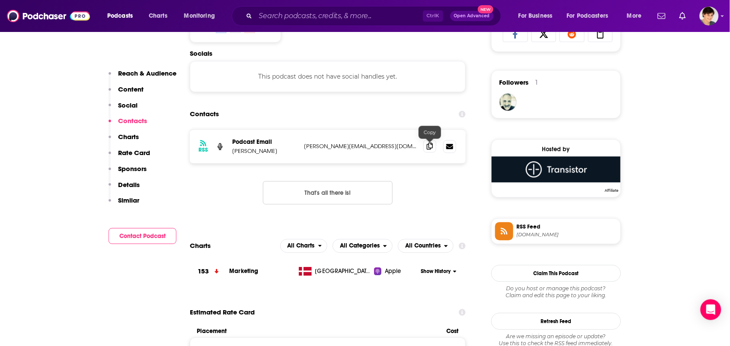
click at [429, 146] on icon at bounding box center [430, 146] width 6 height 7
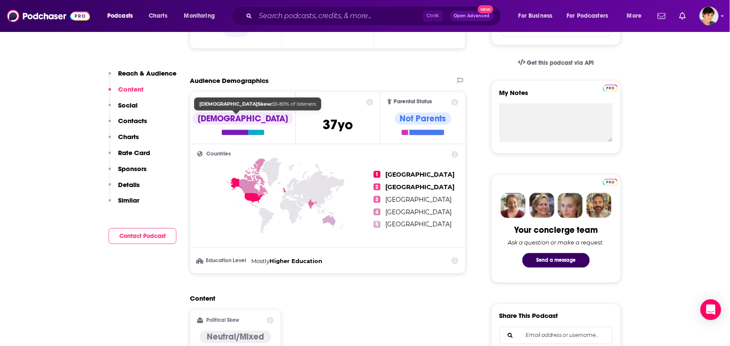
scroll to position [0, 0]
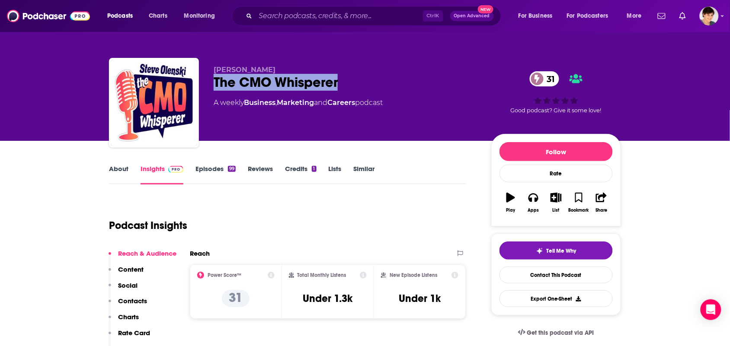
drag, startPoint x: 348, startPoint y: 79, endPoint x: 333, endPoint y: 17, distance: 63.2
click at [217, 87] on div "The CMO Whisperer 31" at bounding box center [346, 82] width 264 height 17
copy h2 "The CMO Whisperer"
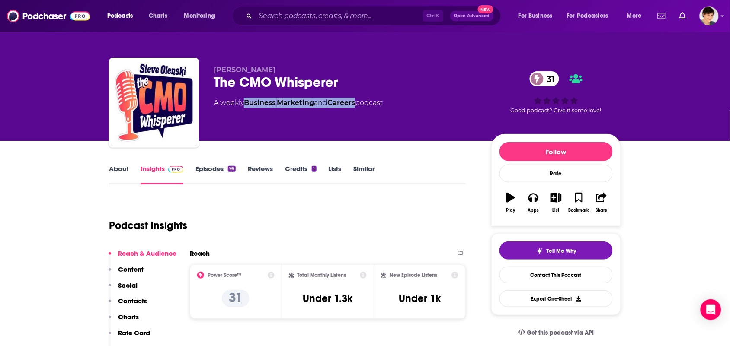
drag, startPoint x: 360, startPoint y: 108, endPoint x: 247, endPoint y: 107, distance: 112.8
click at [247, 107] on div "Steve Olenski The CMO Whisperer 31 A weekly Business , Marketing and Careers po…" at bounding box center [346, 100] width 264 height 69
copy div "Business , Marketing and Careers"
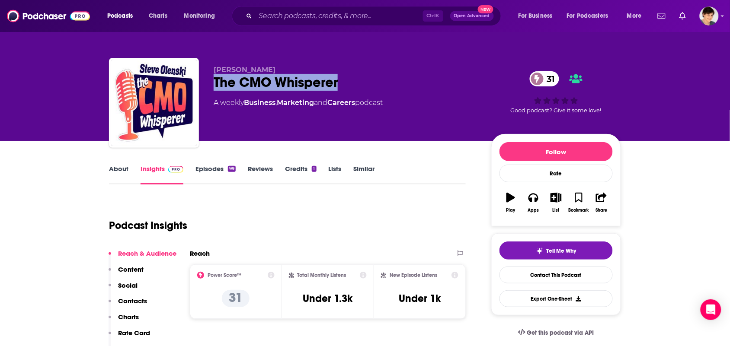
drag, startPoint x: 349, startPoint y: 80, endPoint x: 465, endPoint y: 11, distance: 134.5
click at [211, 80] on div "Steve Olenski The CMO Whisperer 31 A weekly Business , Marketing and Careers po…" at bounding box center [365, 104] width 512 height 93
copy h2 "The CMO Whisperer"
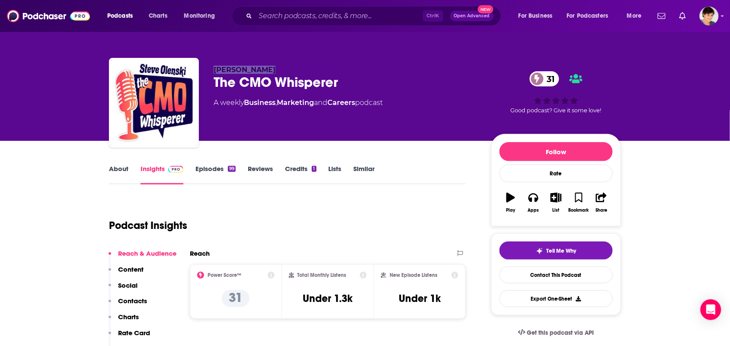
drag, startPoint x: 266, startPoint y: 69, endPoint x: 219, endPoint y: 70, distance: 47.6
click at [214, 71] on p "Steve Olenski" at bounding box center [346, 70] width 264 height 8
copy span "Steve Olenski"
click at [124, 178] on link "About" at bounding box center [118, 175] width 19 height 20
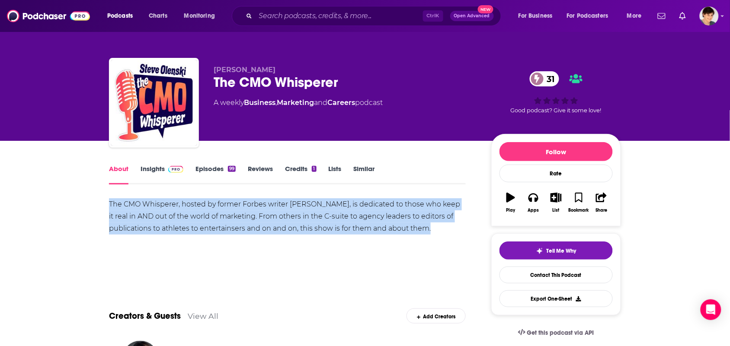
drag, startPoint x: 429, startPoint y: 228, endPoint x: 94, endPoint y: 197, distance: 336.9
copy div "The CMO Whisperer, hosted by former Forbes writer Steve Olenski, is dedicated t…"
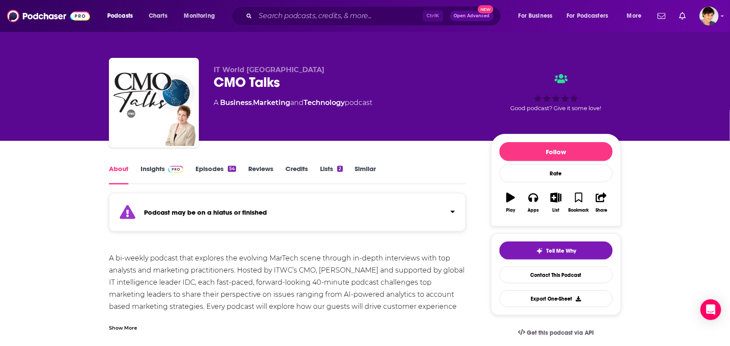
click at [160, 169] on link "Insights" at bounding box center [161, 175] width 43 height 20
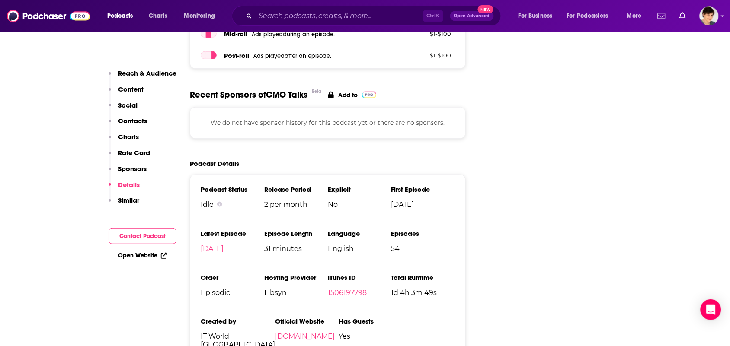
scroll to position [1135, 0]
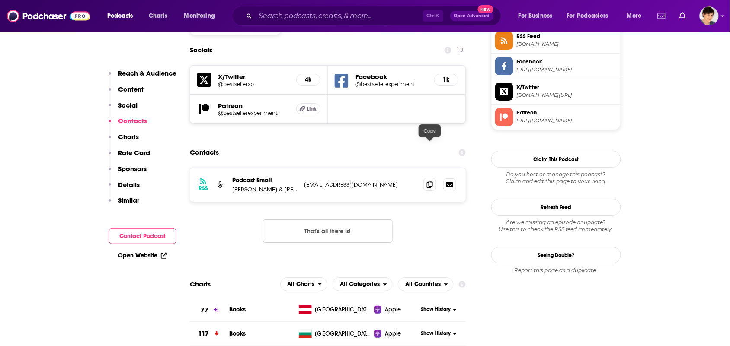
click at [429, 181] on icon at bounding box center [430, 184] width 6 height 7
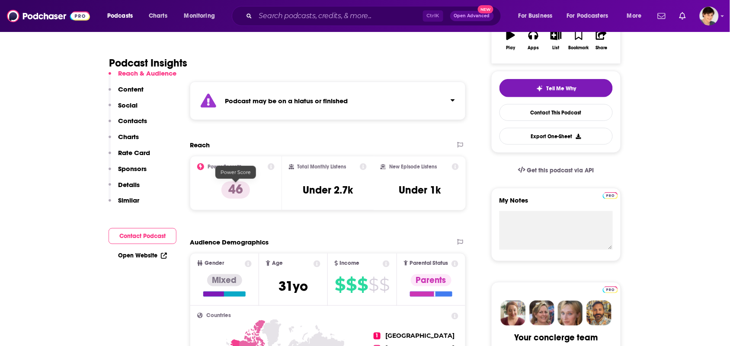
scroll to position [162, 0]
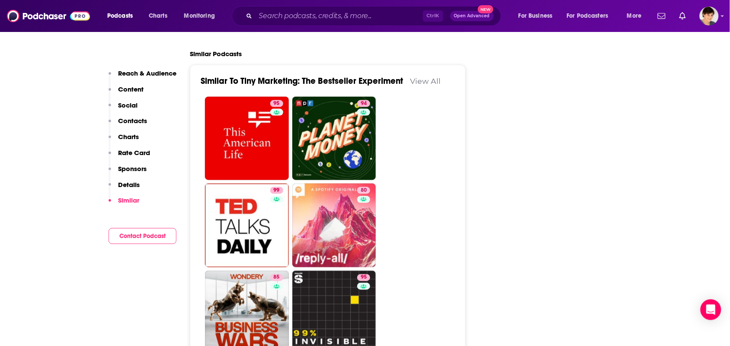
scroll to position [1189, 0]
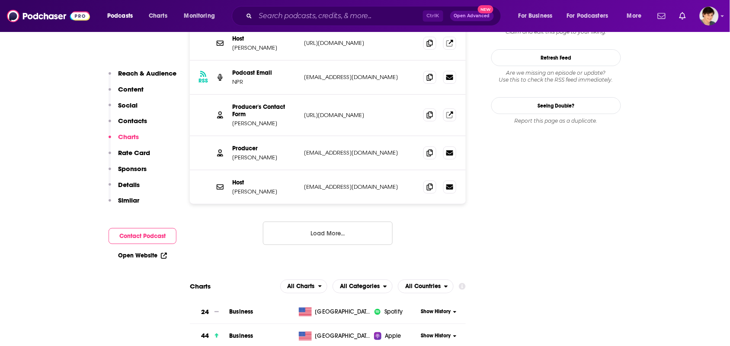
scroll to position [864, 0]
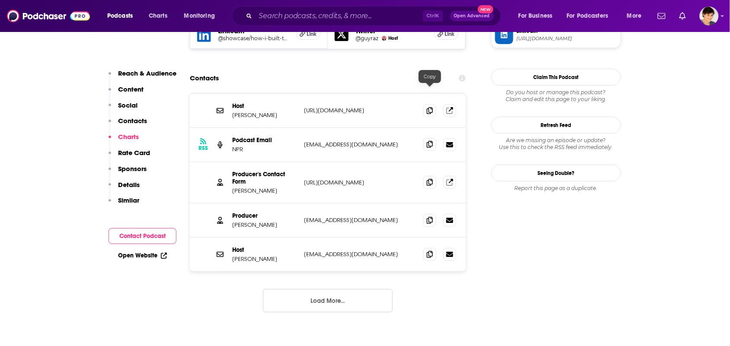
click at [427, 141] on icon at bounding box center [430, 144] width 6 height 7
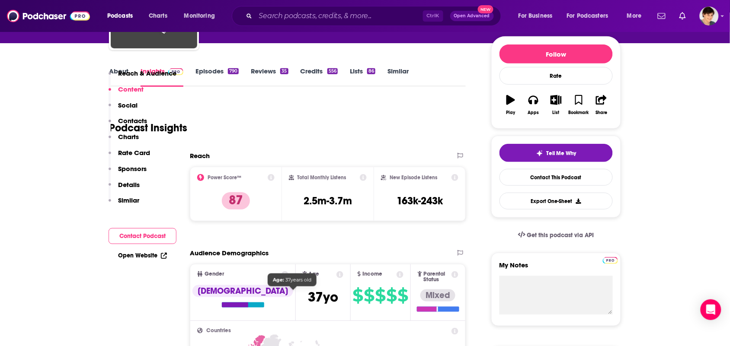
scroll to position [0, 0]
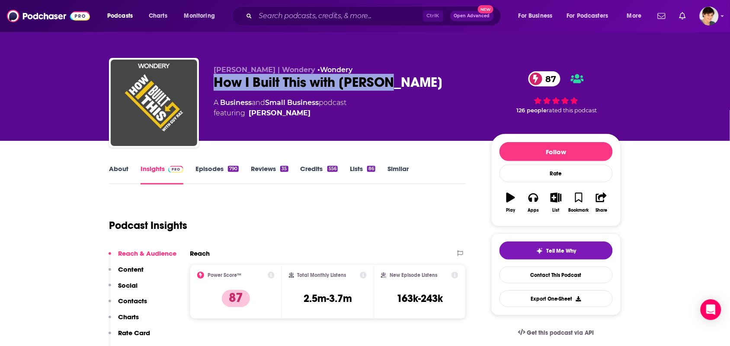
drag, startPoint x: 397, startPoint y: 84, endPoint x: 223, endPoint y: 73, distance: 173.7
click at [219, 77] on div "How I Built This with [PERSON_NAME] 87" at bounding box center [346, 82] width 264 height 17
copy h2 "ow I Built This with [PERSON_NAME]"
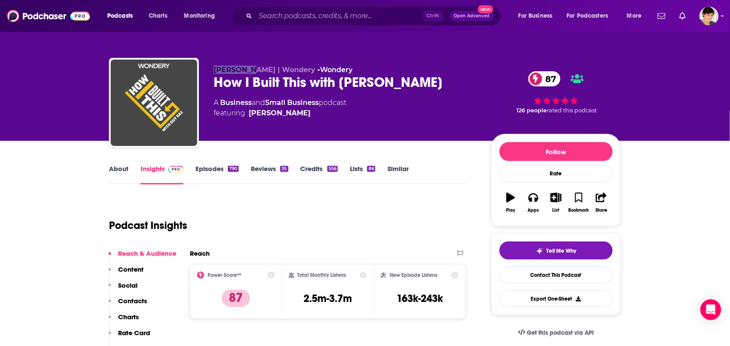
drag, startPoint x: 214, startPoint y: 67, endPoint x: 277, endPoint y: 87, distance: 65.9
click at [249, 77] on div "[PERSON_NAME] | Wondery • Wondery How I Built This with [PERSON_NAME] 87 A Busi…" at bounding box center [346, 100] width 264 height 69
click at [291, 121] on div "[PERSON_NAME] | Wondery • Wondery How I Built This with [PERSON_NAME] 87 A Busi…" at bounding box center [346, 100] width 264 height 69
drag, startPoint x: 284, startPoint y: 109, endPoint x: 278, endPoint y: 113, distance: 6.8
click at [278, 113] on span "featuring [PERSON_NAME]" at bounding box center [280, 113] width 133 height 10
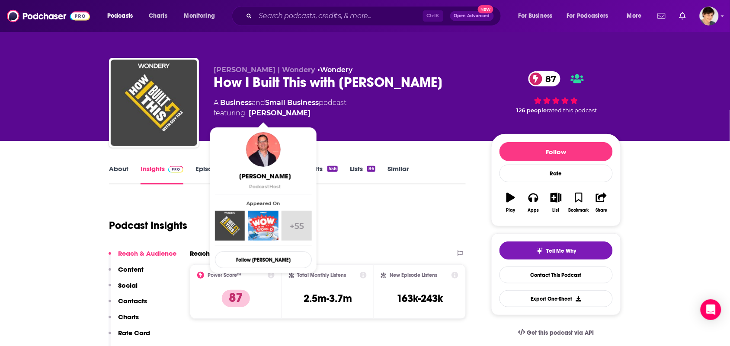
click at [277, 115] on span "featuring [PERSON_NAME]" at bounding box center [280, 113] width 133 height 10
copy span "[PERSON_NAME]"
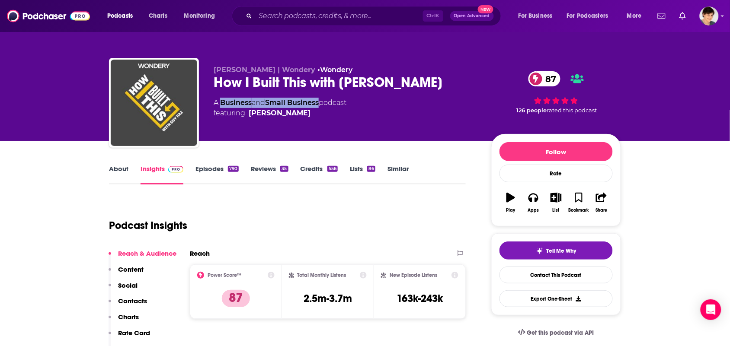
drag, startPoint x: 322, startPoint y: 102, endPoint x: 249, endPoint y: 91, distance: 74.3
click at [220, 102] on div "A Business and Small Business podcast featuring Guy Raz" at bounding box center [280, 108] width 133 height 21
copy div "Business and Small Business"
click at [121, 170] on link "About" at bounding box center [118, 175] width 19 height 20
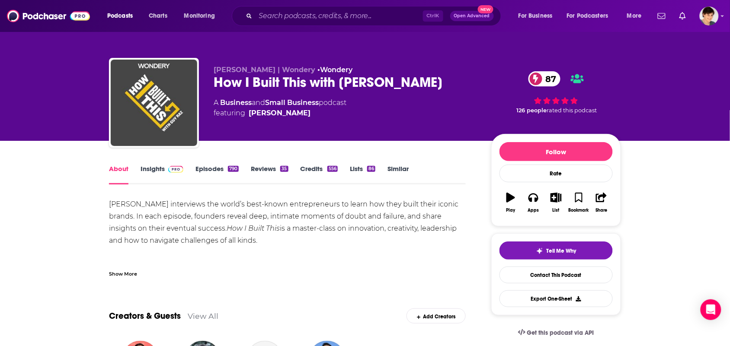
click at [140, 271] on div "Show More" at bounding box center [287, 270] width 357 height 15
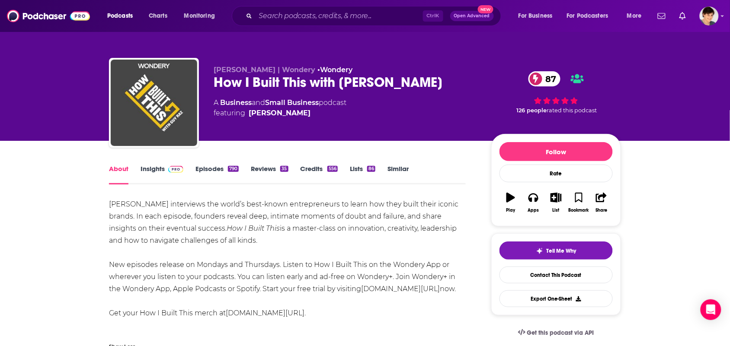
drag, startPoint x: 158, startPoint y: 299, endPoint x: 94, endPoint y: 203, distance: 115.0
copy div "Guy Raz interviews the world’s best-known entrepreneurs to learn how they built…"
click at [339, 19] on input "Search podcasts, credits, & more..." at bounding box center [338, 16] width 167 height 14
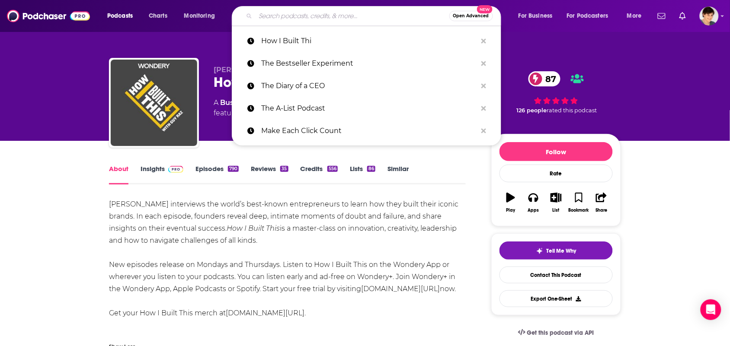
paste input "Masters of Scale"
type input "Masters of Scale"
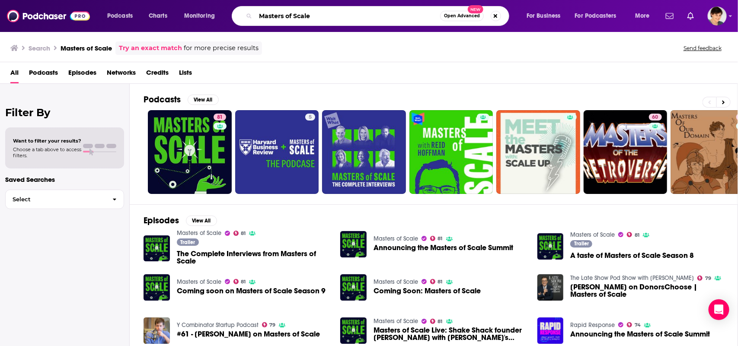
click at [350, 16] on input "Masters of Scale" at bounding box center [347, 16] width 185 height 14
paste input "The Marketing Companion"
type input "The Marketing Companion"
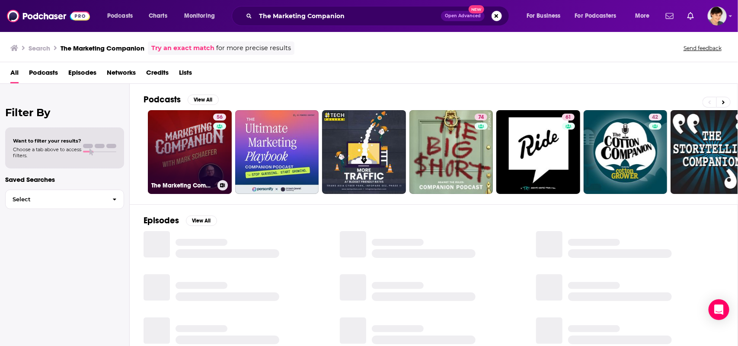
click at [173, 152] on link "56 The Marketing Companion" at bounding box center [190, 152] width 84 height 84
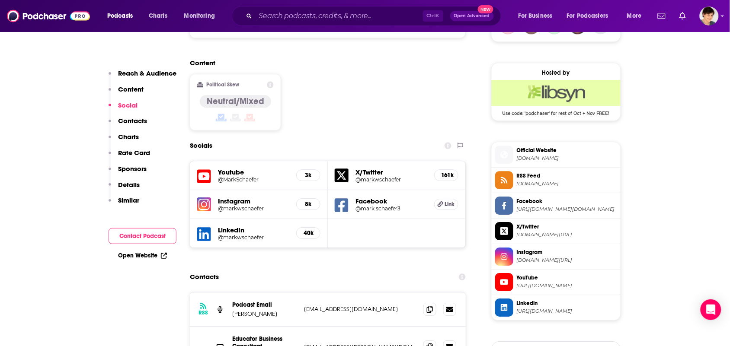
scroll to position [756, 0]
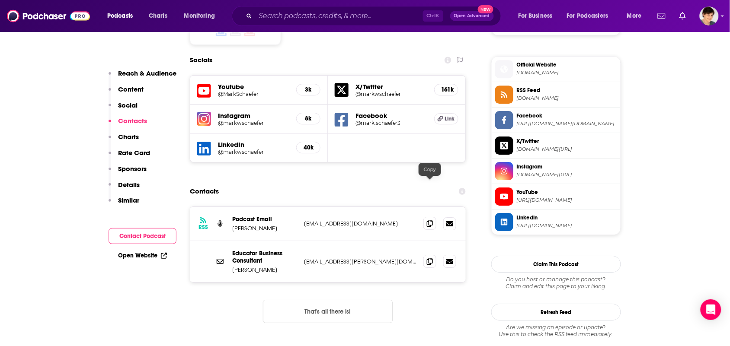
click at [428, 220] on icon at bounding box center [430, 223] width 6 height 7
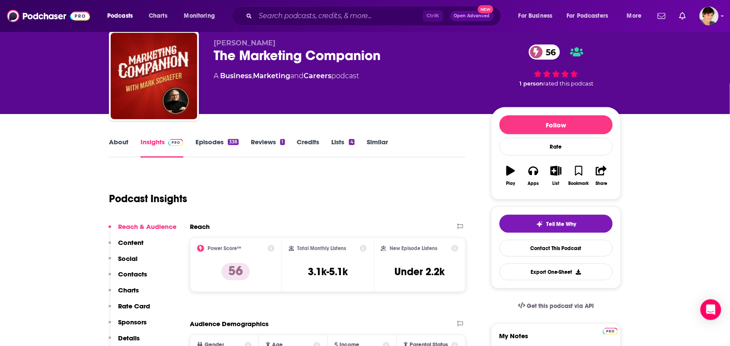
scroll to position [0, 0]
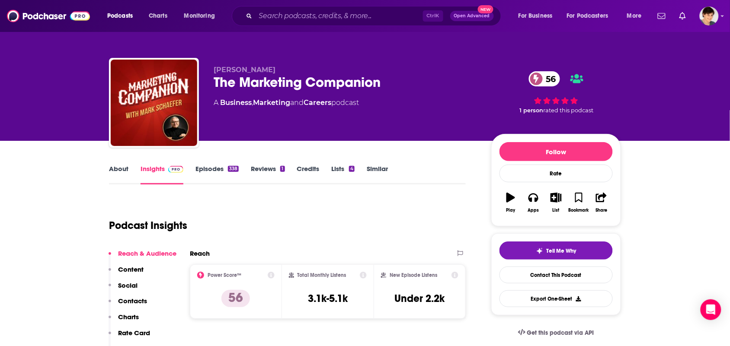
drag, startPoint x: 395, startPoint y: 81, endPoint x: 367, endPoint y: 94, distance: 30.3
click at [395, 80] on div "The Marketing Companion 56" at bounding box center [346, 82] width 264 height 17
drag, startPoint x: 335, startPoint y: 107, endPoint x: 242, endPoint y: 104, distance: 93.0
click at [227, 109] on div "Mark Schaefer The Marketing Companion 56 A Business , Marketing and Careers pod…" at bounding box center [346, 100] width 264 height 69
copy div "usiness , Marketing and Careers"
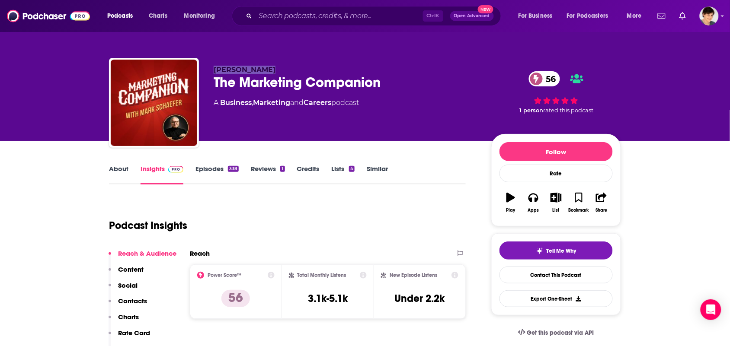
drag, startPoint x: 265, startPoint y: 67, endPoint x: 236, endPoint y: 58, distance: 30.8
click at [212, 68] on div "Mark Schaefer The Marketing Companion 56 A Business , Marketing and Careers pod…" at bounding box center [365, 104] width 512 height 93
copy span "Mark Schaefer"
click at [122, 178] on link "About" at bounding box center [118, 175] width 19 height 20
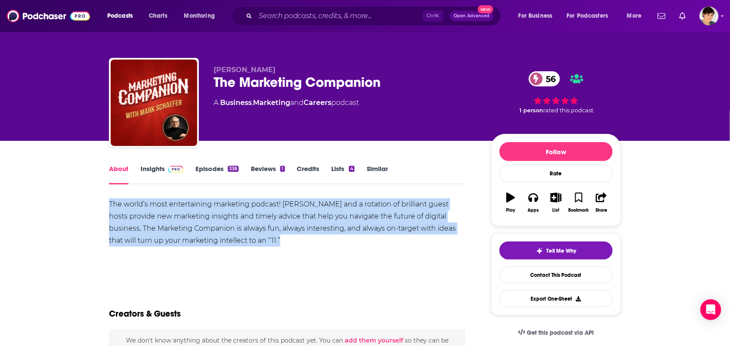
drag, startPoint x: 262, startPoint y: 239, endPoint x: 108, endPoint y: 206, distance: 157.2
copy div "The world’s most entertaining marketing podcast! Mark Schaefer and a rotation o…"
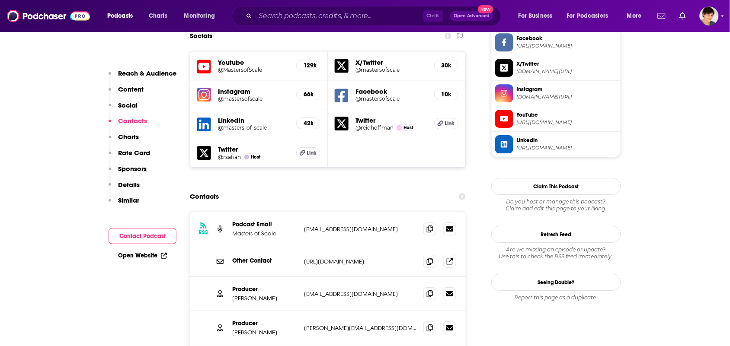
scroll to position [756, 0]
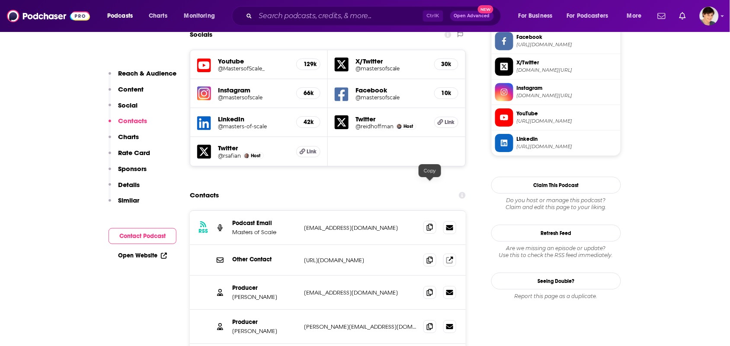
click at [433, 221] on span at bounding box center [429, 227] width 13 height 13
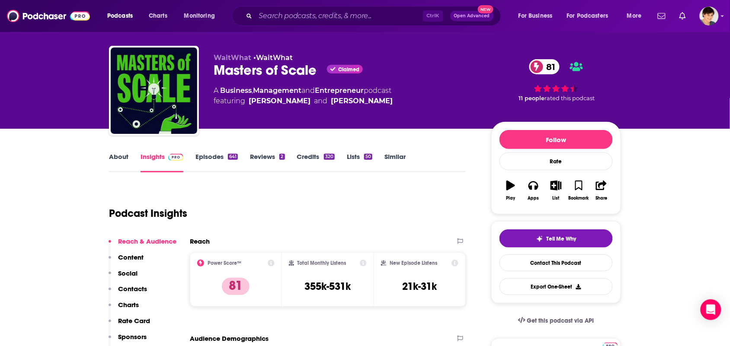
scroll to position [0, 0]
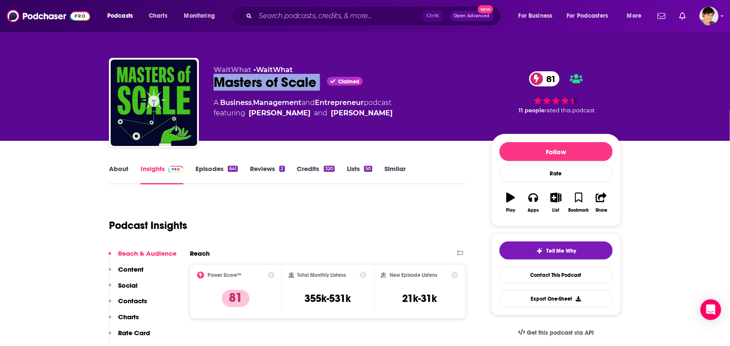
drag, startPoint x: 322, startPoint y: 86, endPoint x: 213, endPoint y: 89, distance: 109.4
click at [213, 89] on div "WaitWhat • WaitWhat Masters of Scale Claimed 81 A Business , Management and Ent…" at bounding box center [365, 104] width 512 height 93
copy div "Masters of Scale"
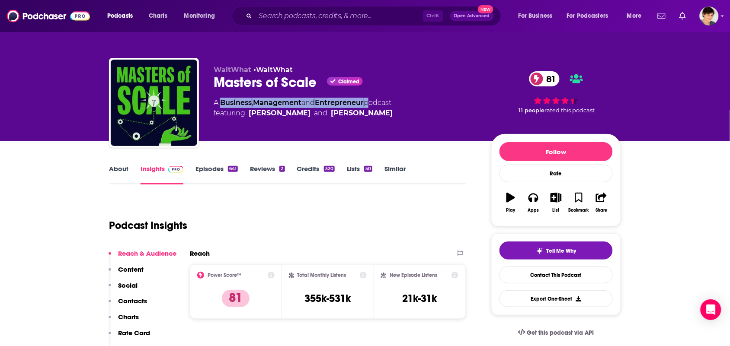
drag, startPoint x: 370, startPoint y: 101, endPoint x: 288, endPoint y: 81, distance: 84.4
click at [221, 105] on div "A Business , Management and Entrepreneur podcast featuring Reid Hoffman and Bob…" at bounding box center [303, 108] width 179 height 21
copy div "Business , Management and Entrepreneur"
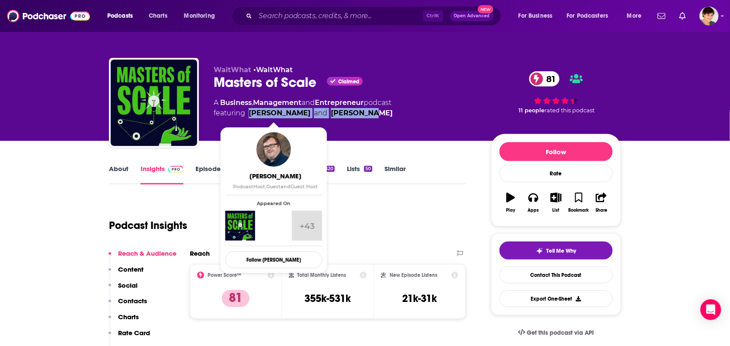
drag, startPoint x: 366, startPoint y: 113, endPoint x: 251, endPoint y: 117, distance: 115.0
click at [251, 117] on span "featuring Reid Hoffman and Bob Safian" at bounding box center [303, 113] width 179 height 10
copy span "Reid Hoffman and Bob Safian"
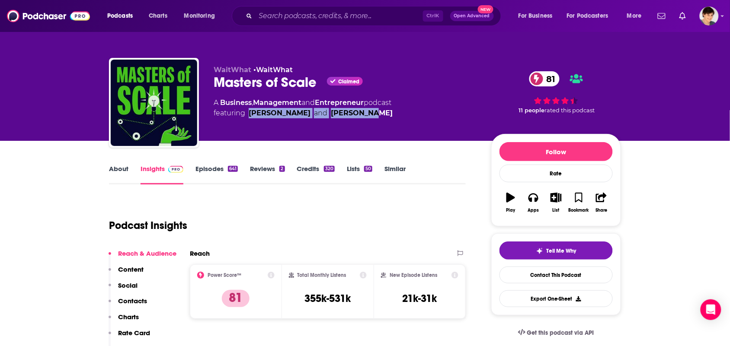
click at [111, 179] on link "About" at bounding box center [118, 175] width 19 height 20
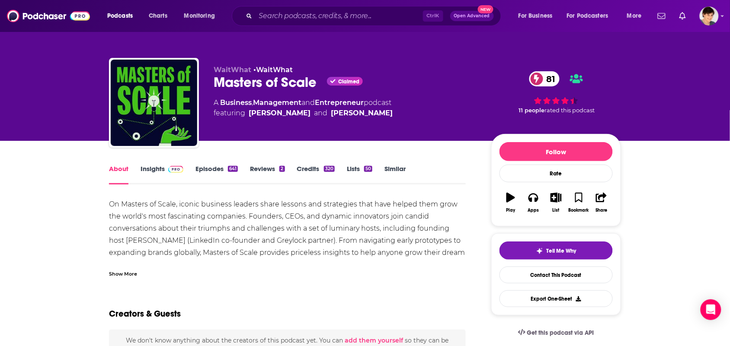
click at [135, 275] on div "Show More" at bounding box center [123, 273] width 28 height 8
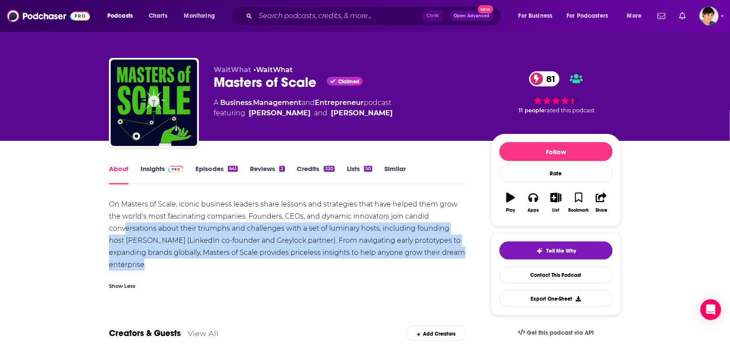
drag, startPoint x: 158, startPoint y: 265, endPoint x: 118, endPoint y: 223, distance: 58.1
click at [120, 227] on div "On Masters of Scale, iconic business leaders share lessons and strategies that …" at bounding box center [287, 234] width 357 height 73
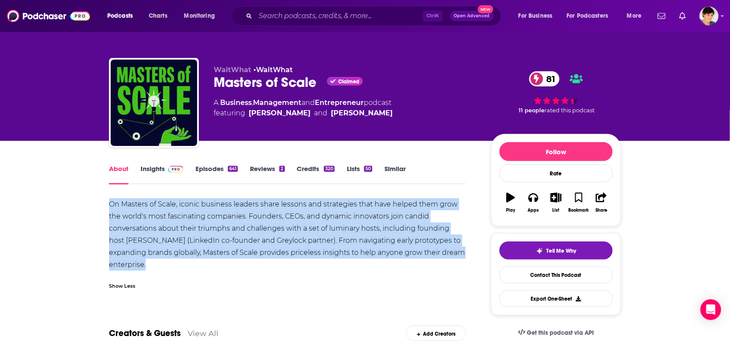
drag, startPoint x: 101, startPoint y: 197, endPoint x: 155, endPoint y: 264, distance: 86.1
copy div "On Masters of Scale, iconic business leaders share lessons and strategies that …"
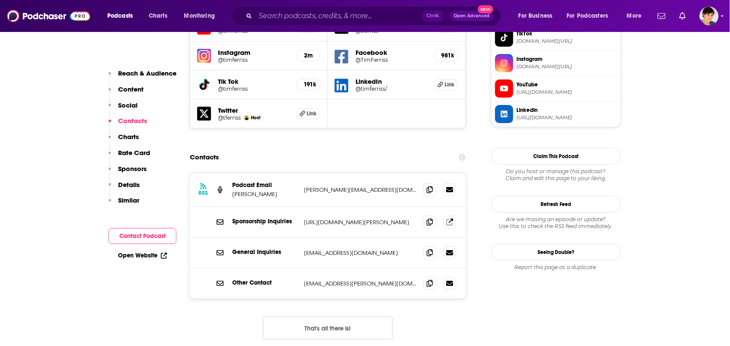
scroll to position [810, 0]
click at [423, 183] on span at bounding box center [429, 189] width 13 height 13
click at [426, 183] on span at bounding box center [429, 189] width 13 height 13
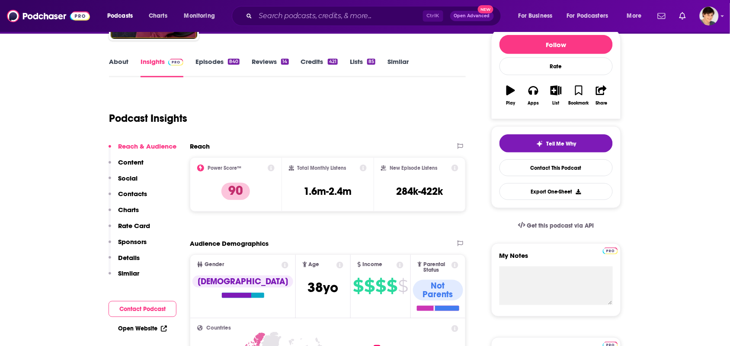
scroll to position [0, 0]
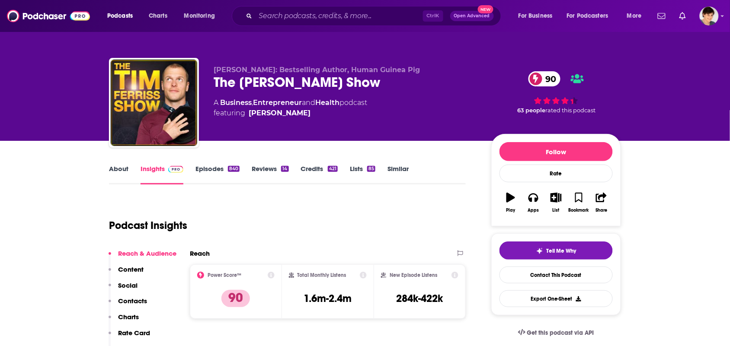
click at [113, 173] on link "About" at bounding box center [118, 175] width 19 height 20
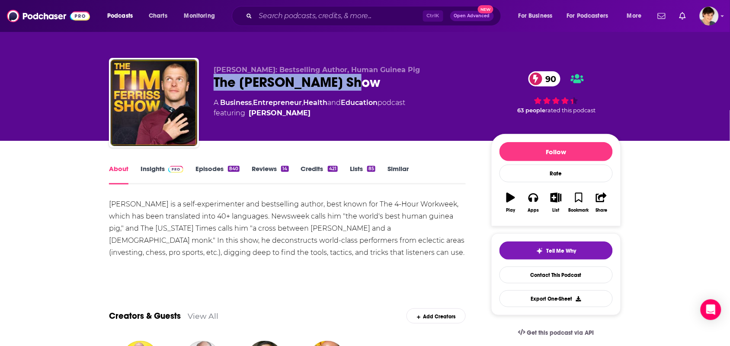
drag, startPoint x: 348, startPoint y: 83, endPoint x: 207, endPoint y: 79, distance: 141.8
click at [207, 79] on div "[PERSON_NAME]: Bestselling Author, Human Guinea Pig The [PERSON_NAME] Show 90 A…" at bounding box center [365, 104] width 512 height 93
copy h1 "The [PERSON_NAME] Show"
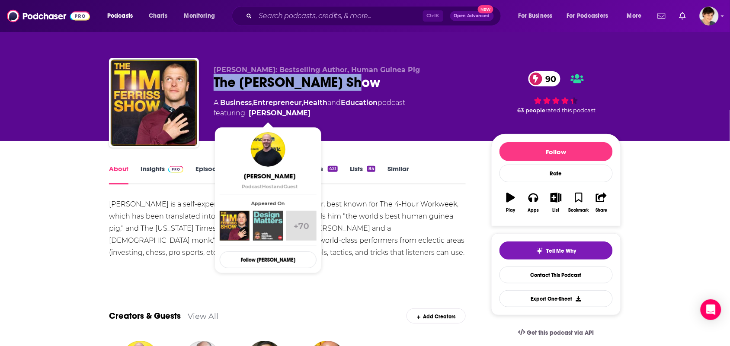
drag, startPoint x: 301, startPoint y: 115, endPoint x: 288, endPoint y: 117, distance: 13.5
click at [288, 117] on span "featuring [PERSON_NAME]" at bounding box center [309, 113] width 191 height 10
copy span "[PERSON_NAME]"
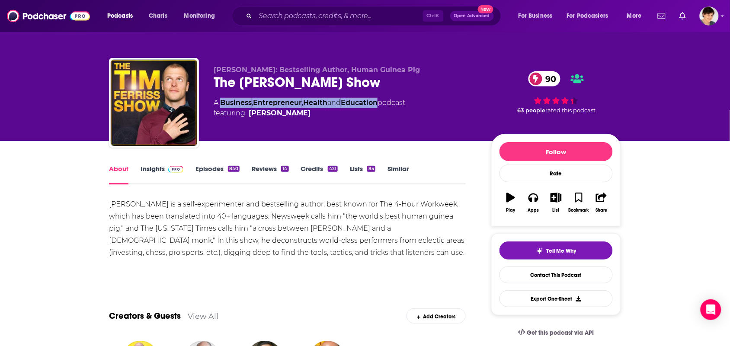
drag, startPoint x: 384, startPoint y: 104, endPoint x: 222, endPoint y: 102, distance: 162.1
click at [222, 102] on div "A Business , Entrepreneur , Health and Education podcast featuring [PERSON_NAME]" at bounding box center [309, 108] width 191 height 21
copy div "Business , Entrepreneur , Health and Education"
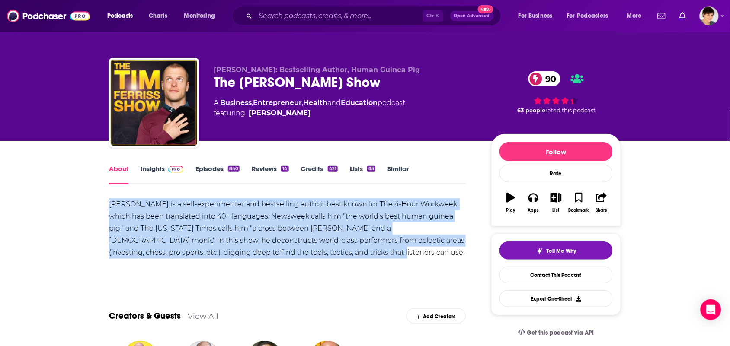
drag, startPoint x: 307, startPoint y: 255, endPoint x: 226, endPoint y: 73, distance: 198.9
copy div "[PERSON_NAME] is a self-experimenter and bestselling author, best known for The…"
click at [159, 178] on link "Insights" at bounding box center [161, 175] width 43 height 20
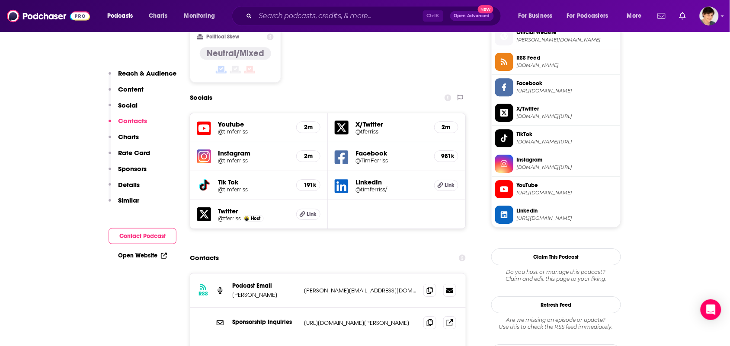
scroll to position [810, 0]
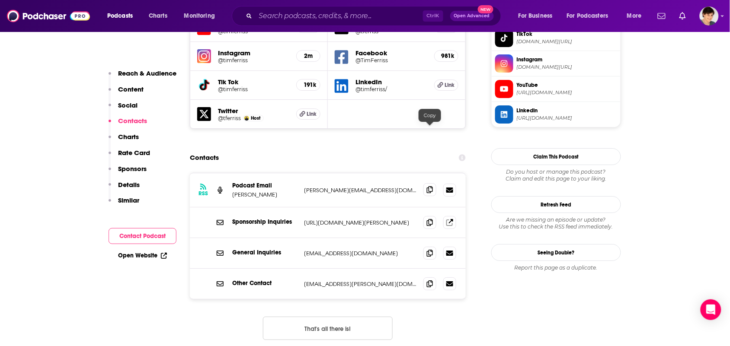
click at [427, 186] on icon at bounding box center [430, 189] width 6 height 7
click at [308, 18] on input "Search podcasts, credits, & more..." at bounding box center [338, 16] width 167 height 14
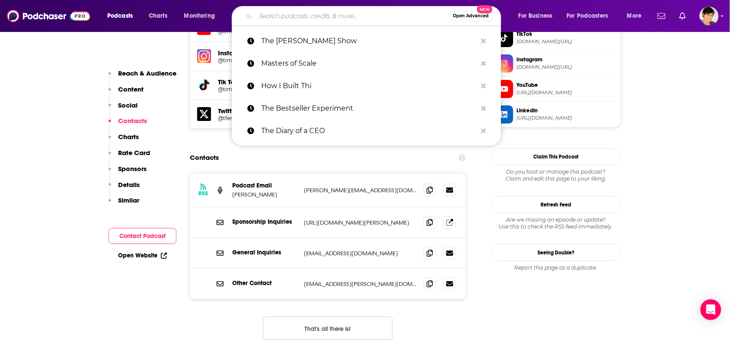
paste input "arketing Smarts,"
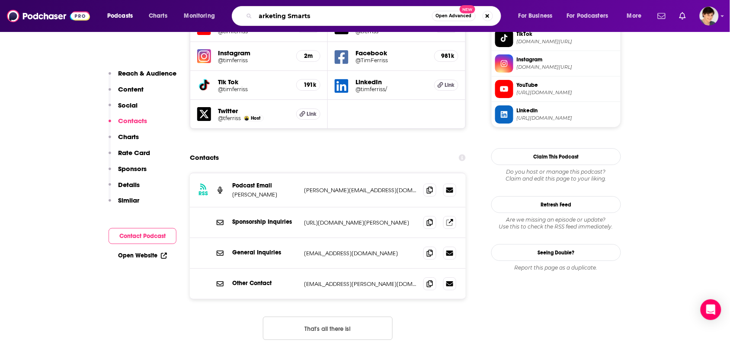
click at [260, 16] on input "arketing Smarts" at bounding box center [343, 16] width 176 height 14
type input "Marketing Smarts"
click at [324, 17] on input "Marketing Smarts" at bounding box center [343, 16] width 176 height 14
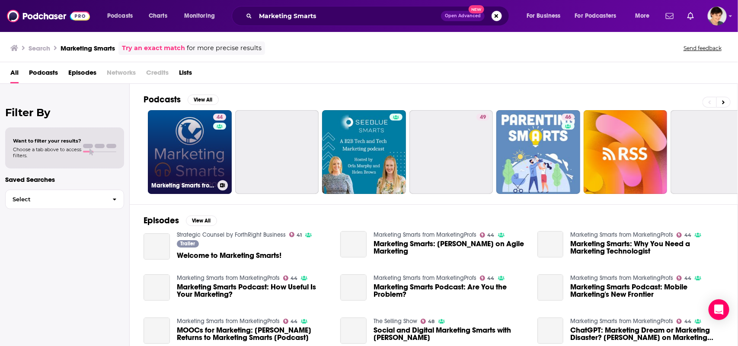
click at [194, 153] on link "44 Marketing Smarts from MarketingProfs" at bounding box center [190, 152] width 84 height 84
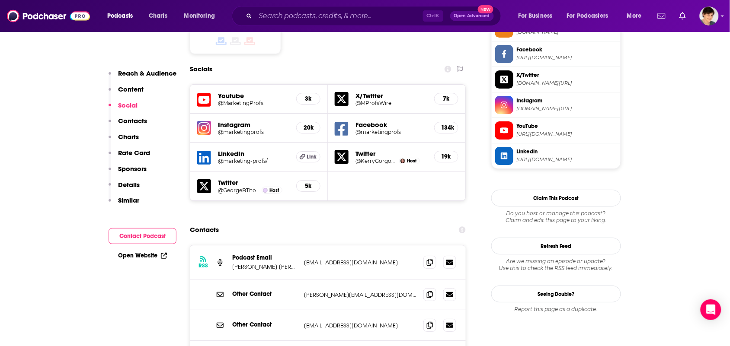
scroll to position [864, 0]
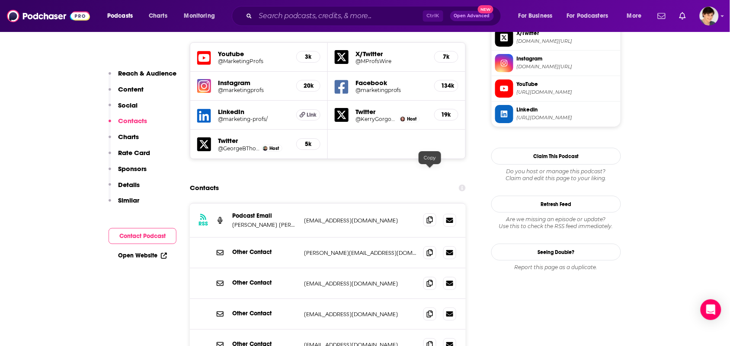
click at [427, 217] on icon at bounding box center [430, 220] width 6 height 7
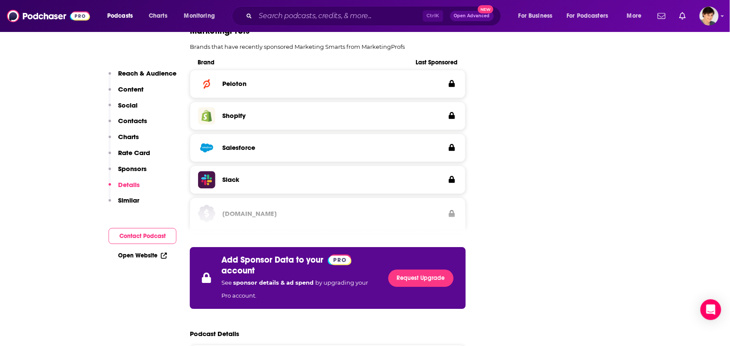
scroll to position [1567, 0]
